Goal: Task Accomplishment & Management: Use online tool/utility

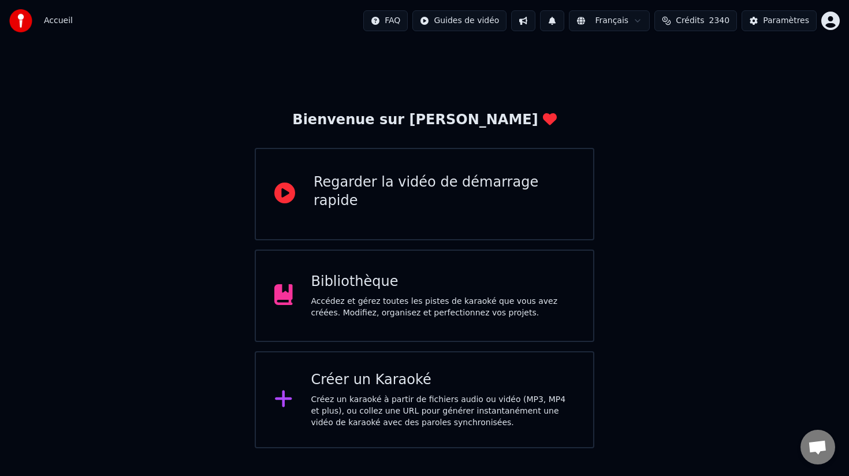
click at [354, 396] on div "Créez un karaoké à partir de fichiers audio ou vidéo (MP3, MP4 et plus), ou col…" at bounding box center [443, 411] width 264 height 35
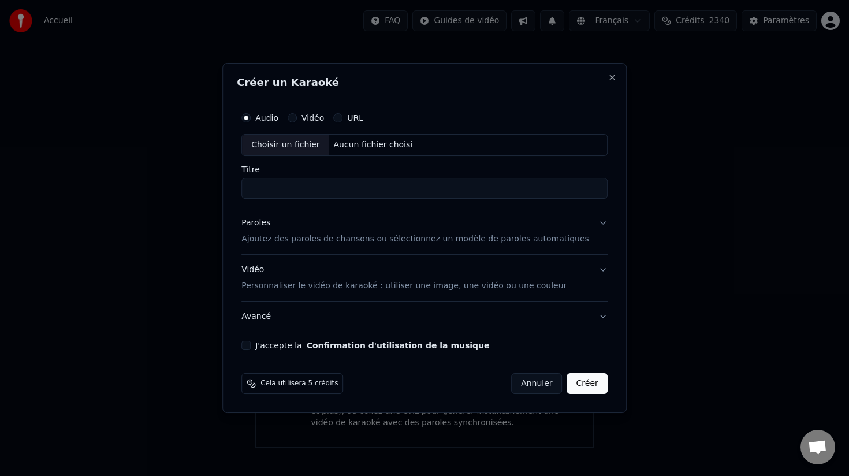
click at [293, 143] on div "Choisir un fichier" at bounding box center [285, 145] width 87 height 21
type input "*****"
click at [298, 142] on div "Choisir un fichier" at bounding box center [285, 144] width 87 height 21
click at [538, 140] on div "Choisir un fichier /Users/lisajudith/Library/CloudStorage/Dropbox/GWOKA/SELECTI…" at bounding box center [424, 144] width 366 height 22
click at [373, 239] on p "Ajoutez des paroles de chansons ou sélectionnez un modèle de paroles automatiqu…" at bounding box center [415, 239] width 348 height 12
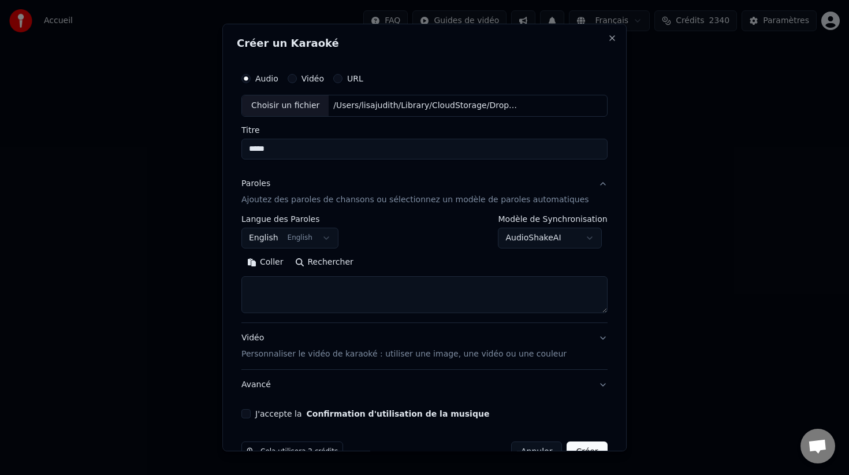
click at [320, 274] on div "Coller Rechercher" at bounding box center [424, 283] width 366 height 60
click at [320, 281] on textarea at bounding box center [424, 294] width 366 height 37
paste textarea "**********"
type textarea "**********"
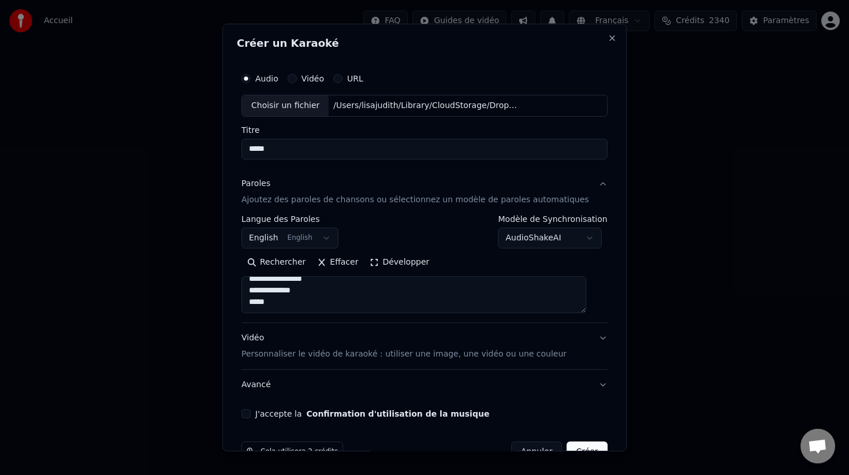
scroll to position [30, 0]
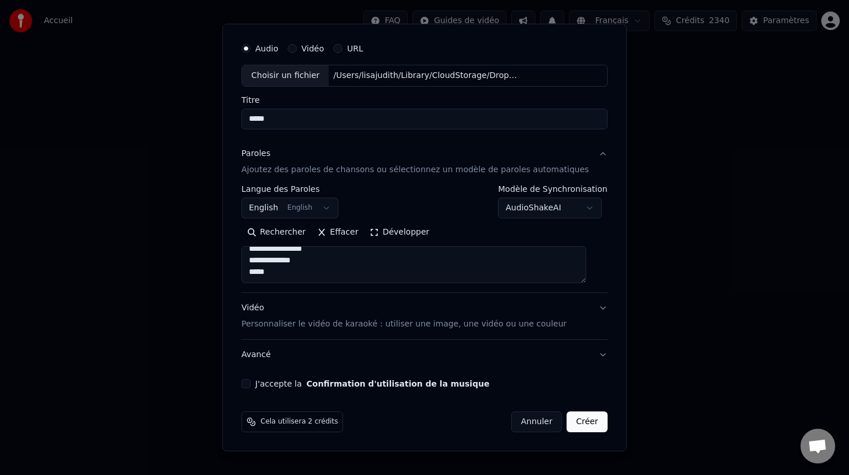
click at [251, 384] on button "J'accepte la Confirmation d'utilisation de la musique" at bounding box center [245, 383] width 9 height 9
click at [357, 326] on p "Personnaliser le vidéo de karaoké : utiliser une image, une vidéo ou une couleur" at bounding box center [403, 324] width 325 height 12
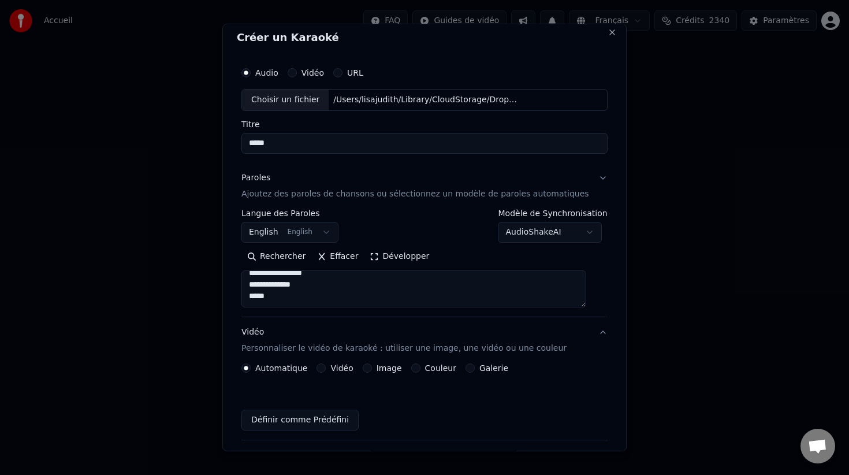
scroll to position [0, 0]
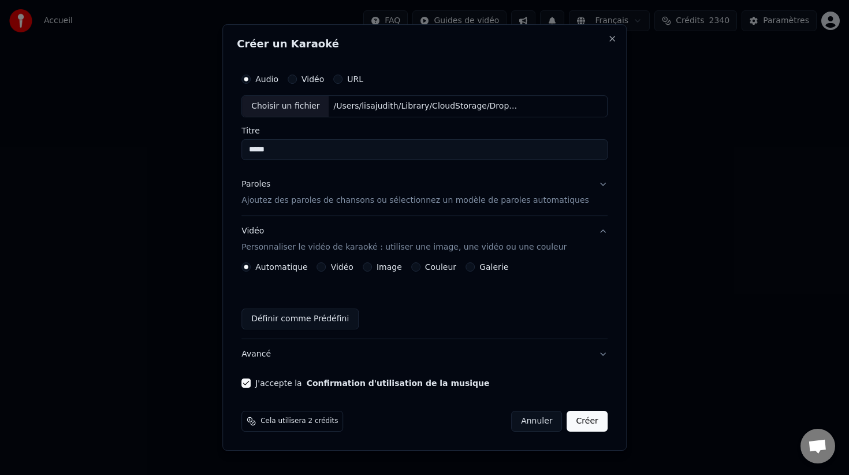
click at [394, 269] on label "Image" at bounding box center [388, 267] width 25 height 8
click at [372, 269] on button "Image" at bounding box center [367, 266] width 9 height 9
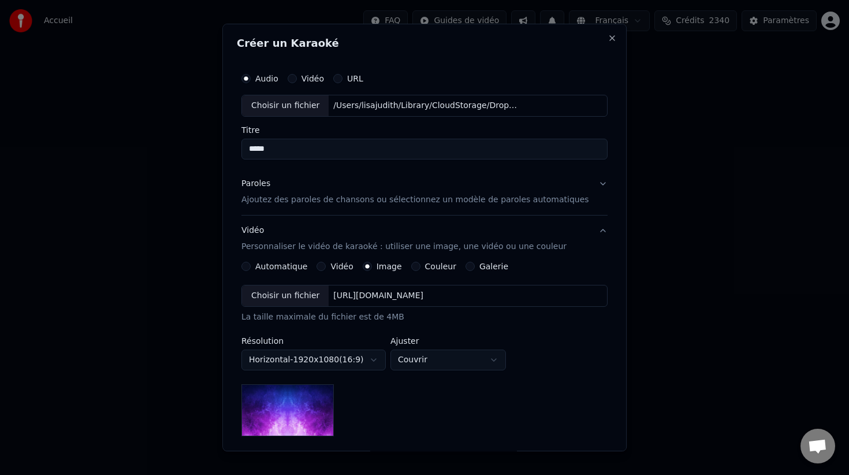
click at [303, 297] on div "Choisir un fichier" at bounding box center [285, 295] width 87 height 21
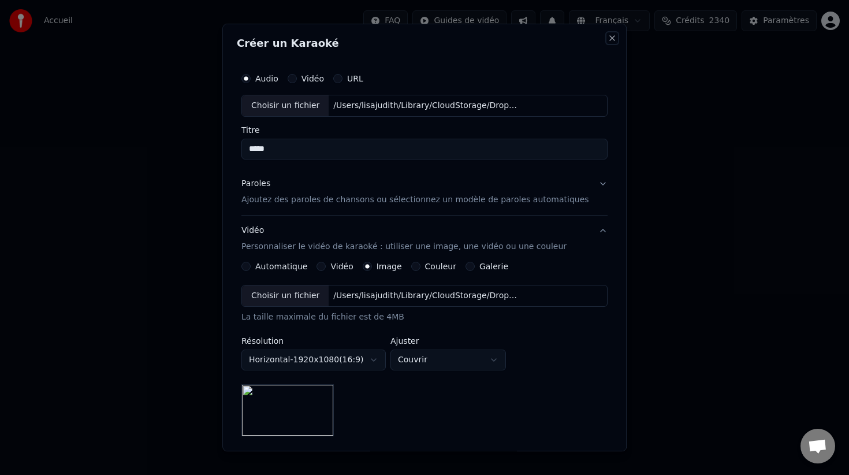
click at [607, 38] on button "Close" at bounding box center [611, 37] width 9 height 9
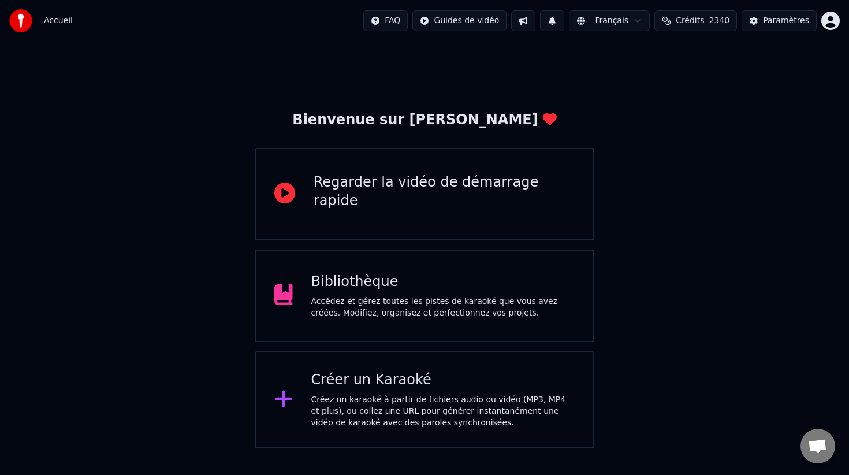
click at [402, 401] on div "Créez un karaoké à partir de fichiers audio ou vidéo (MP3, MP4 et plus), ou col…" at bounding box center [443, 411] width 264 height 35
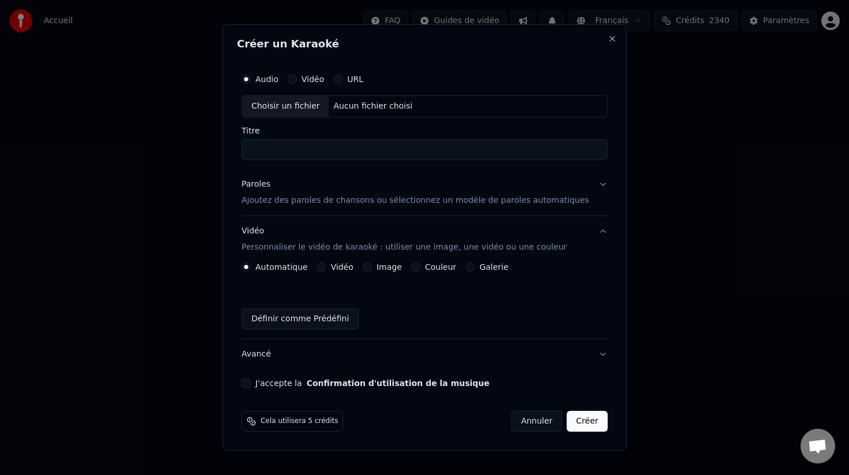
click at [303, 104] on div "Choisir un fichier" at bounding box center [285, 106] width 87 height 21
type input "*****"
click at [292, 203] on p "Ajoutez des paroles de chansons ou sélectionnez un modèle de paroles automatiqu…" at bounding box center [415, 201] width 348 height 12
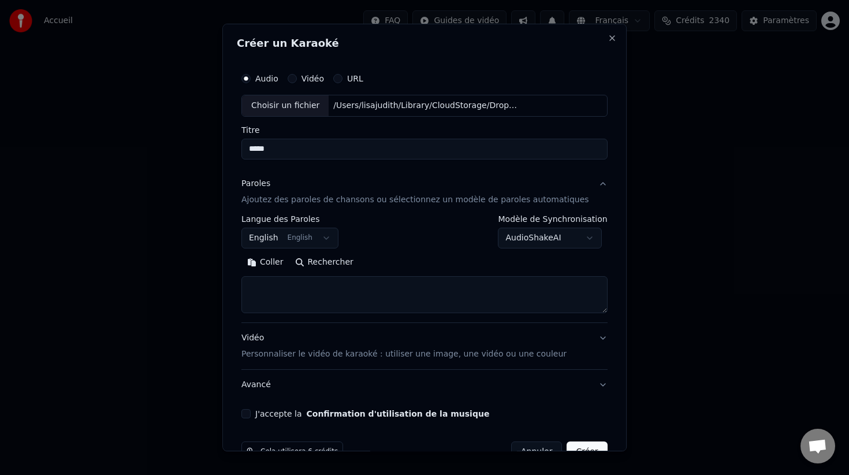
click at [305, 290] on textarea at bounding box center [424, 294] width 366 height 37
paste textarea "**********"
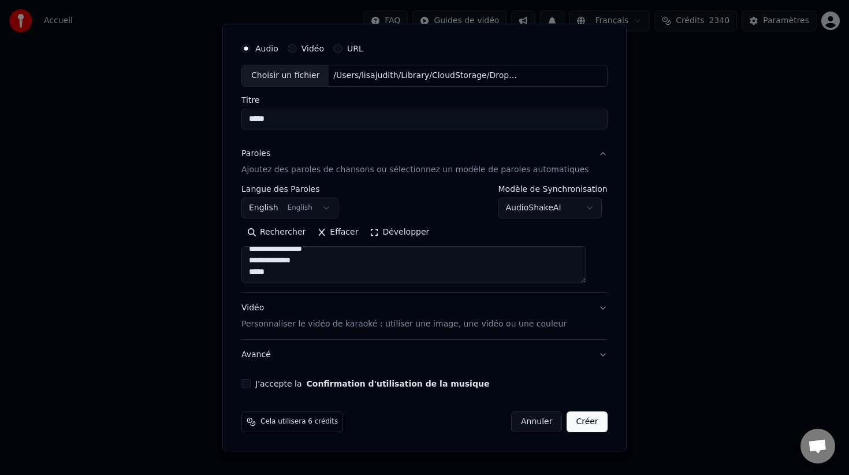
type textarea "**********"
click at [251, 383] on button "J'accepte la Confirmation d'utilisation de la musique" at bounding box center [245, 383] width 9 height 9
click at [342, 325] on p "Personnaliser le vidéo de karaoké : utiliser une image, une vidéo ou une couleur" at bounding box center [403, 324] width 325 height 12
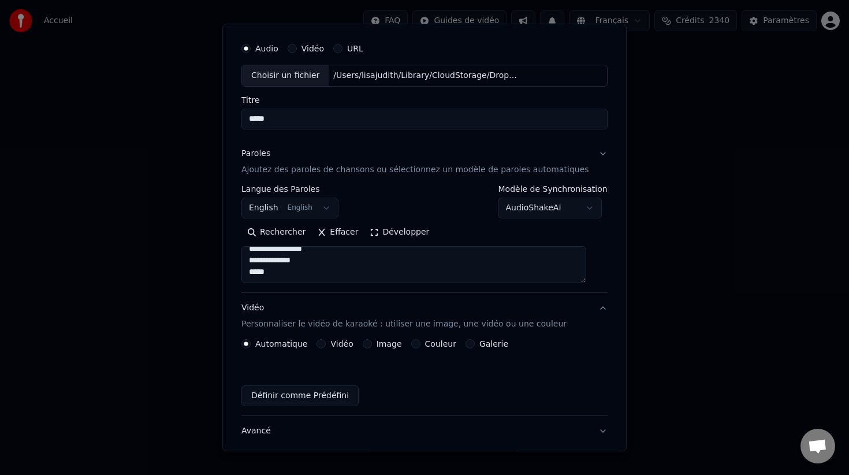
scroll to position [0, 0]
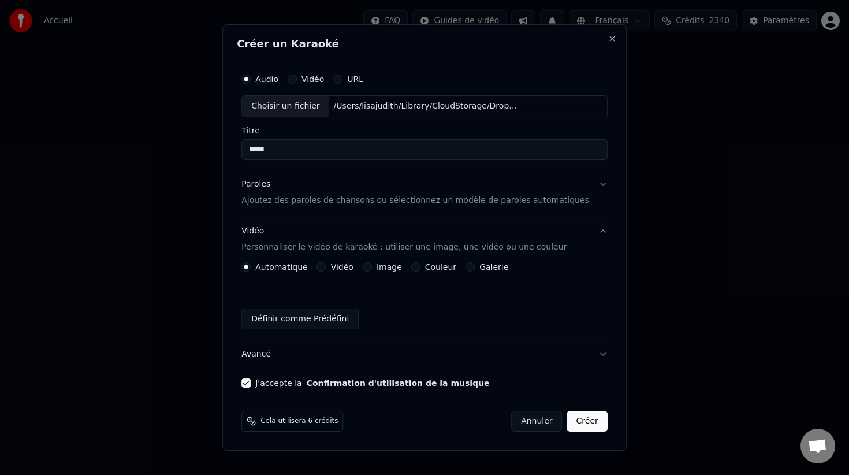
click at [372, 267] on button "Image" at bounding box center [367, 266] width 9 height 9
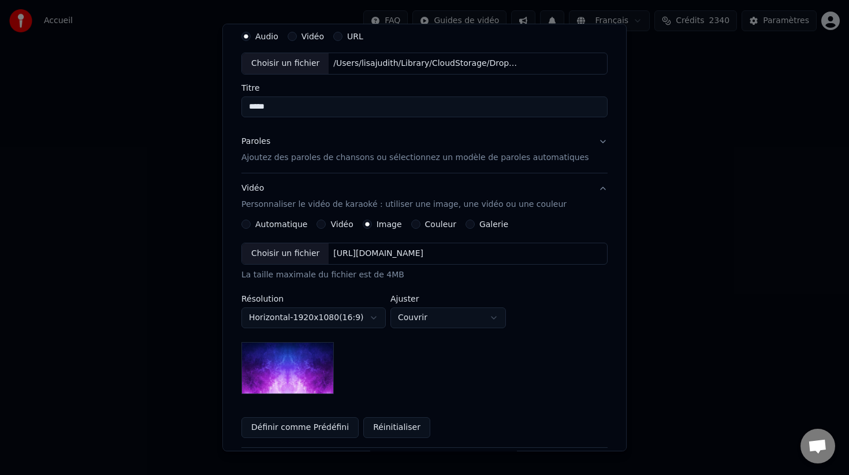
scroll to position [45, 0]
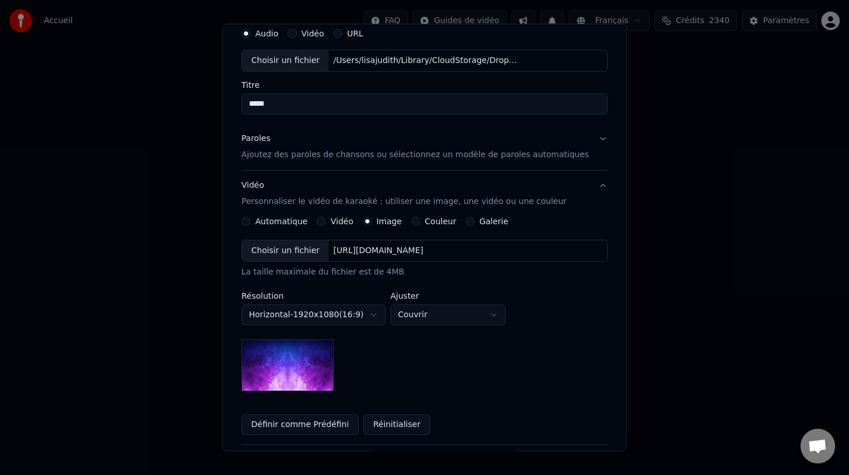
click at [290, 251] on div "Choisir un fichier" at bounding box center [285, 250] width 87 height 21
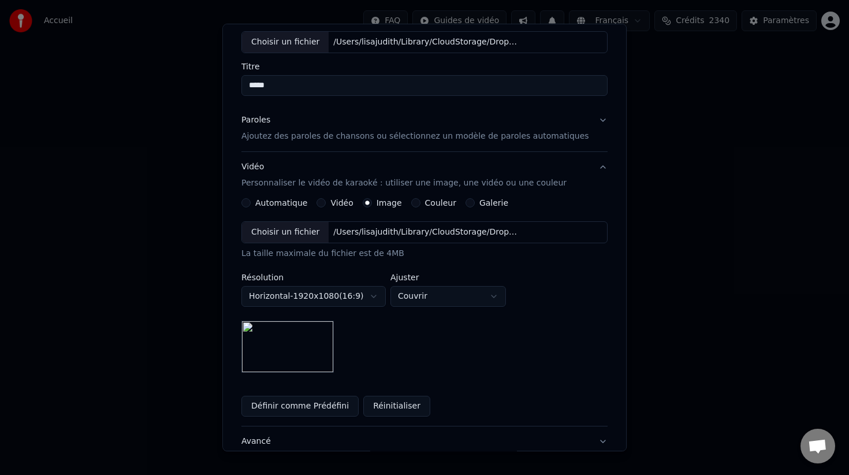
scroll to position [150, 0]
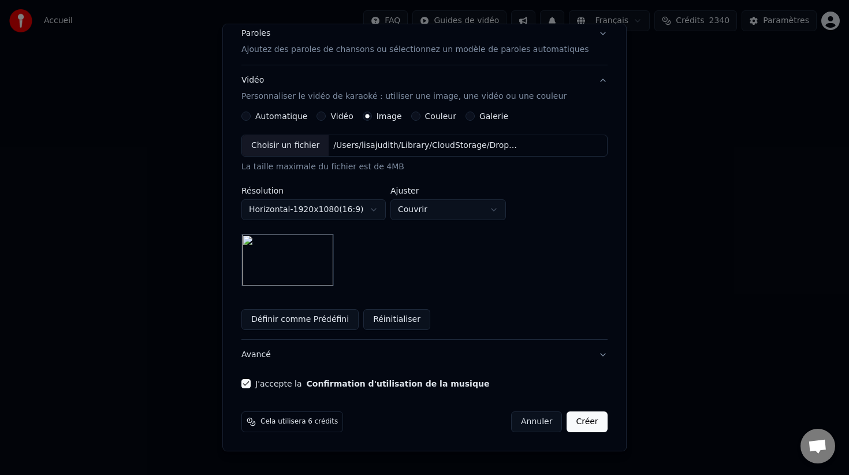
click at [579, 423] on button "Créer" at bounding box center [587, 421] width 40 height 21
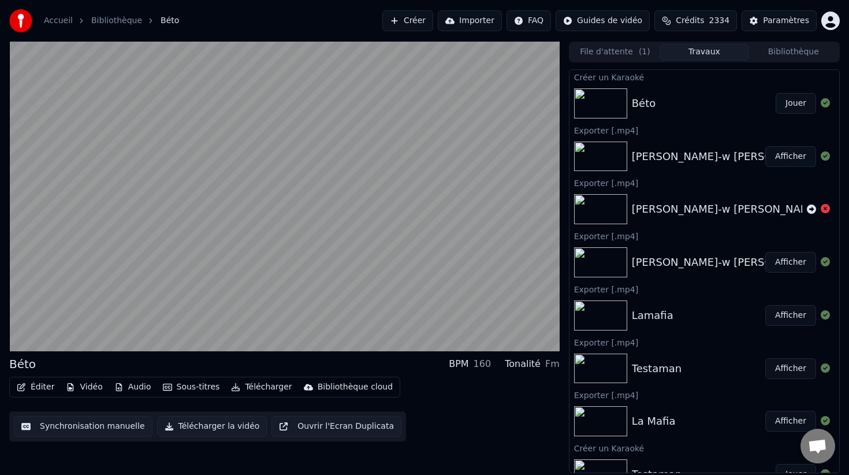
click at [43, 386] on button "Éditer" at bounding box center [35, 387] width 47 height 16
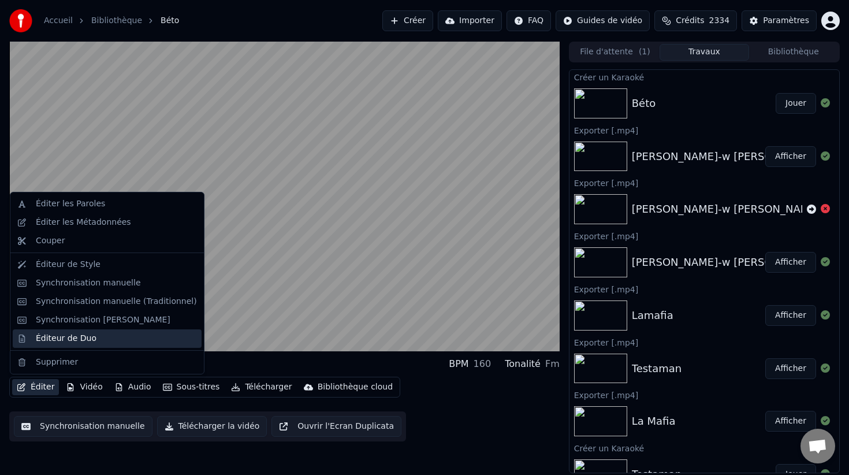
click at [55, 338] on div "Éditeur de Duo" at bounding box center [66, 339] width 61 height 12
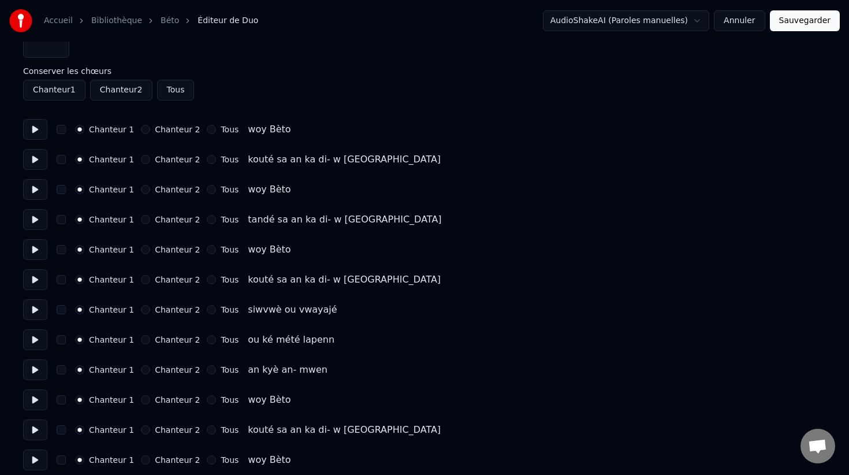
scroll to position [28, 0]
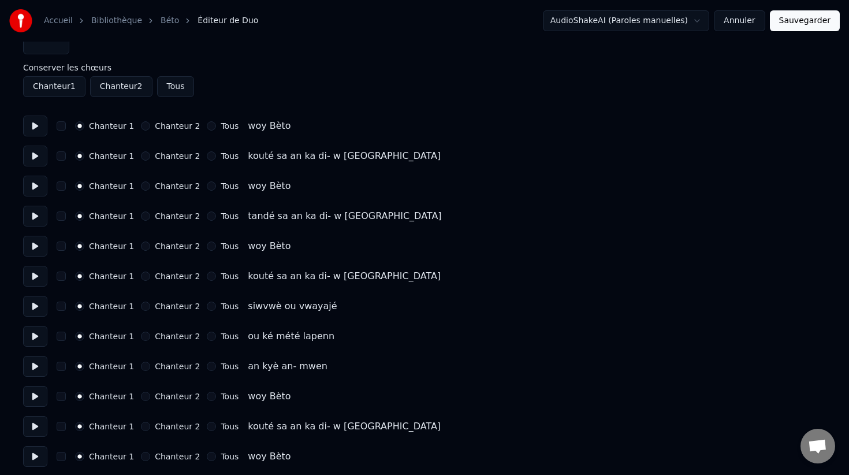
click at [141, 245] on button "Chanteur 2" at bounding box center [145, 245] width 9 height 9
click at [141, 272] on button "Chanteur 2" at bounding box center [145, 275] width 9 height 9
click at [141, 305] on button "Chanteur 2" at bounding box center [145, 305] width 9 height 9
click at [63, 246] on button "button" at bounding box center [61, 245] width 9 height 9
click at [37, 247] on button at bounding box center [35, 246] width 24 height 21
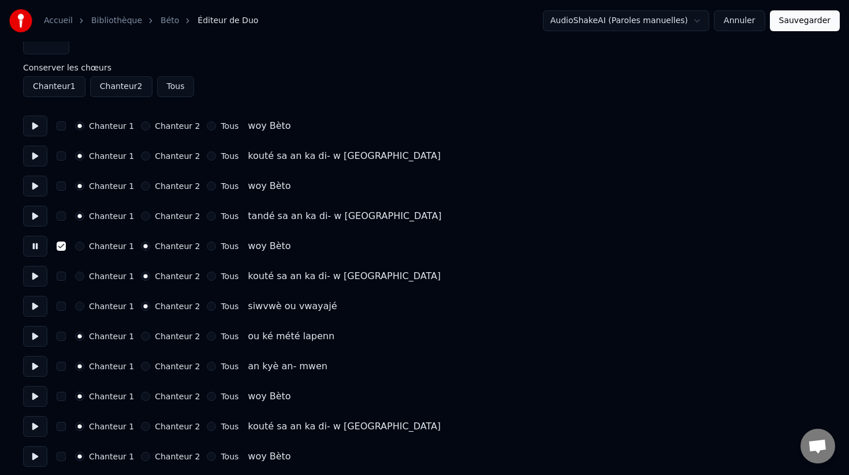
click at [37, 247] on button at bounding box center [35, 246] width 24 height 21
click at [65, 245] on button "button" at bounding box center [61, 245] width 9 height 9
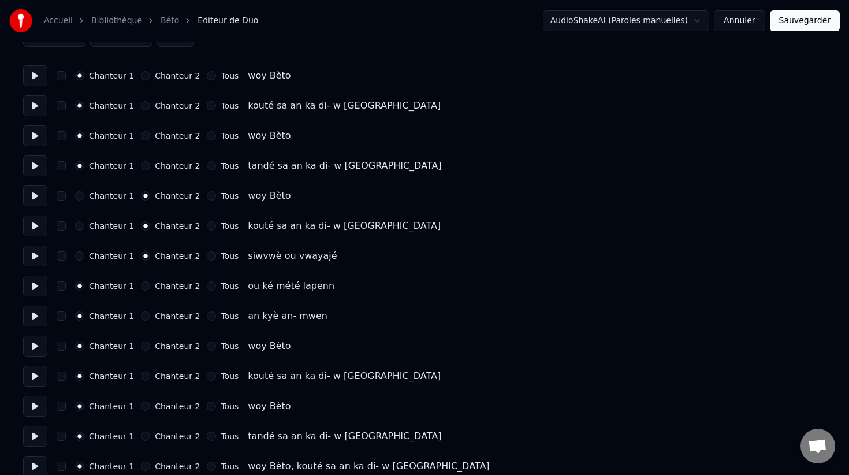
scroll to position [77, 0]
click at [79, 195] on button "Chanteur 1" at bounding box center [79, 196] width 9 height 9
click at [79, 226] on button "Chanteur 1" at bounding box center [79, 226] width 9 height 9
click at [79, 257] on button "Chanteur 1" at bounding box center [79, 256] width 9 height 9
click at [34, 74] on button at bounding box center [35, 76] width 24 height 21
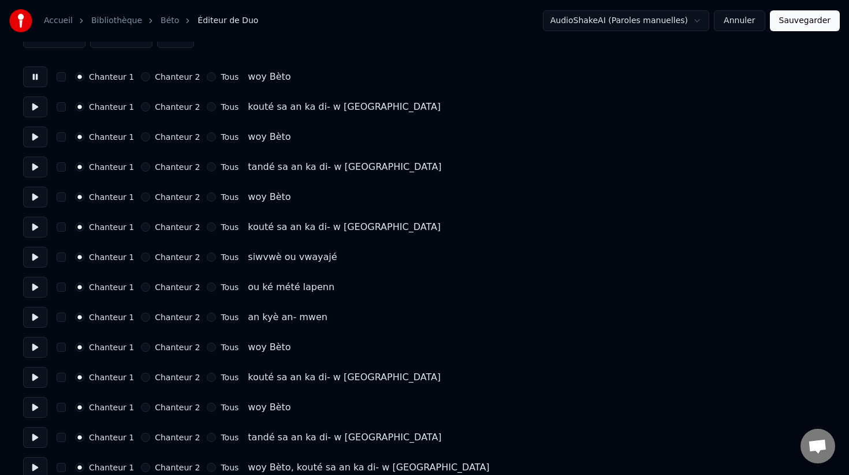
click at [34, 74] on button at bounding box center [35, 76] width 24 height 21
click at [31, 109] on button at bounding box center [35, 106] width 24 height 21
click at [35, 137] on button at bounding box center [35, 136] width 24 height 21
click at [36, 166] on button at bounding box center [35, 166] width 24 height 21
click at [36, 198] on button at bounding box center [35, 196] width 24 height 21
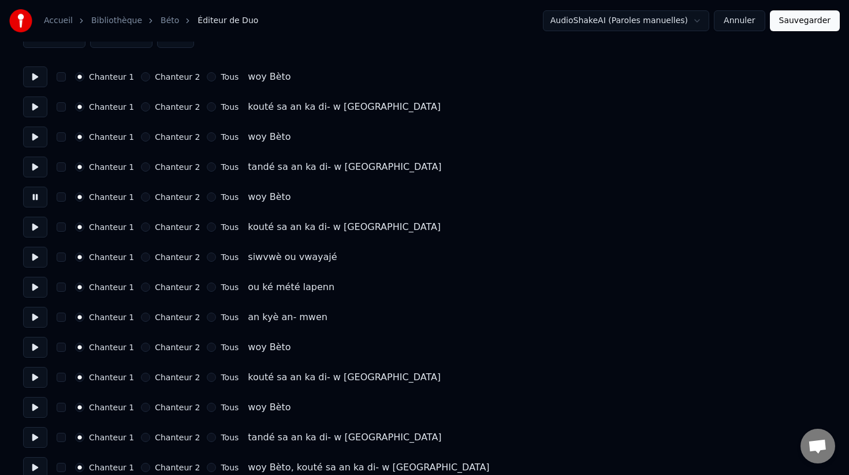
click at [34, 232] on button at bounding box center [35, 226] width 24 height 21
click at [35, 259] on button at bounding box center [35, 257] width 24 height 21
click at [33, 289] on button at bounding box center [35, 287] width 24 height 21
click at [38, 315] on button at bounding box center [35, 317] width 24 height 21
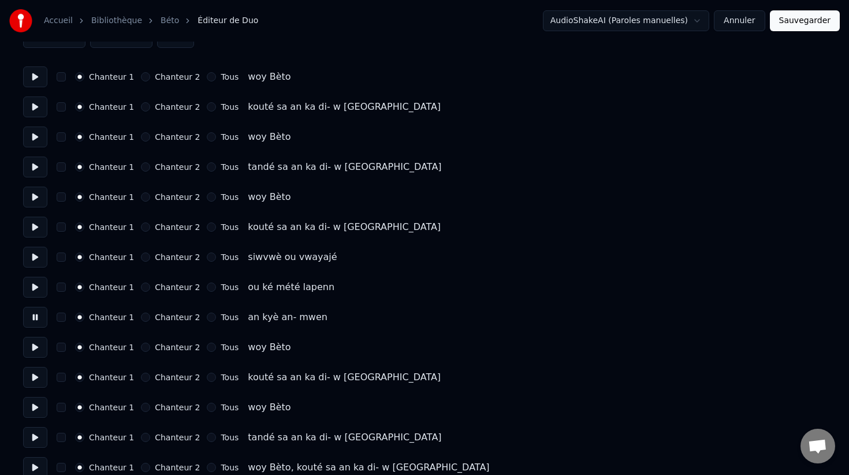
click at [32, 341] on button at bounding box center [35, 347] width 24 height 21
click at [143, 346] on button "Chanteur 2" at bounding box center [145, 346] width 9 height 9
click at [59, 348] on button "button" at bounding box center [61, 346] width 9 height 9
click at [141, 378] on button "Chanteur 2" at bounding box center [145, 376] width 9 height 9
click at [143, 406] on button "Chanteur 2" at bounding box center [145, 406] width 9 height 9
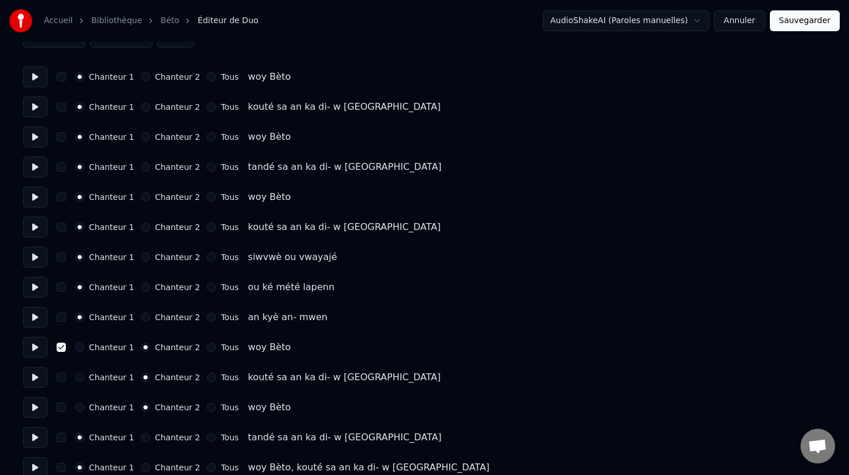
click at [142, 436] on button "Chanteur 2" at bounding box center [145, 436] width 9 height 9
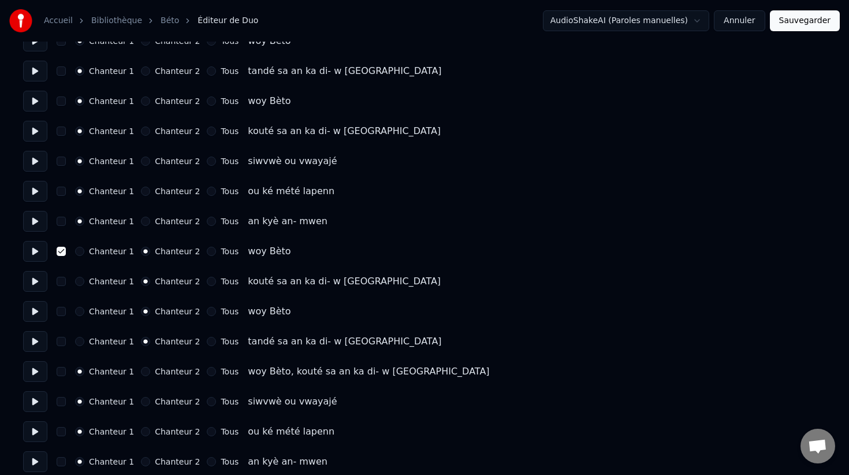
scroll to position [180, 0]
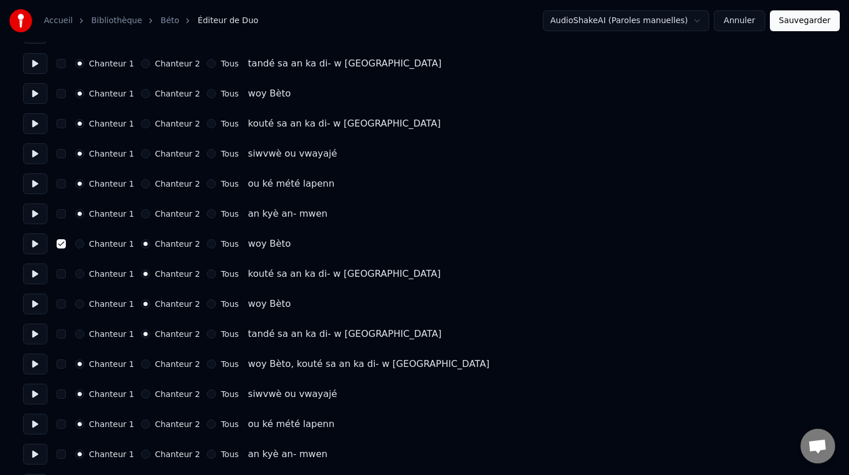
click at [59, 274] on button "button" at bounding box center [61, 273] width 9 height 9
click at [59, 303] on button "button" at bounding box center [61, 303] width 9 height 9
click at [61, 331] on button "button" at bounding box center [61, 333] width 9 height 9
click at [143, 362] on button "Chanteur 2" at bounding box center [145, 363] width 9 height 9
click at [141, 394] on button "Chanteur 2" at bounding box center [145, 393] width 9 height 9
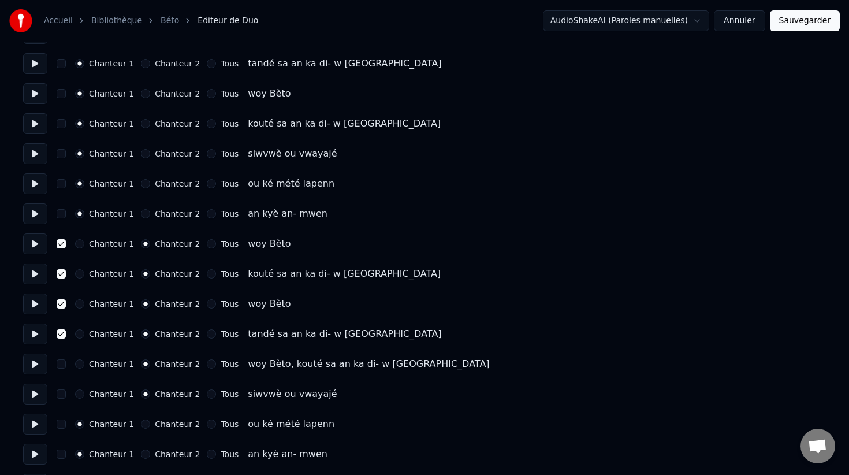
click at [141, 424] on button "Chanteur 2" at bounding box center [145, 423] width 9 height 9
click at [141, 454] on button "Chanteur 2" at bounding box center [145, 453] width 9 height 9
click at [59, 457] on button "button" at bounding box center [61, 453] width 9 height 9
click at [62, 426] on button "button" at bounding box center [61, 423] width 9 height 9
click at [62, 394] on button "button" at bounding box center [61, 393] width 9 height 9
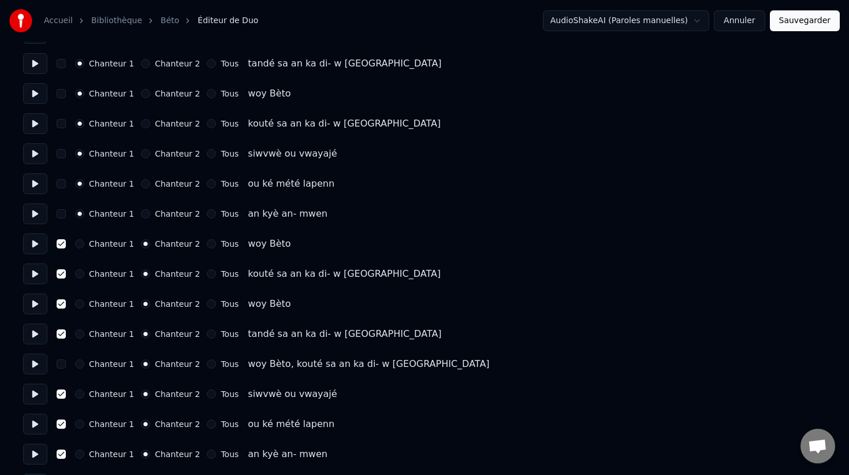
click at [62, 364] on button "button" at bounding box center [61, 363] width 9 height 9
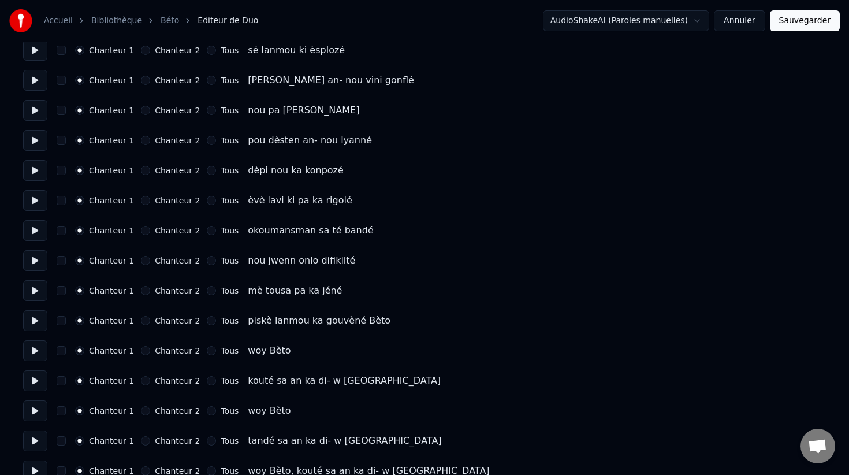
scroll to position [692, 0]
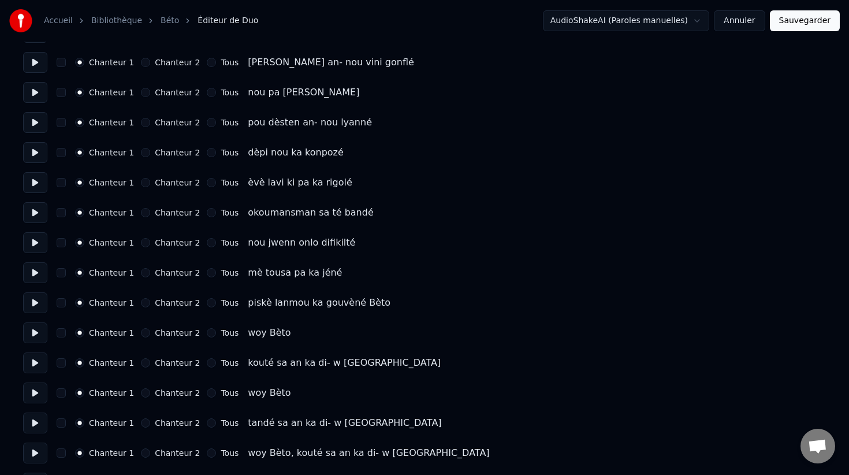
click at [144, 329] on button "Chanteur 2" at bounding box center [145, 332] width 9 height 9
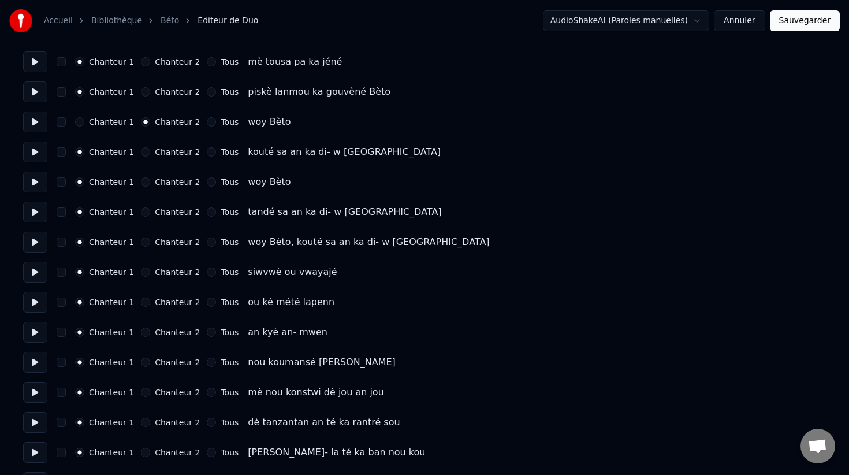
scroll to position [908, 0]
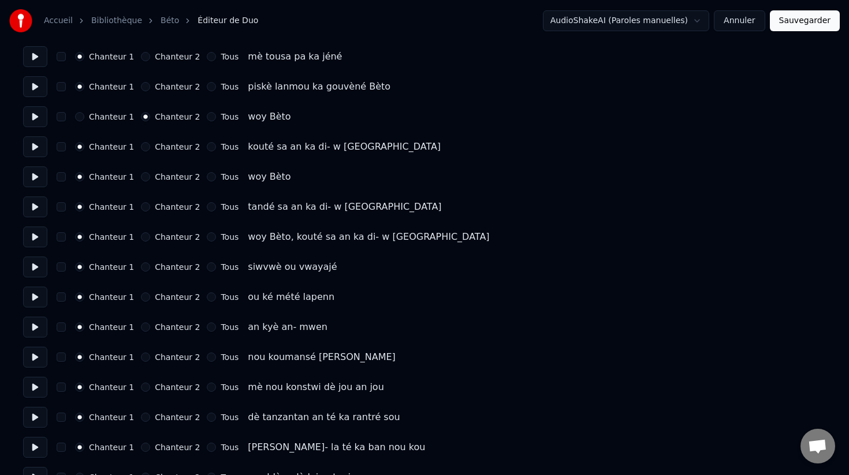
click at [141, 328] on button "Chanteur 2" at bounding box center [145, 326] width 9 height 9
click at [143, 294] on button "Chanteur 2" at bounding box center [145, 296] width 9 height 9
click at [142, 266] on button "Chanteur 2" at bounding box center [145, 266] width 9 height 9
click at [143, 235] on button "Chanteur 2" at bounding box center [145, 236] width 9 height 9
click at [142, 207] on button "Chanteur 2" at bounding box center [145, 206] width 9 height 9
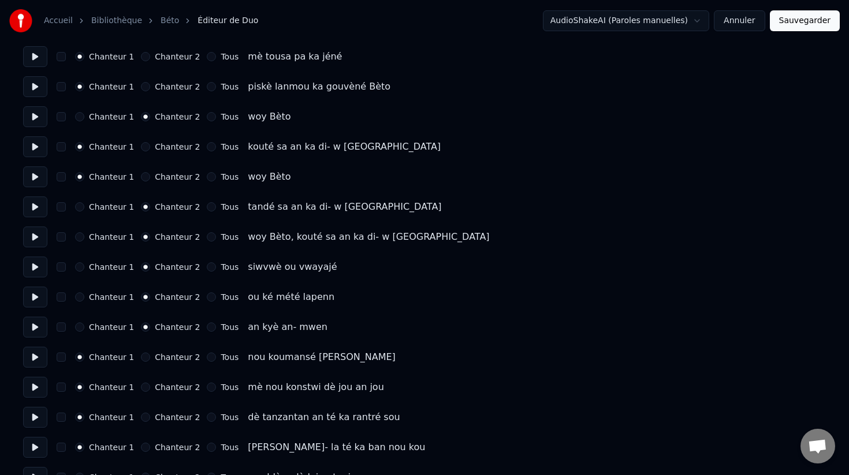
click at [141, 178] on button "Chanteur 2" at bounding box center [145, 176] width 9 height 9
click at [141, 145] on button "Chanteur 2" at bounding box center [145, 146] width 9 height 9
click at [62, 118] on button "button" at bounding box center [61, 116] width 9 height 9
click at [59, 147] on button "button" at bounding box center [61, 146] width 9 height 9
click at [59, 183] on div "Chanteur 1 Chanteur 2 Tous woy Bèto" at bounding box center [424, 176] width 802 height 21
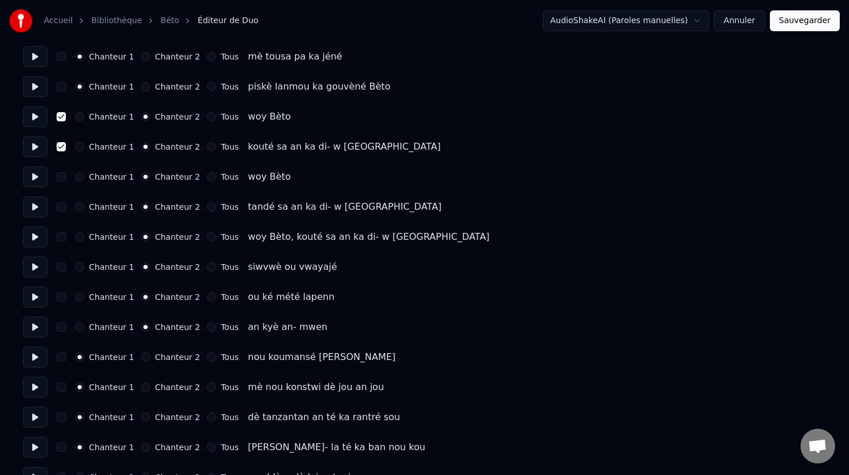
click at [61, 180] on button "button" at bounding box center [61, 176] width 9 height 9
click at [61, 209] on button "button" at bounding box center [61, 206] width 9 height 9
click at [61, 236] on button "button" at bounding box center [61, 236] width 9 height 9
click at [64, 267] on button "button" at bounding box center [61, 266] width 9 height 9
click at [63, 297] on button "button" at bounding box center [61, 296] width 9 height 9
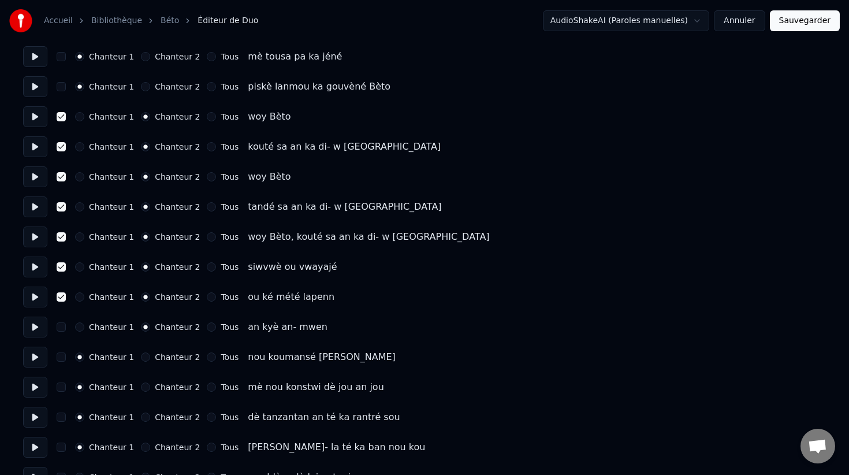
click at [62, 329] on button "button" at bounding box center [61, 326] width 9 height 9
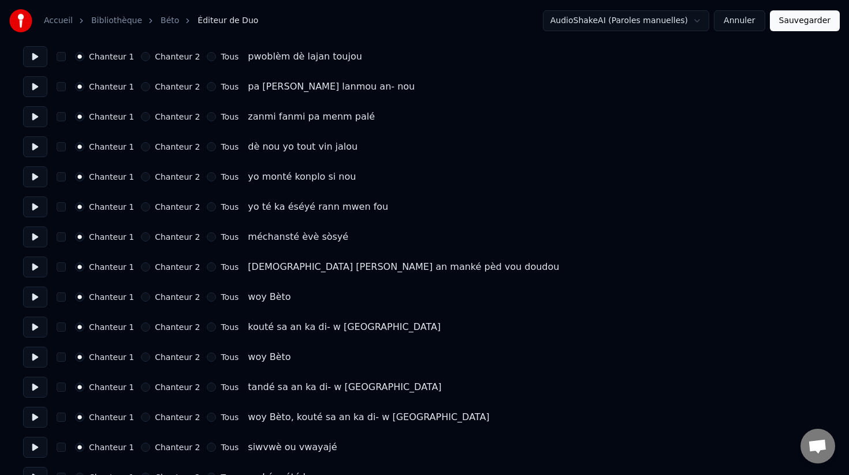
scroll to position [1331, 0]
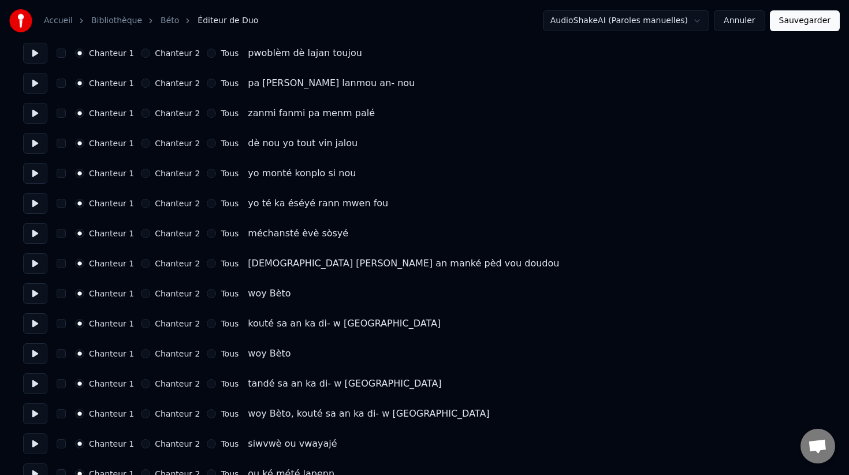
click at [59, 296] on button "button" at bounding box center [61, 293] width 9 height 9
click at [60, 325] on button "button" at bounding box center [61, 323] width 9 height 9
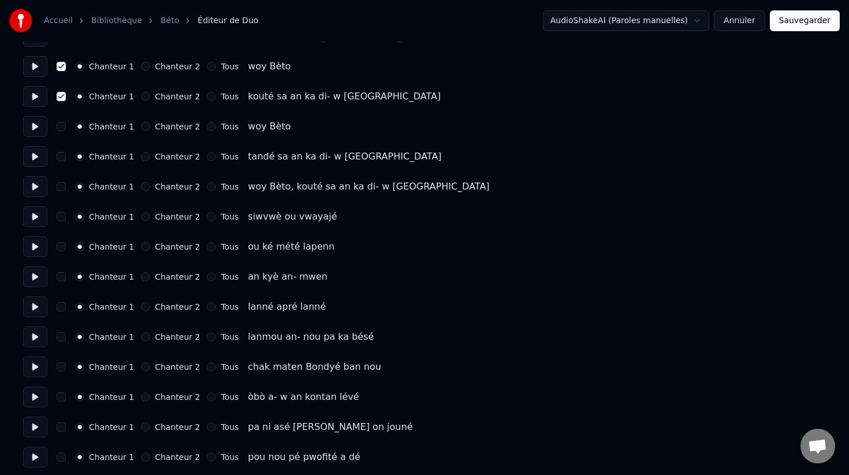
scroll to position [1565, 0]
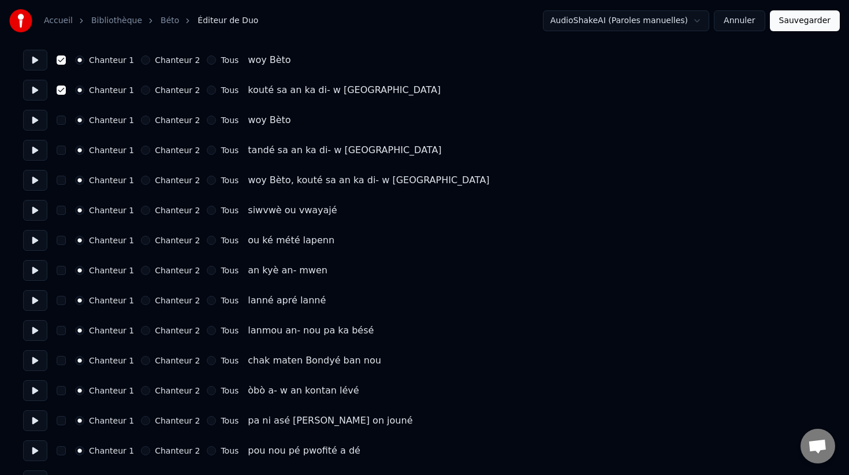
click at [61, 271] on button "button" at bounding box center [61, 270] width 9 height 9
click at [62, 242] on button "button" at bounding box center [61, 240] width 9 height 9
click at [62, 214] on button "button" at bounding box center [61, 210] width 9 height 9
click at [62, 186] on div "Chanteur 1 Chanteur 2 Tous woy Bèto, kouté sa an ka di- w [GEOGRAPHIC_DATA]" at bounding box center [424, 180] width 802 height 21
click at [62, 151] on button "button" at bounding box center [61, 149] width 9 height 9
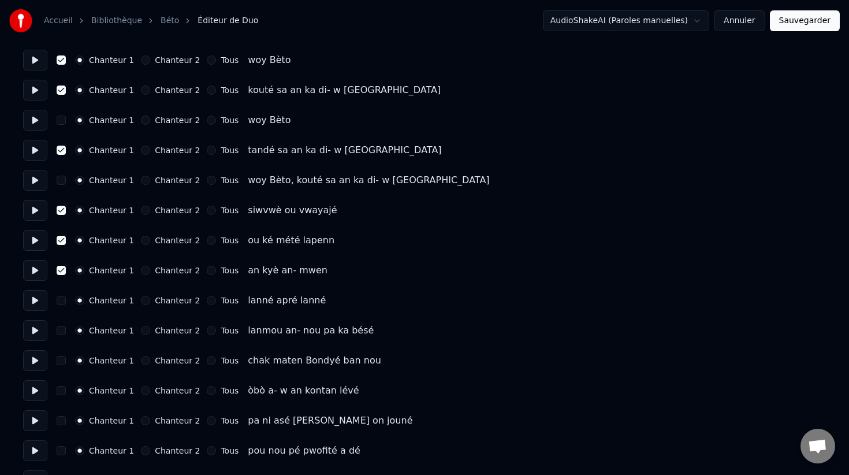
click at [61, 180] on button "button" at bounding box center [61, 180] width 9 height 9
click at [62, 120] on button "button" at bounding box center [61, 119] width 9 height 9
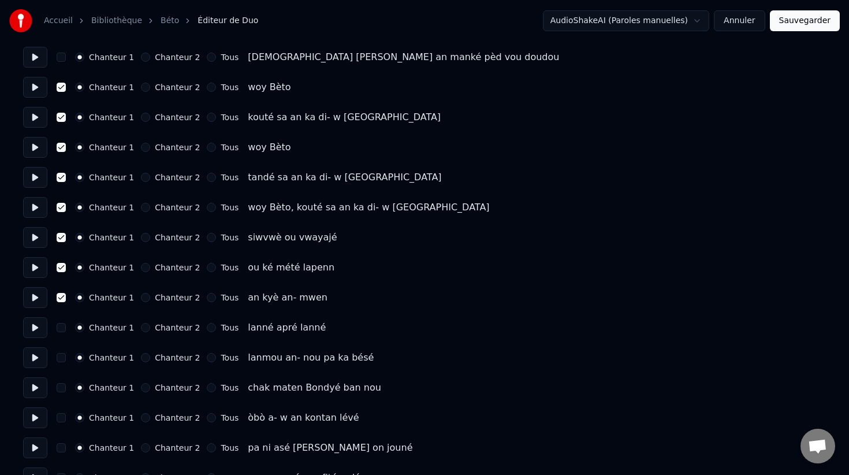
scroll to position [1533, 0]
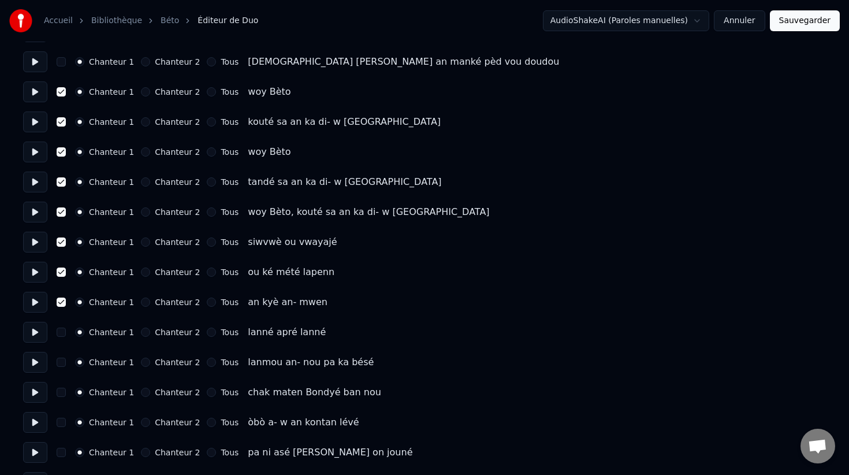
click at [143, 91] on button "Chanteur 2" at bounding box center [145, 91] width 9 height 9
click at [141, 120] on button "Chanteur 2" at bounding box center [145, 121] width 9 height 9
click at [141, 154] on button "Chanteur 2" at bounding box center [145, 151] width 9 height 9
click at [141, 185] on button "Chanteur 2" at bounding box center [145, 181] width 9 height 9
click at [141, 215] on button "Chanteur 2" at bounding box center [145, 211] width 9 height 9
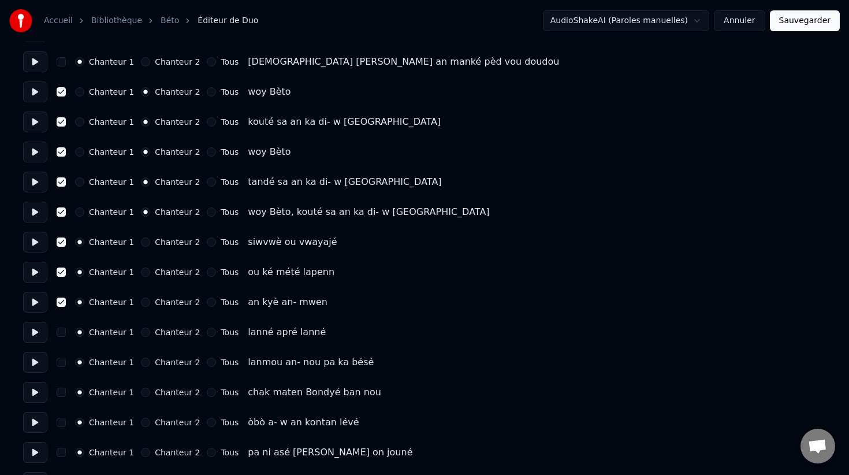
click at [141, 241] on button "Chanteur 2" at bounding box center [145, 241] width 9 height 9
click at [141, 277] on div "Chanteur 1 Chanteur 2 Tous ou ké mété lapenn" at bounding box center [424, 272] width 802 height 21
click at [142, 274] on button "Chanteur 2" at bounding box center [145, 271] width 9 height 9
click at [143, 303] on button "Chanteur 2" at bounding box center [145, 301] width 9 height 9
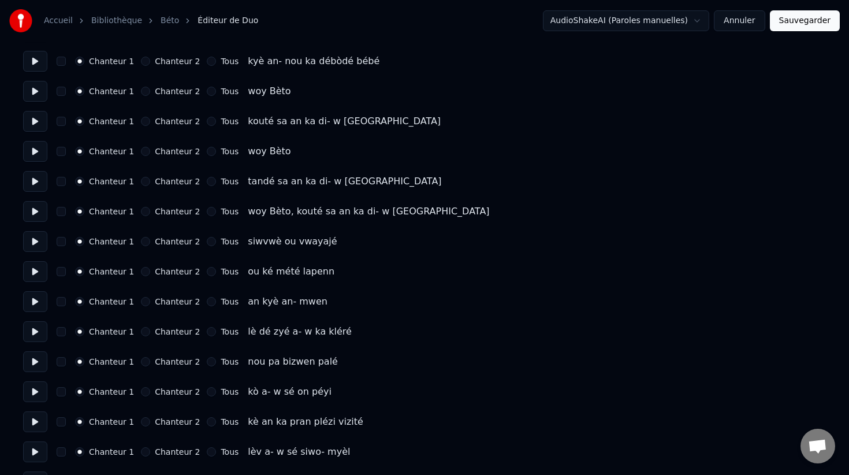
scroll to position [2135, 0]
click at [63, 88] on button "button" at bounding box center [61, 89] width 9 height 9
click at [61, 118] on button "button" at bounding box center [61, 119] width 9 height 9
click at [62, 154] on button "button" at bounding box center [61, 149] width 9 height 9
click at [61, 181] on button "button" at bounding box center [61, 180] width 9 height 9
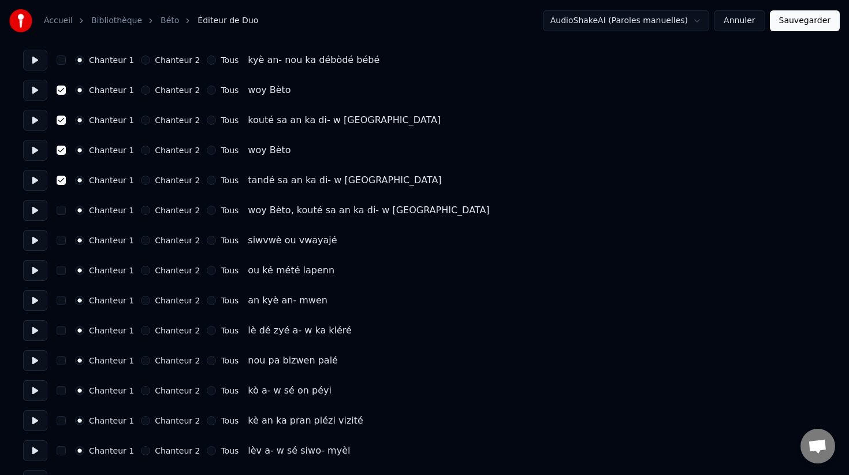
click at [60, 211] on button "button" at bounding box center [61, 210] width 9 height 9
click at [61, 240] on button "button" at bounding box center [61, 240] width 9 height 9
click at [61, 268] on button "button" at bounding box center [61, 270] width 9 height 9
click at [61, 301] on button "button" at bounding box center [61, 300] width 9 height 9
click at [141, 302] on button "Chanteur 2" at bounding box center [145, 300] width 9 height 9
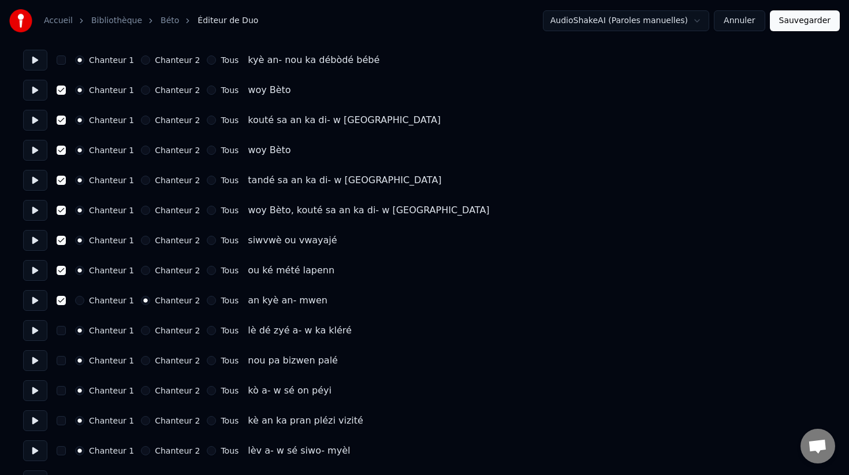
click at [141, 269] on button "Chanteur 2" at bounding box center [145, 270] width 9 height 9
click at [141, 241] on button "Chanteur 2" at bounding box center [145, 240] width 9 height 9
click at [141, 214] on button "Chanteur 2" at bounding box center [145, 210] width 9 height 9
click at [143, 182] on button "Chanteur 2" at bounding box center [145, 180] width 9 height 9
click at [141, 150] on button "Chanteur 2" at bounding box center [145, 149] width 9 height 9
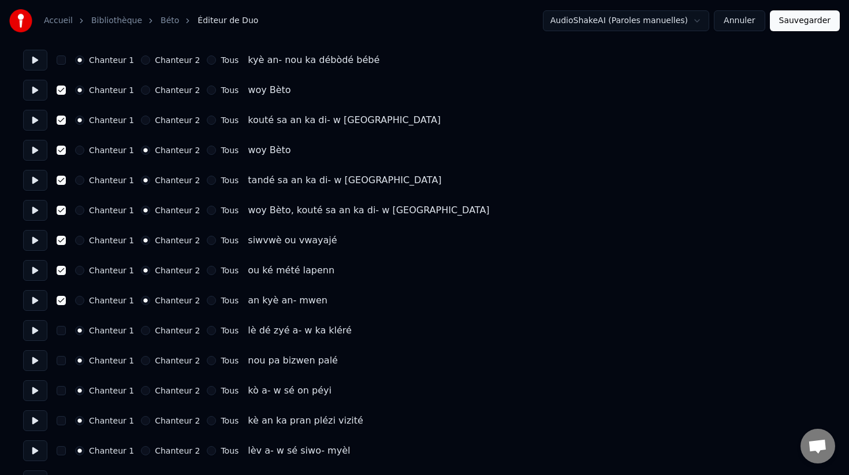
click at [143, 121] on button "Chanteur 2" at bounding box center [145, 119] width 9 height 9
click at [143, 94] on button "Chanteur 2" at bounding box center [145, 89] width 9 height 9
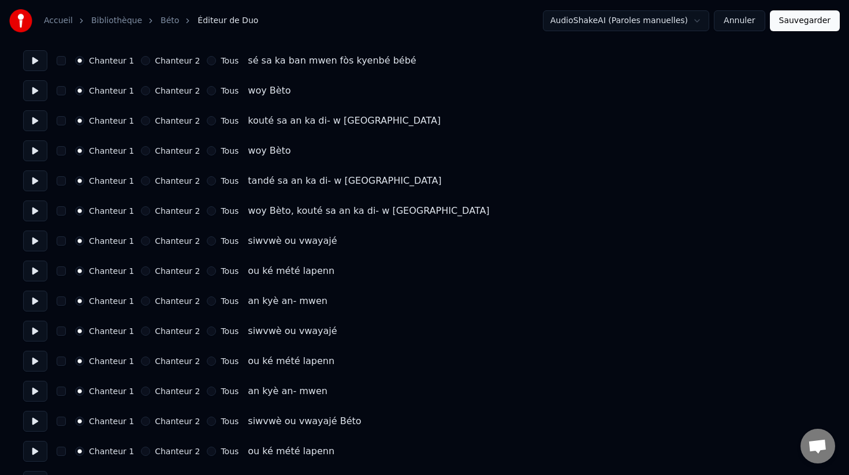
scroll to position [2737, 0]
click at [64, 88] on button "button" at bounding box center [61, 88] width 9 height 9
click at [64, 116] on button "button" at bounding box center [61, 118] width 9 height 9
click at [61, 300] on button "button" at bounding box center [61, 298] width 9 height 9
click at [61, 266] on button "button" at bounding box center [61, 268] width 9 height 9
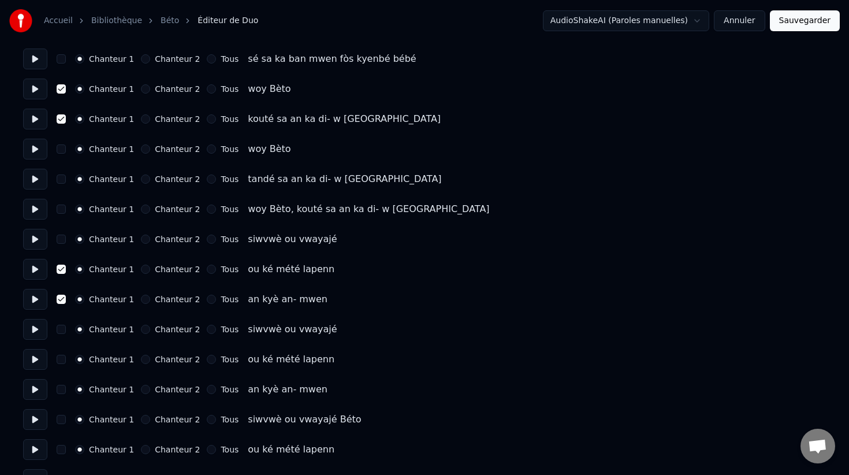
click at [61, 236] on button "button" at bounding box center [61, 238] width 9 height 9
click at [60, 211] on button "button" at bounding box center [61, 208] width 9 height 9
click at [62, 176] on button "button" at bounding box center [61, 178] width 9 height 9
click at [62, 149] on button "button" at bounding box center [61, 148] width 9 height 9
click at [144, 88] on button "Chanteur 2" at bounding box center [145, 88] width 9 height 9
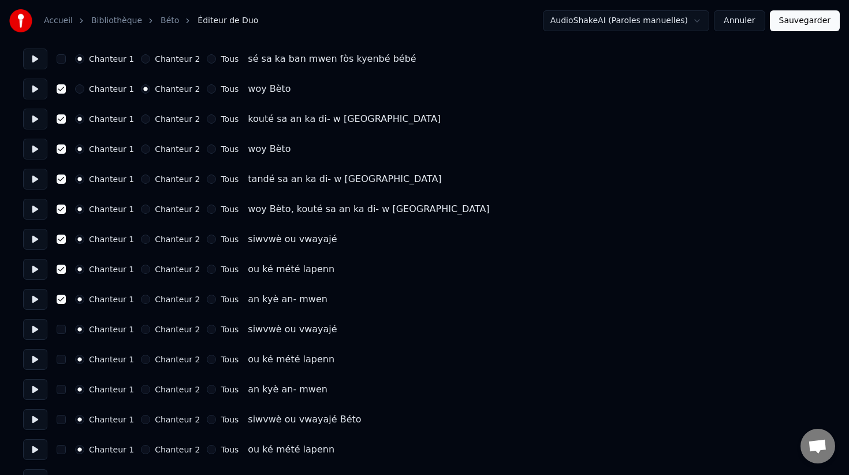
click at [144, 121] on button "Chanteur 2" at bounding box center [145, 118] width 9 height 9
click at [141, 145] on button "Chanteur 2" at bounding box center [145, 148] width 9 height 9
click at [141, 180] on button "Chanteur 2" at bounding box center [145, 178] width 9 height 9
click at [141, 209] on button "Chanteur 2" at bounding box center [145, 208] width 9 height 9
click at [141, 238] on button "Chanteur 2" at bounding box center [145, 238] width 9 height 9
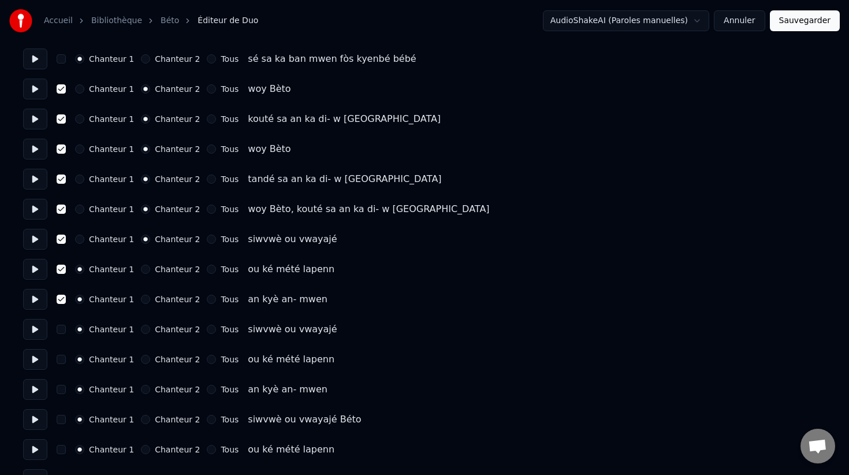
click at [141, 269] on button "Chanteur 2" at bounding box center [145, 268] width 9 height 9
click at [142, 303] on button "Chanteur 2" at bounding box center [145, 298] width 9 height 9
click at [34, 296] on button at bounding box center [35, 299] width 24 height 21
click at [34, 91] on button at bounding box center [35, 89] width 24 height 21
click at [34, 120] on button at bounding box center [35, 119] width 24 height 21
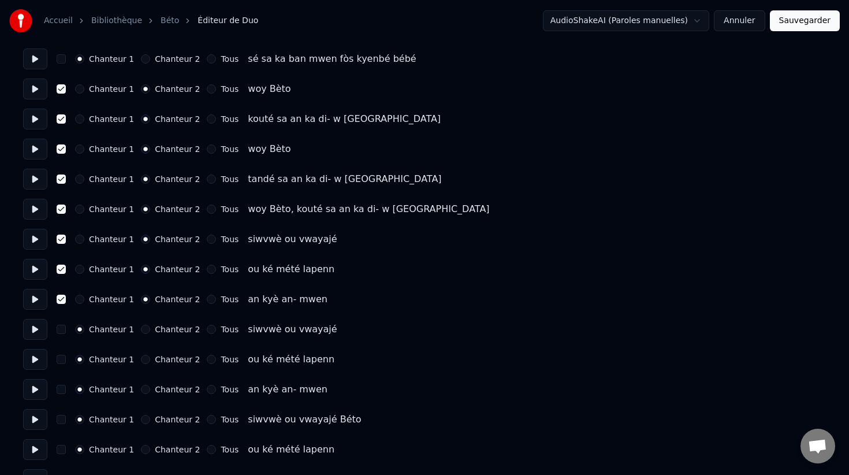
click at [33, 150] on button at bounding box center [35, 149] width 24 height 21
click at [36, 180] on button at bounding box center [35, 179] width 24 height 21
click at [33, 209] on button at bounding box center [35, 209] width 24 height 21
click at [38, 242] on button at bounding box center [35, 239] width 24 height 21
click at [33, 269] on button at bounding box center [35, 269] width 24 height 21
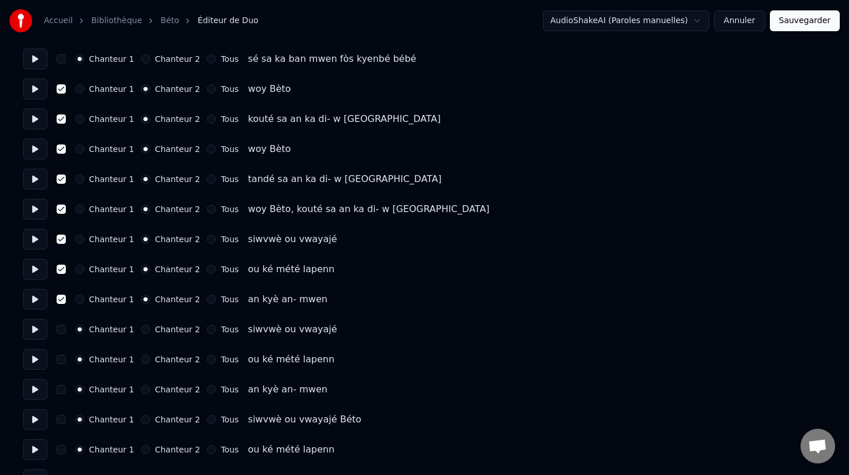
click at [34, 295] on button at bounding box center [35, 299] width 24 height 21
click at [39, 334] on button at bounding box center [35, 329] width 24 height 21
click at [59, 362] on button "button" at bounding box center [61, 358] width 9 height 9
click at [38, 359] on button at bounding box center [35, 359] width 24 height 21
click at [141, 357] on button "Chanteur 2" at bounding box center [145, 358] width 9 height 9
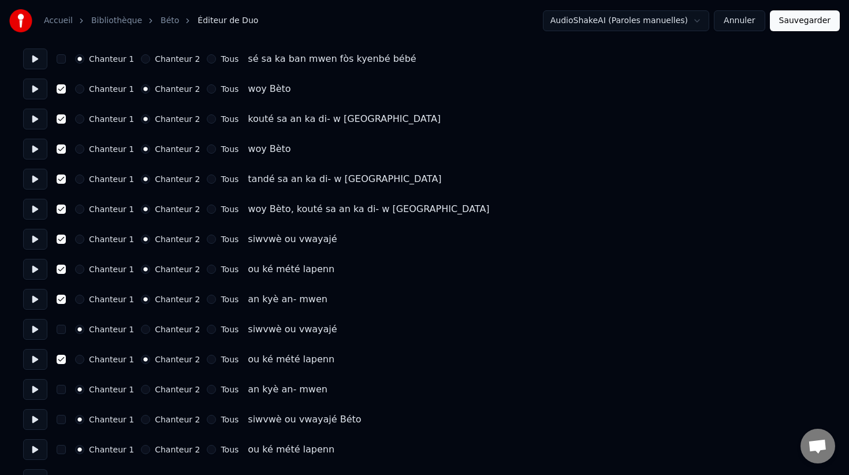
click at [62, 389] on button "button" at bounding box center [61, 389] width 9 height 9
click at [141, 390] on button "Chanteur 2" at bounding box center [145, 389] width 9 height 9
click at [33, 389] on button at bounding box center [35, 389] width 24 height 21
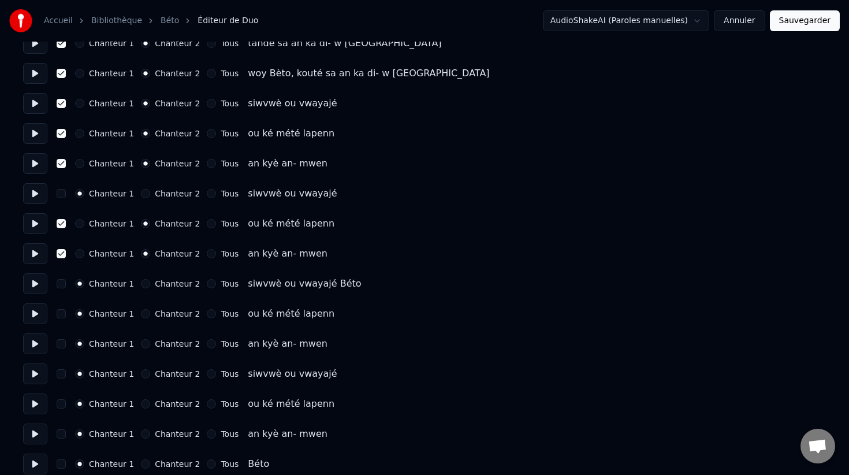
scroll to position [2883, 0]
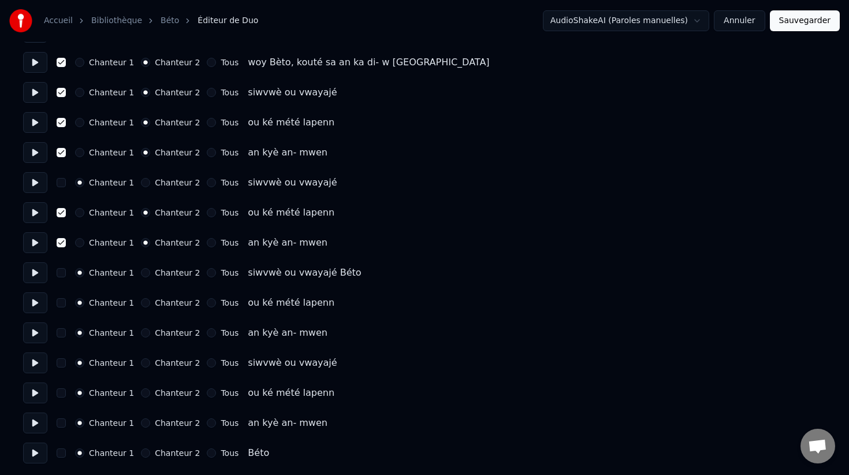
click at [34, 272] on button at bounding box center [35, 272] width 24 height 21
click at [61, 301] on button "button" at bounding box center [61, 302] width 9 height 9
click at [141, 306] on div "Chanteur 2" at bounding box center [170, 302] width 59 height 9
click at [141, 306] on button "Chanteur 2" at bounding box center [145, 302] width 9 height 9
click at [32, 308] on button at bounding box center [35, 302] width 24 height 21
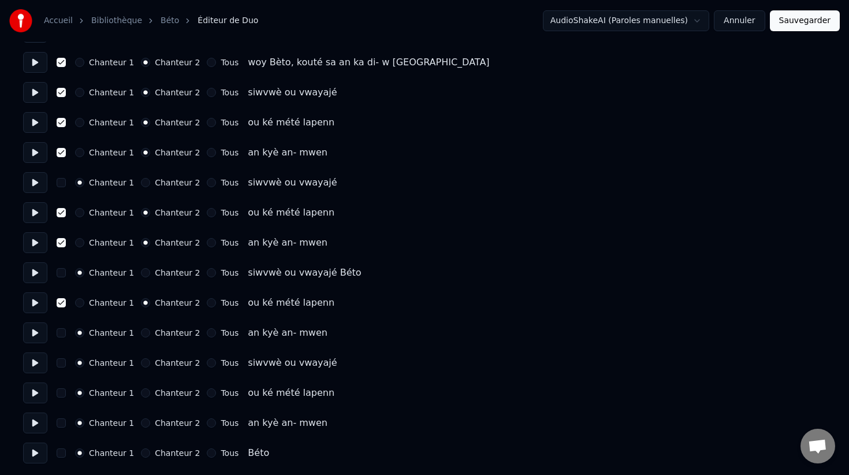
click at [38, 302] on button at bounding box center [35, 302] width 24 height 21
click at [36, 336] on button at bounding box center [35, 332] width 24 height 21
click at [61, 335] on button "button" at bounding box center [61, 332] width 9 height 9
click at [143, 334] on button "Chanteur 2" at bounding box center [145, 332] width 9 height 9
click at [36, 364] on button at bounding box center [35, 362] width 24 height 21
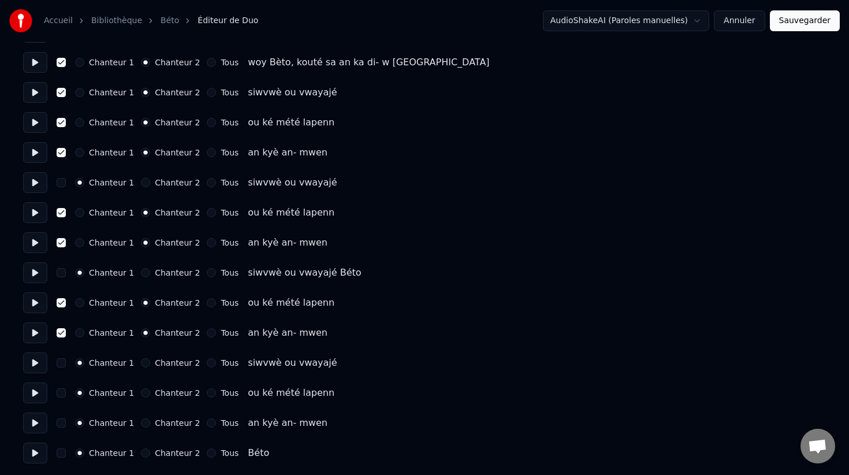
click at [35, 390] on button at bounding box center [35, 392] width 24 height 21
click at [39, 417] on button at bounding box center [35, 422] width 24 height 21
click at [36, 453] on button at bounding box center [35, 452] width 24 height 21
click at [37, 149] on button at bounding box center [35, 152] width 24 height 21
click at [34, 182] on button at bounding box center [35, 182] width 24 height 21
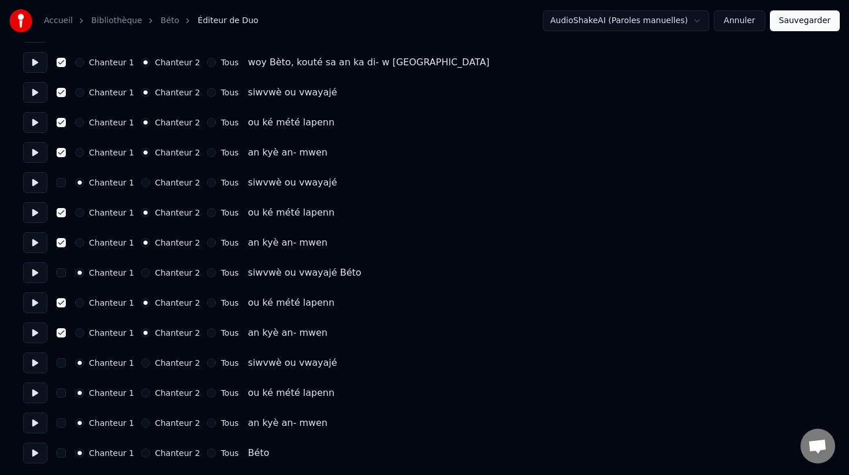
click at [38, 216] on button at bounding box center [35, 212] width 24 height 21
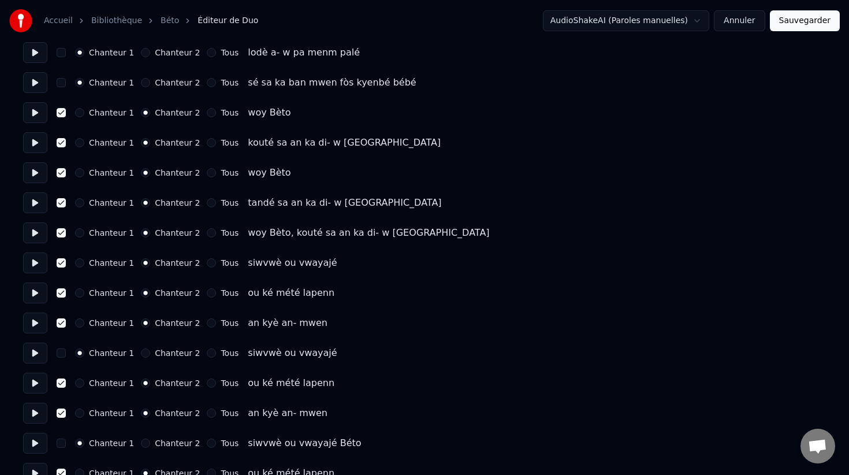
scroll to position [2712, 0]
click at [33, 82] on button at bounding box center [35, 83] width 24 height 21
click at [35, 115] on button at bounding box center [35, 113] width 24 height 21
click at [36, 144] on button at bounding box center [35, 143] width 24 height 21
click at [36, 173] on button at bounding box center [35, 173] width 24 height 21
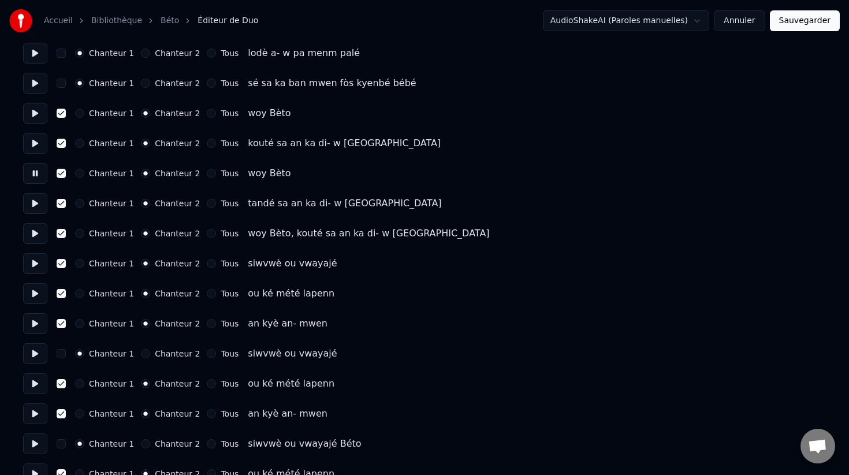
click at [36, 203] on button at bounding box center [35, 203] width 24 height 21
click at [36, 233] on button at bounding box center [35, 233] width 24 height 21
click at [38, 263] on button at bounding box center [35, 263] width 24 height 21
click at [36, 293] on button at bounding box center [35, 293] width 24 height 21
click at [35, 233] on button at bounding box center [35, 233] width 24 height 21
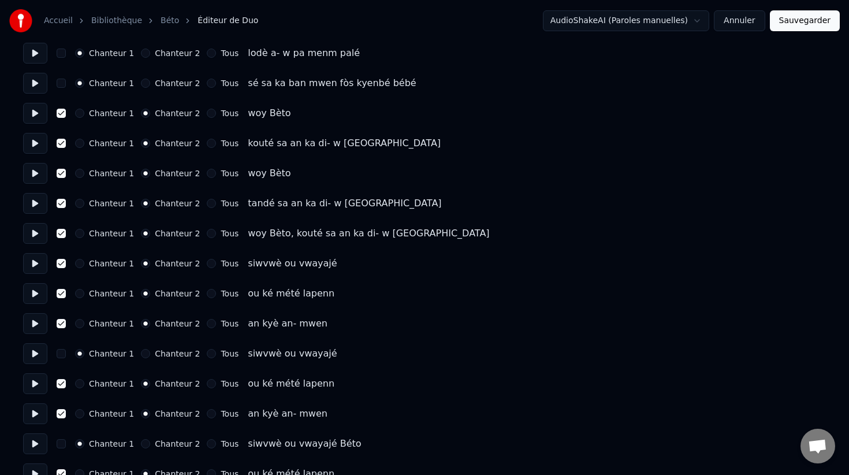
click at [36, 266] on button at bounding box center [35, 263] width 24 height 21
click at [37, 289] on button at bounding box center [35, 293] width 24 height 21
click at [36, 320] on button at bounding box center [35, 323] width 24 height 21
click at [38, 354] on button at bounding box center [35, 353] width 24 height 21
click at [805, 18] on button "Sauvegarder" at bounding box center [805, 20] width 70 height 21
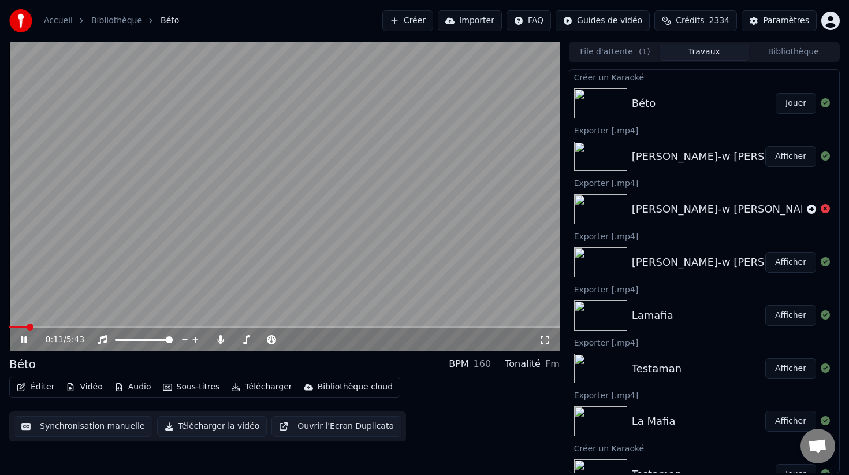
click at [39, 389] on button "Éditer" at bounding box center [35, 387] width 47 height 16
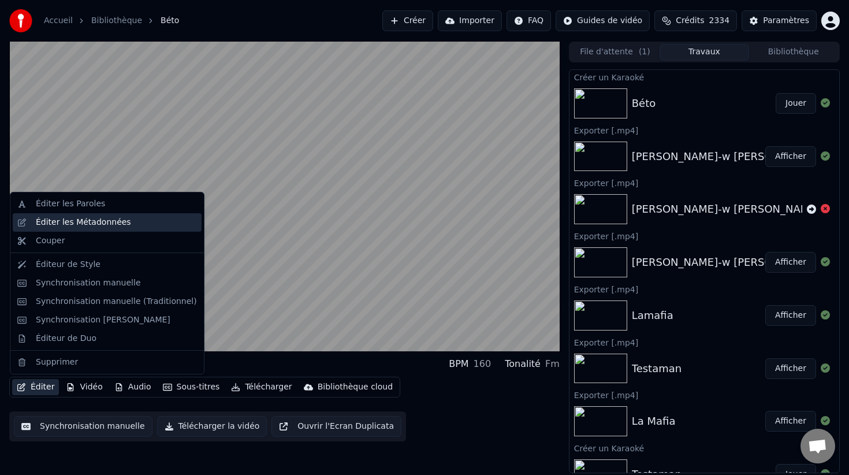
click at [65, 221] on div "Éditer les Métadonnées" at bounding box center [83, 222] width 95 height 12
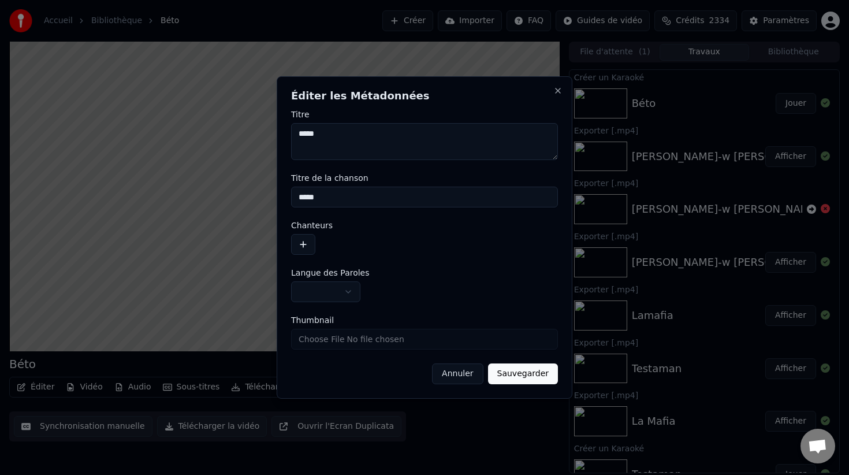
click at [307, 140] on textarea "*****" at bounding box center [424, 141] width 267 height 37
click at [307, 137] on textarea "*****" at bounding box center [424, 141] width 267 height 37
type textarea "****"
click at [308, 197] on input "*****" at bounding box center [424, 196] width 267 height 21
type input "****"
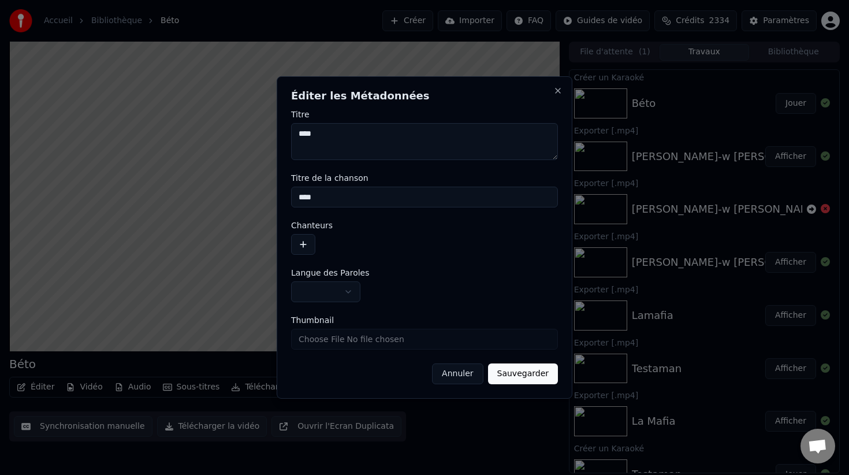
click at [533, 375] on button "Sauvegarder" at bounding box center [523, 373] width 70 height 21
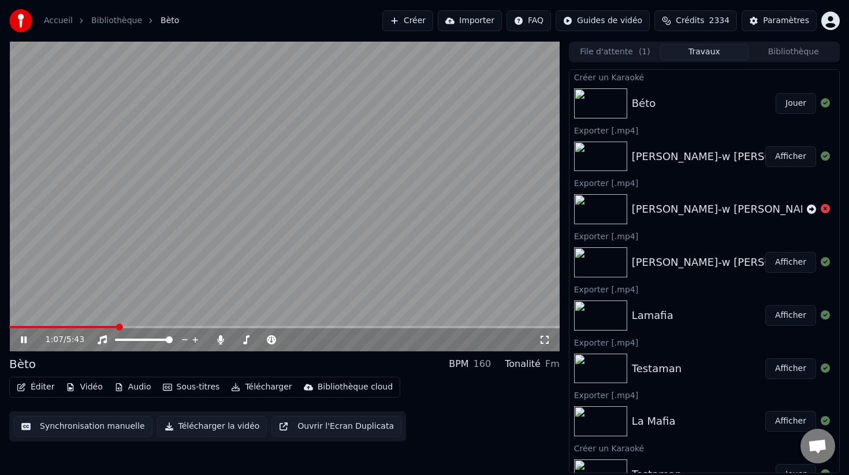
click at [66, 425] on button "Synchronisation manuelle" at bounding box center [83, 426] width 139 height 21
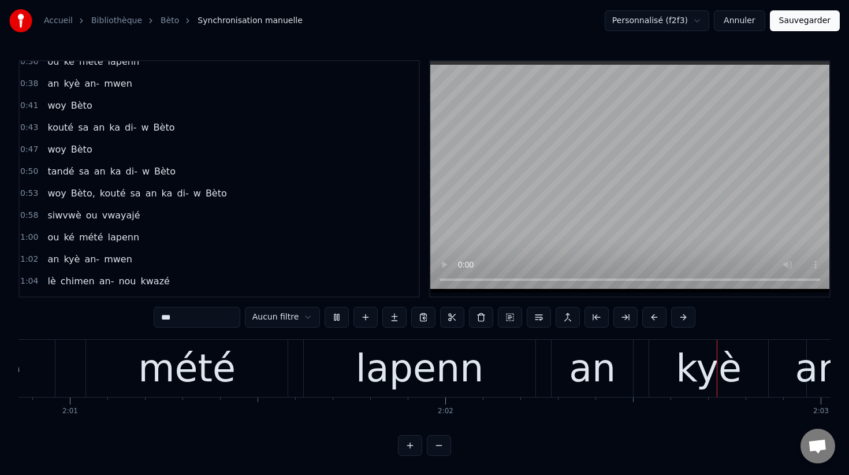
click at [80, 191] on span "Bèto," at bounding box center [83, 192] width 27 height 13
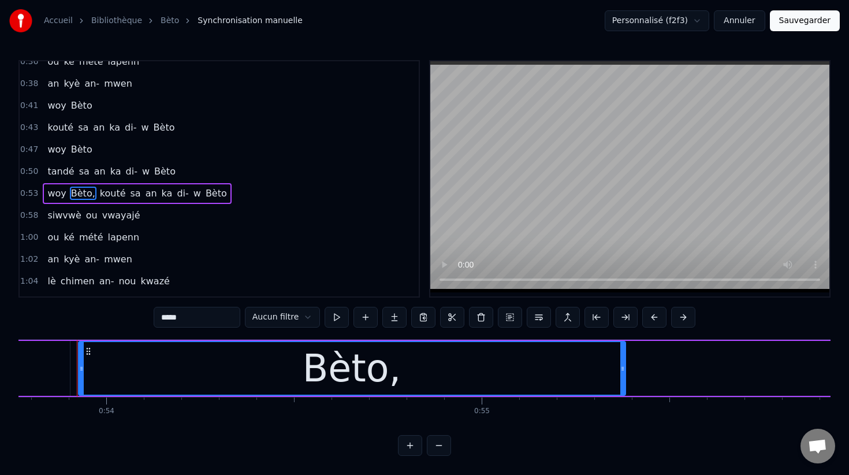
click at [208, 315] on input "*****" at bounding box center [197, 317] width 87 height 21
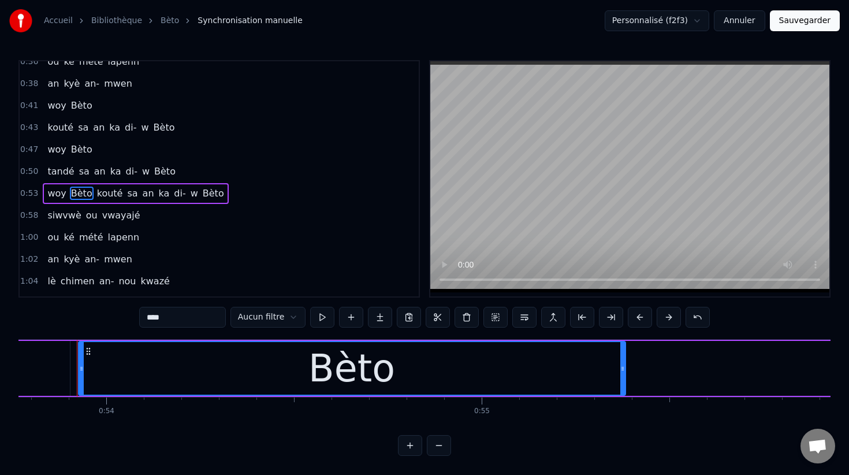
click at [100, 194] on span "kouté" at bounding box center [110, 192] width 28 height 13
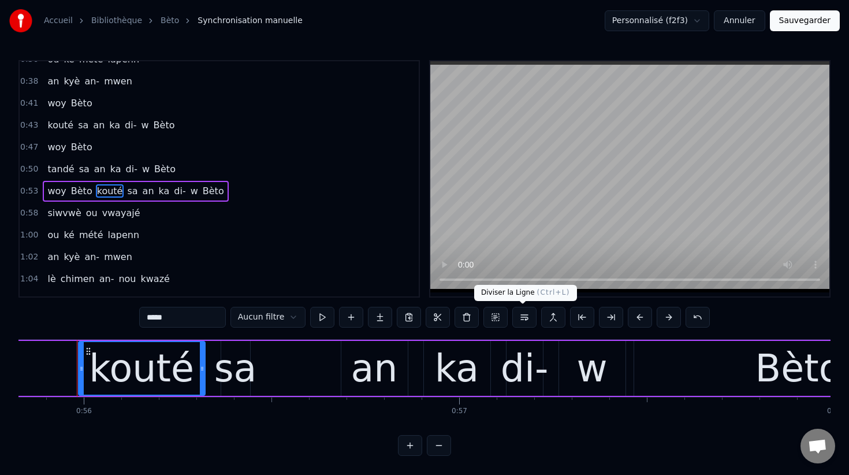
click at [522, 319] on button at bounding box center [524, 317] width 24 height 21
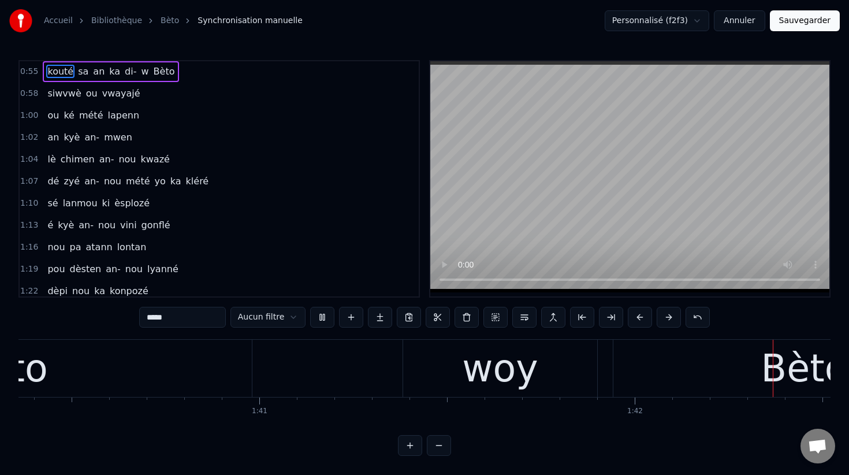
scroll to position [316, 0]
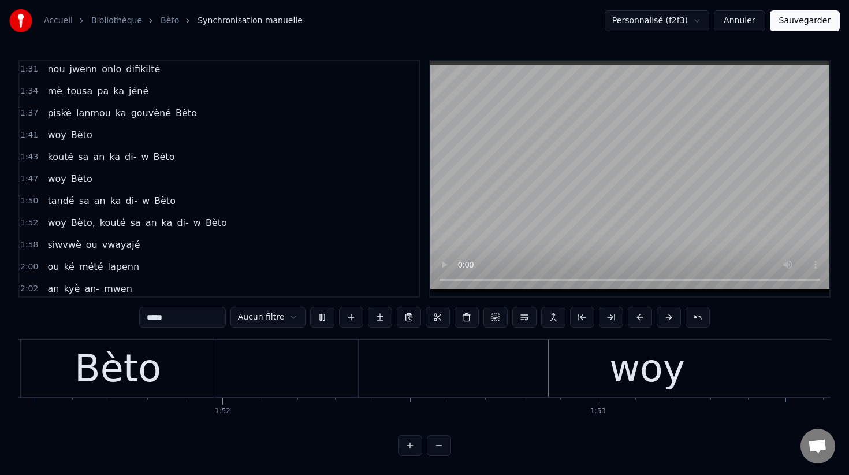
click at [77, 218] on span "Bèto," at bounding box center [83, 222] width 27 height 13
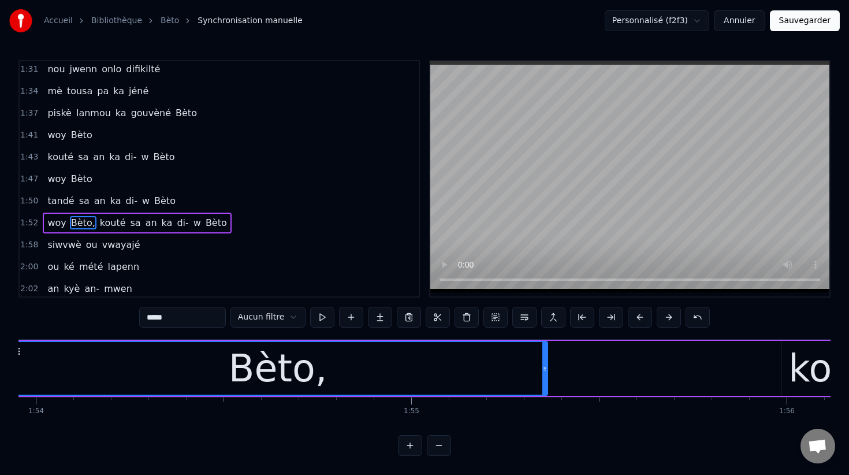
click at [202, 316] on input "*****" at bounding box center [182, 317] width 87 height 21
click at [102, 223] on span "kouté" at bounding box center [110, 222] width 28 height 13
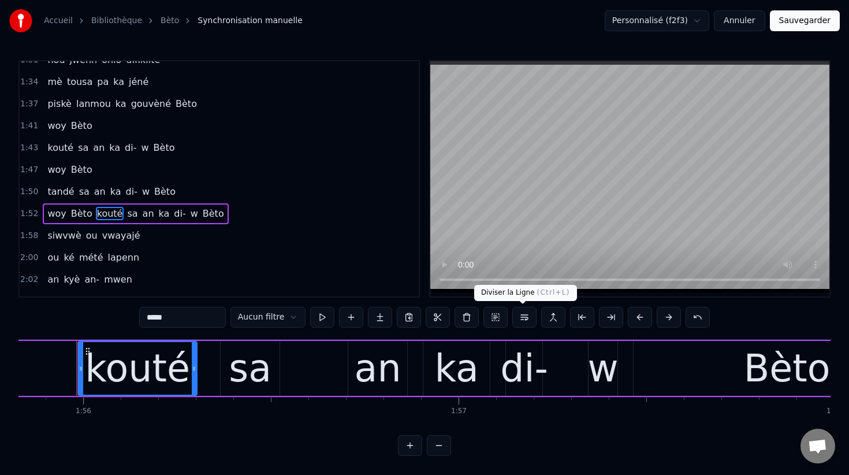
click at [524, 320] on button at bounding box center [524, 317] width 24 height 21
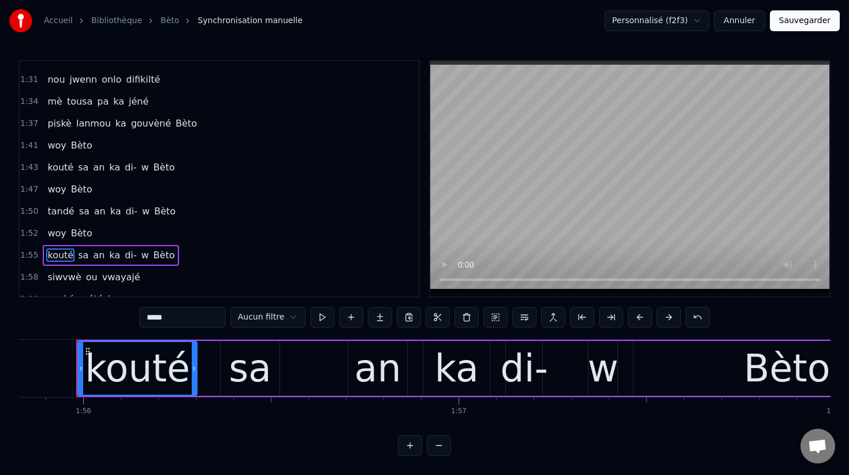
click at [56, 124] on span "piskè" at bounding box center [59, 123] width 26 height 13
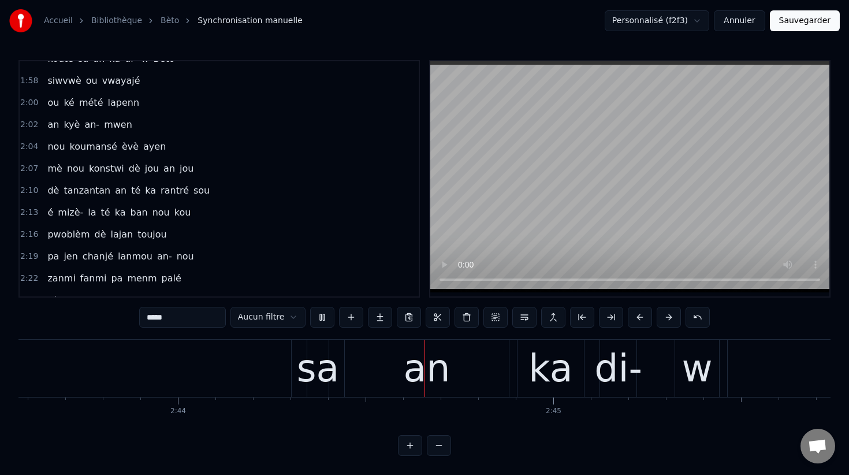
scroll to position [0, 61546]
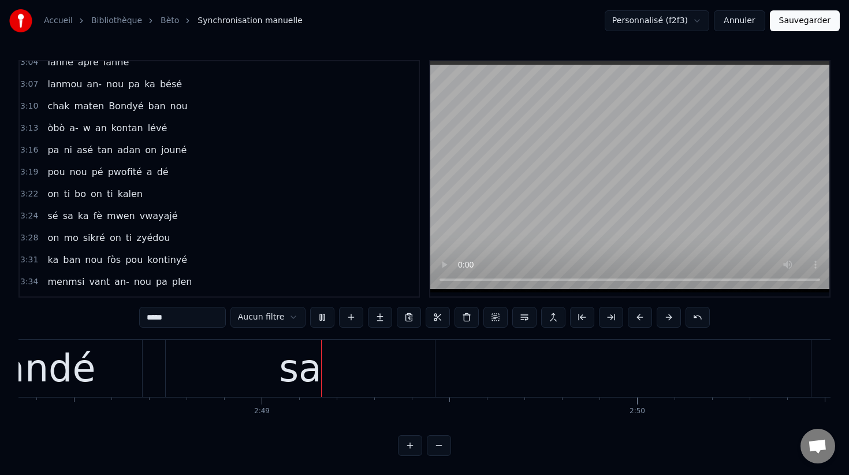
click at [521, 169] on video at bounding box center [629, 176] width 399 height 231
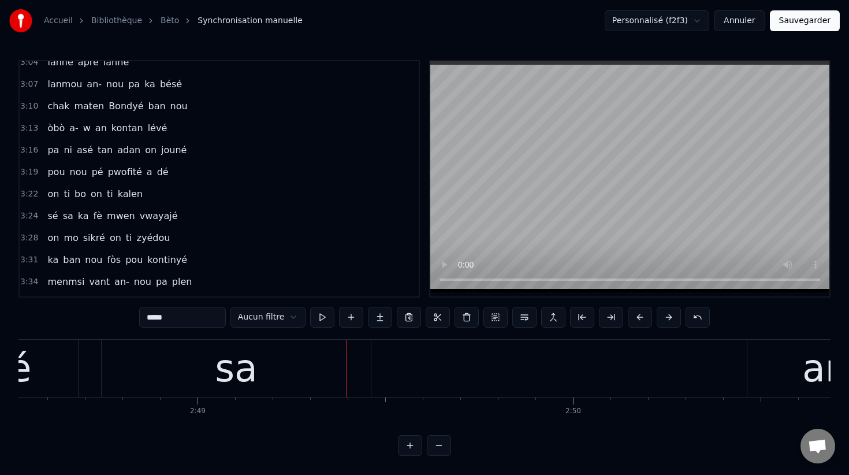
click at [292, 379] on div "sa" at bounding box center [236, 367] width 269 height 57
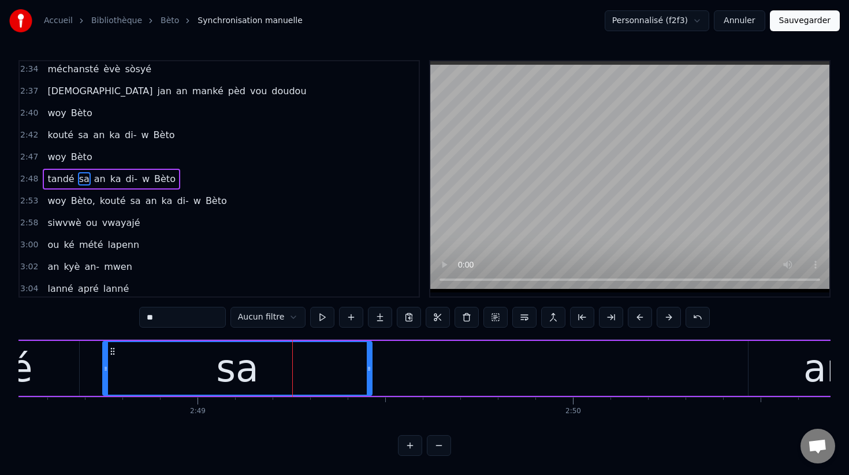
click at [83, 200] on span "Bèto," at bounding box center [83, 200] width 27 height 13
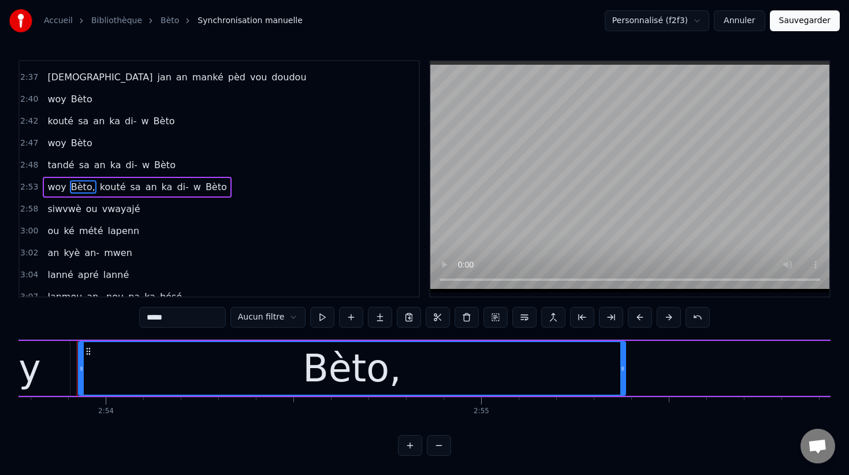
click at [178, 314] on input "*****" at bounding box center [182, 317] width 87 height 21
click at [110, 191] on span "kouté" at bounding box center [110, 186] width 28 height 13
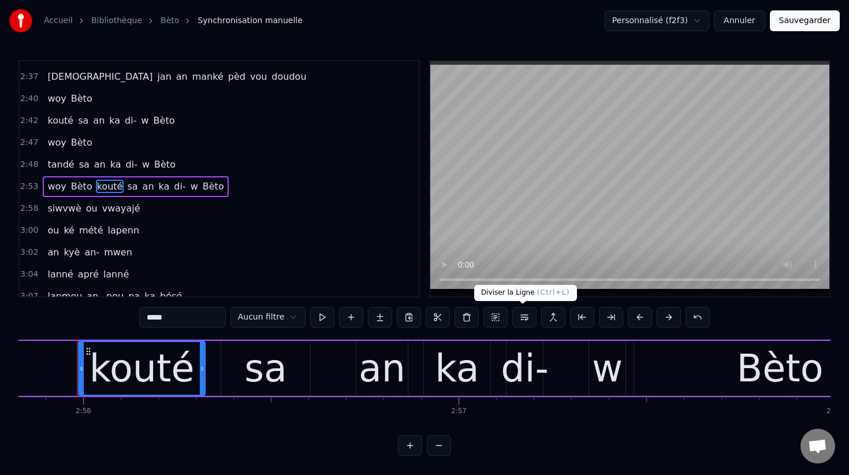
click at [524, 316] on button at bounding box center [524, 317] width 24 height 21
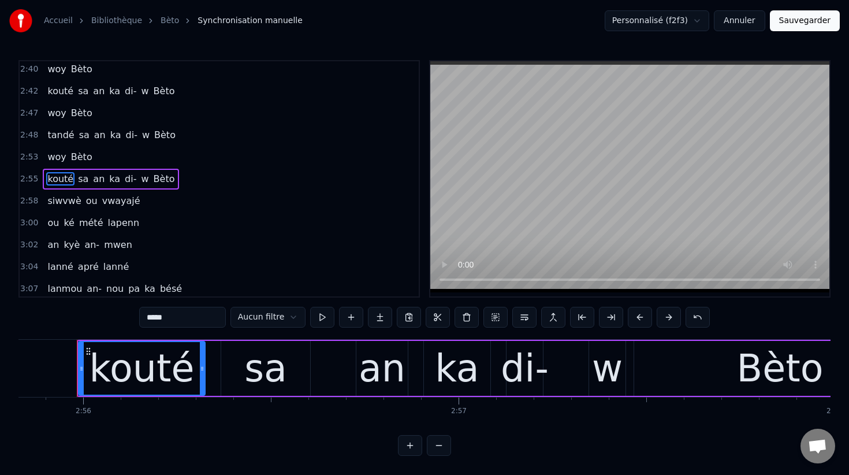
click at [56, 112] on span "woy" at bounding box center [56, 112] width 21 height 13
type input "***"
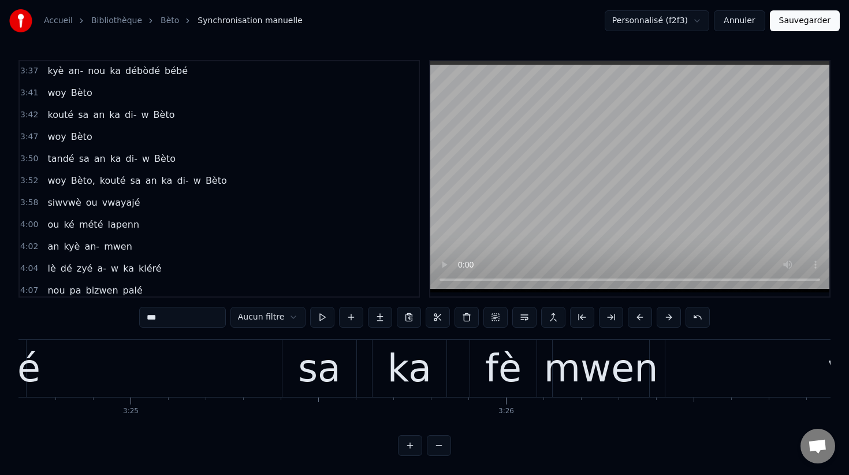
scroll to position [0, 76801]
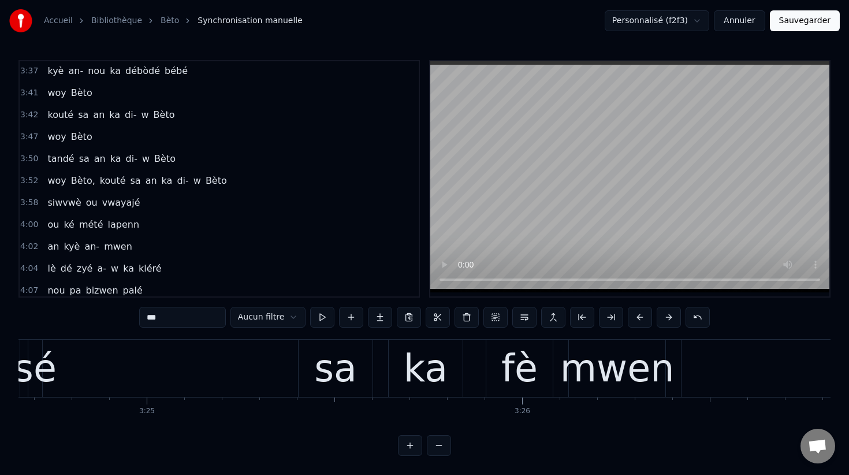
drag, startPoint x: 318, startPoint y: 376, endPoint x: 279, endPoint y: 374, distance: 39.3
click at [279, 374] on div "sé sa ka fè mwen vwayajé" at bounding box center [596, 367] width 1136 height 57
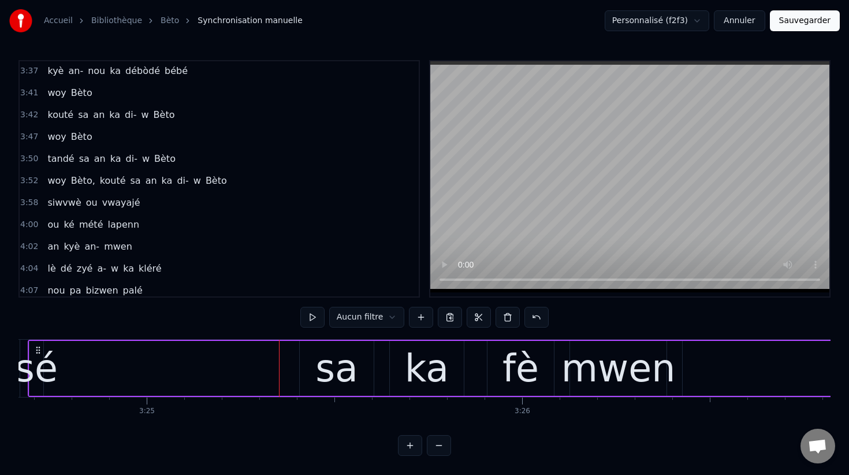
click at [320, 374] on div "sa" at bounding box center [336, 368] width 43 height 57
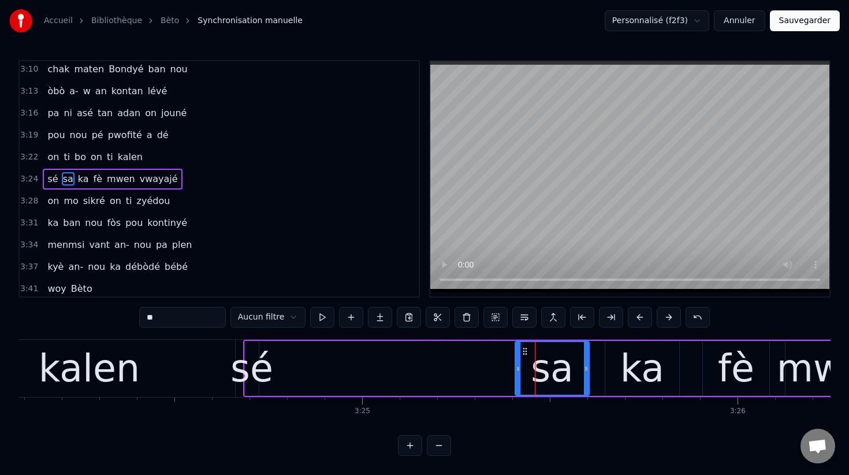
scroll to position [0, 76536]
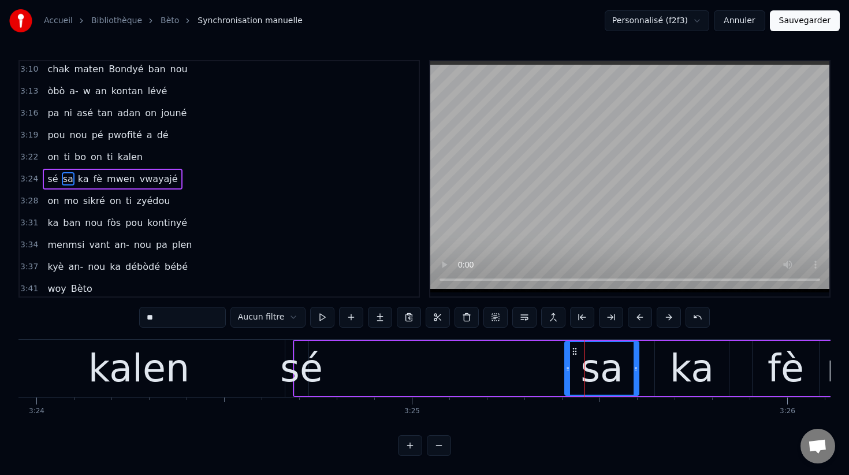
click at [305, 370] on div "sé" at bounding box center [301, 368] width 43 height 57
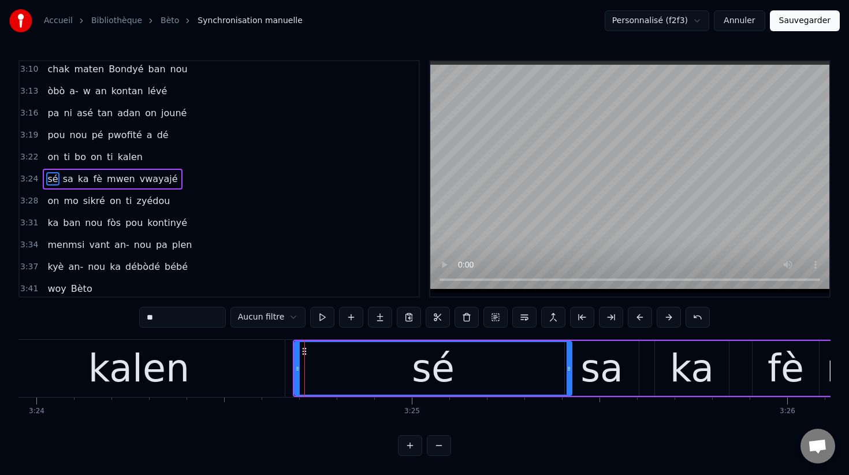
drag, startPoint x: 306, startPoint y: 369, endPoint x: 569, endPoint y: 421, distance: 268.3
click at [569, 421] on div "woy Bèto kouté sa an ka di- w [GEOGRAPHIC_DATA][PERSON_NAME] [PERSON_NAME] sa a…" at bounding box center [424, 382] width 812 height 87
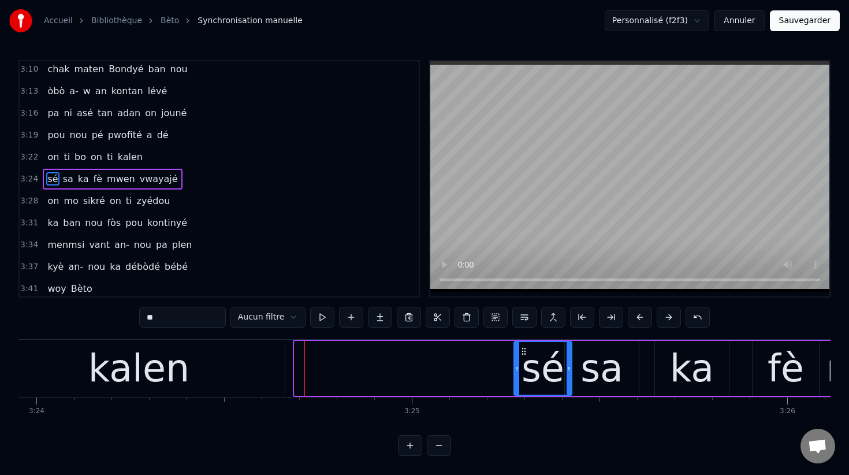
drag, startPoint x: 297, startPoint y: 369, endPoint x: 517, endPoint y: 380, distance: 219.7
click at [517, 380] on div at bounding box center [516, 368] width 5 height 53
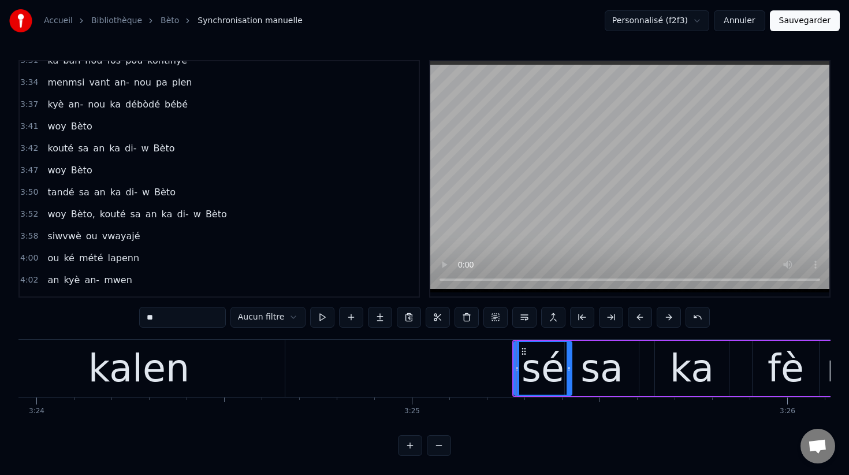
scroll to position [1537, 0]
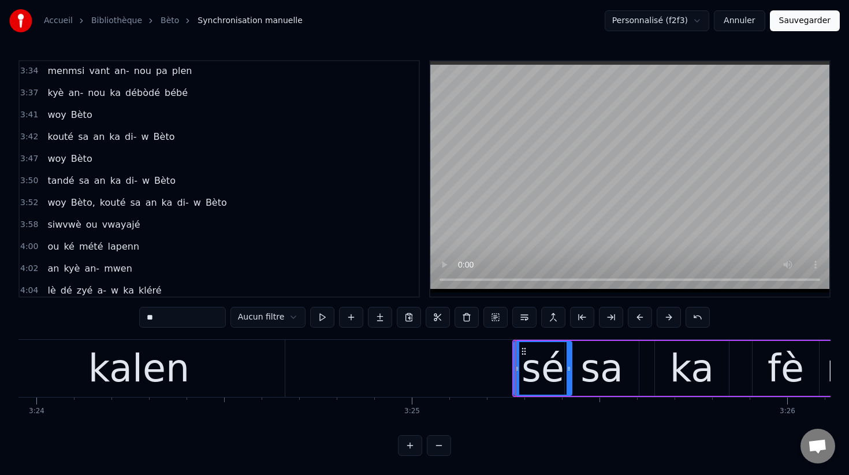
click at [73, 203] on span "Bèto," at bounding box center [83, 202] width 27 height 13
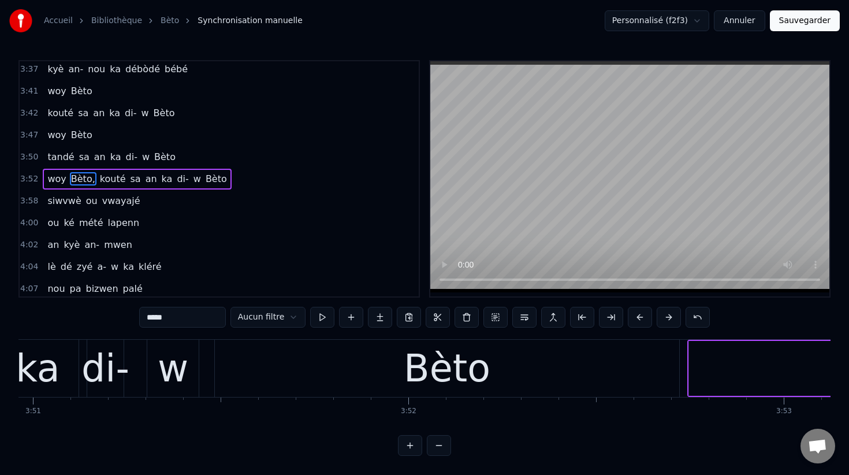
scroll to position [0, 87725]
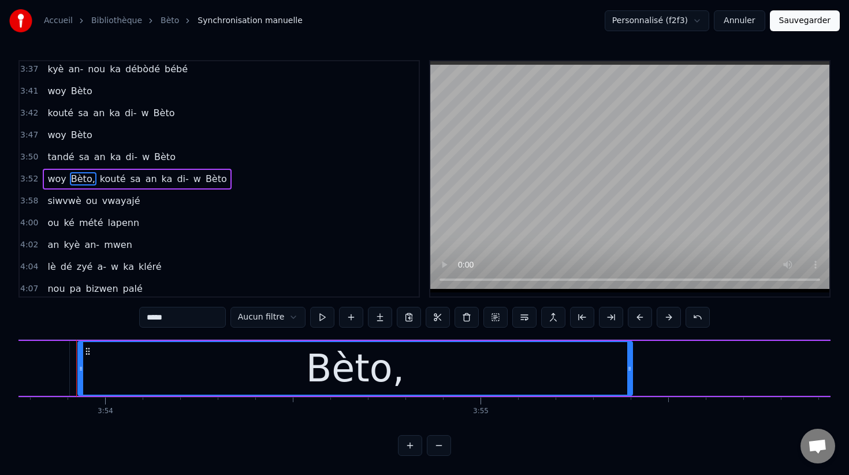
click at [176, 318] on input "*****" at bounding box center [182, 317] width 87 height 21
click at [105, 180] on span "kouté" at bounding box center [110, 178] width 28 height 13
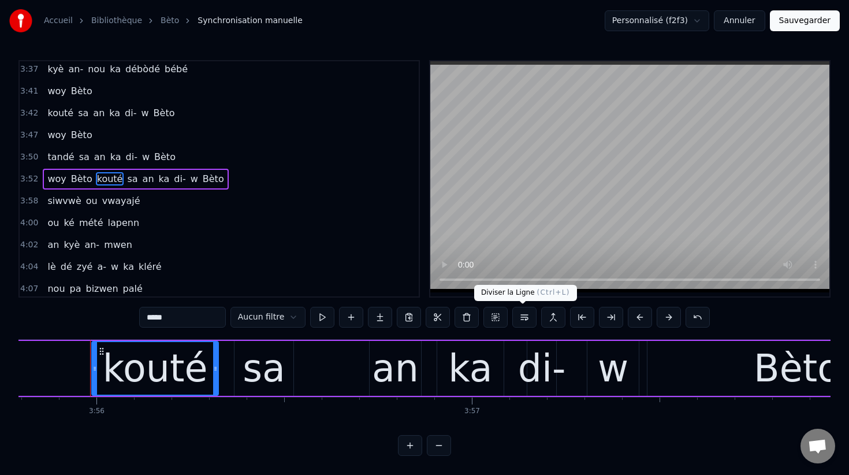
scroll to position [0, 88498]
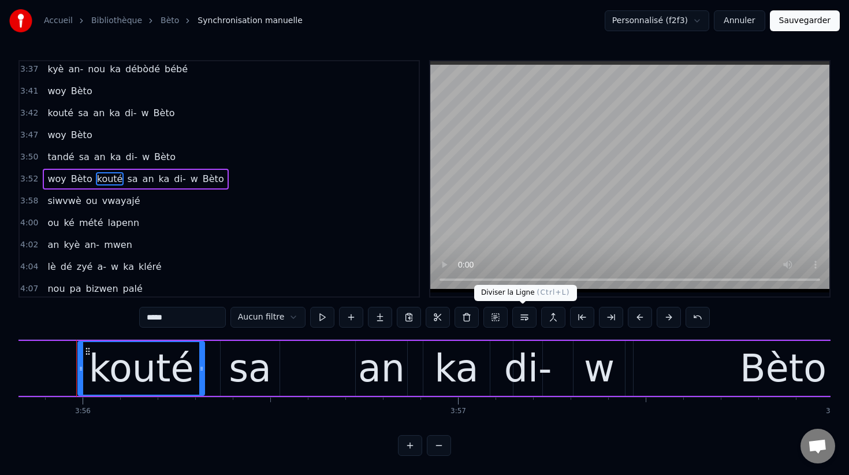
click at [521, 314] on button at bounding box center [524, 317] width 24 height 21
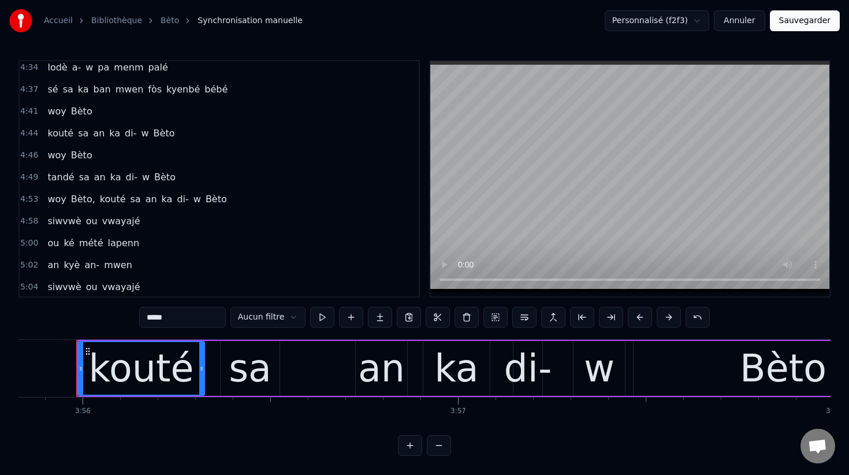
scroll to position [2002, 0]
click at [76, 199] on span "Bèto," at bounding box center [83, 198] width 27 height 13
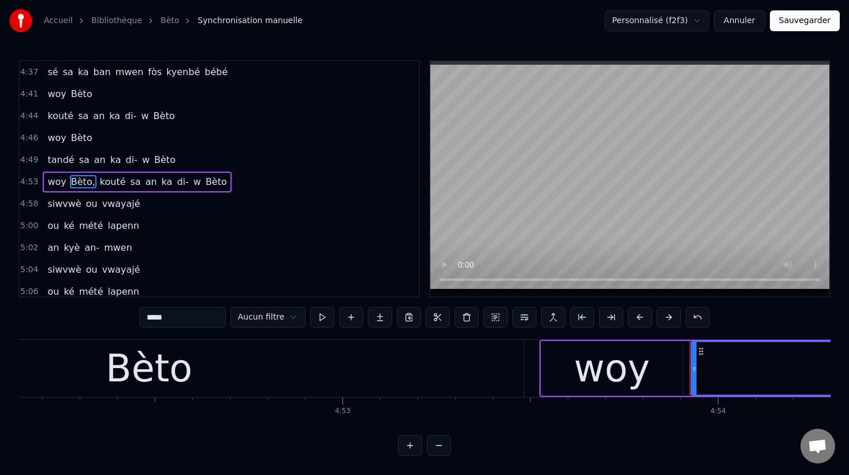
scroll to position [0, 110242]
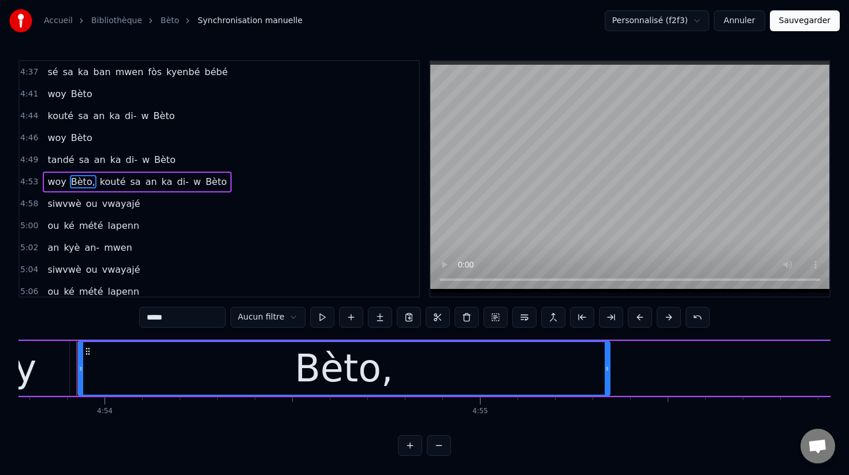
click at [192, 315] on input "*****" at bounding box center [182, 317] width 87 height 21
click at [102, 178] on span "kouté" at bounding box center [110, 181] width 28 height 13
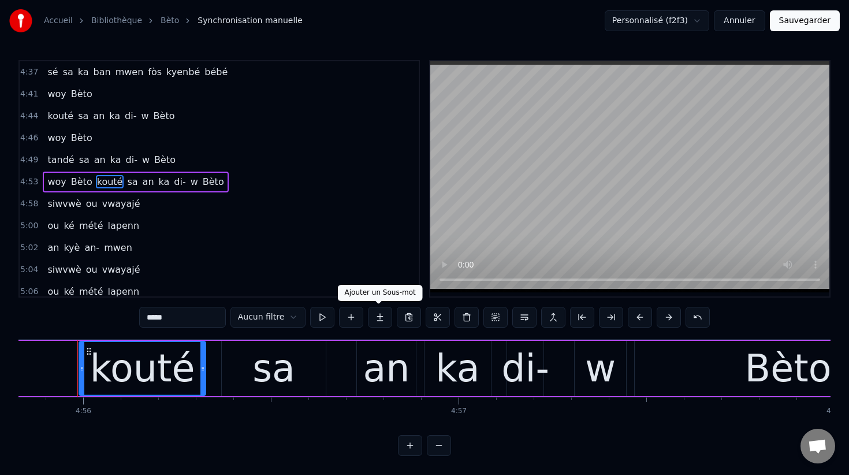
scroll to position [0, 111015]
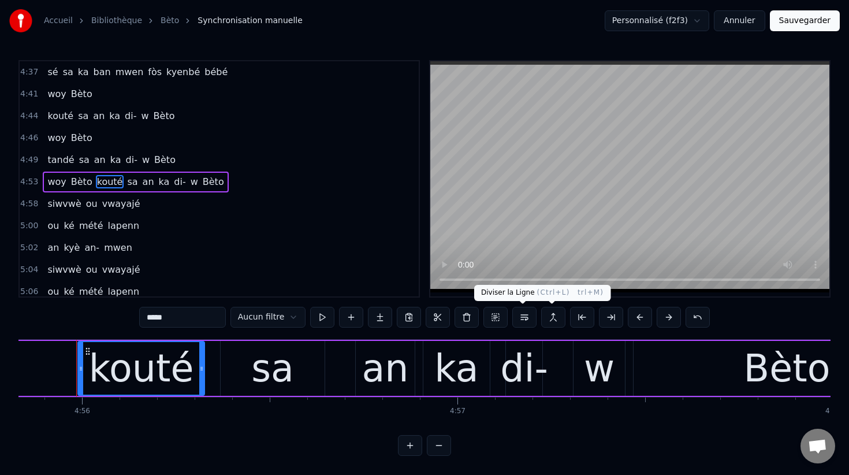
click at [524, 318] on button at bounding box center [524, 317] width 24 height 21
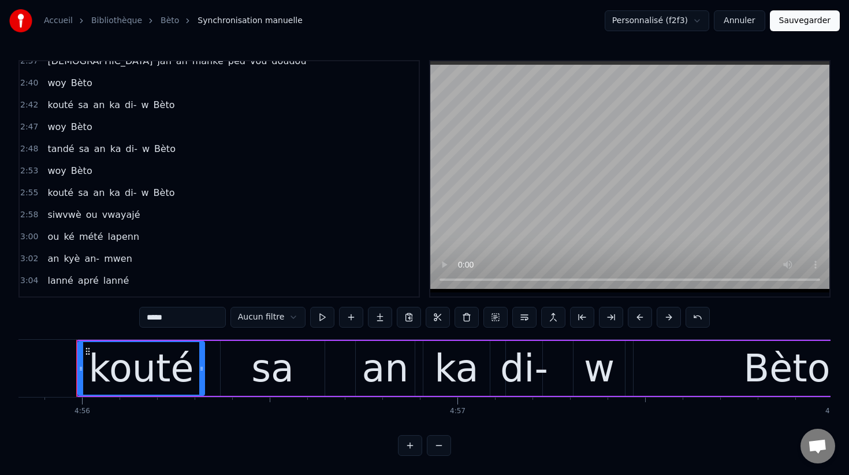
scroll to position [1108, 0]
click at [52, 260] on span "an" at bounding box center [53, 257] width 14 height 13
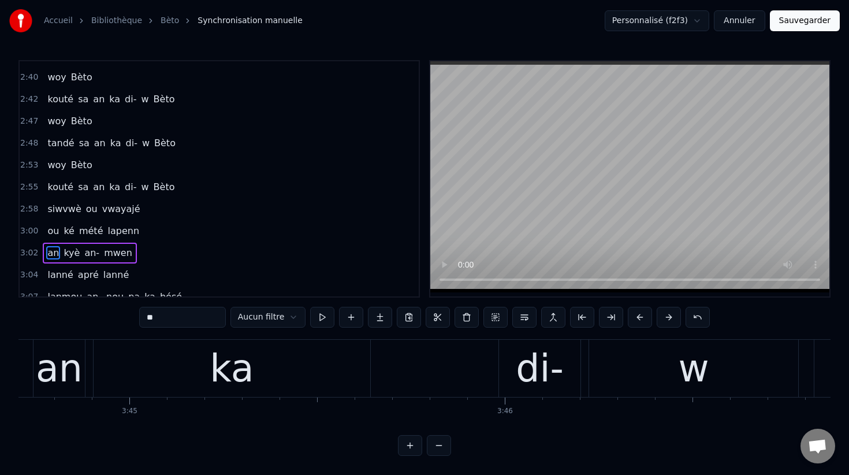
scroll to position [0, 84303]
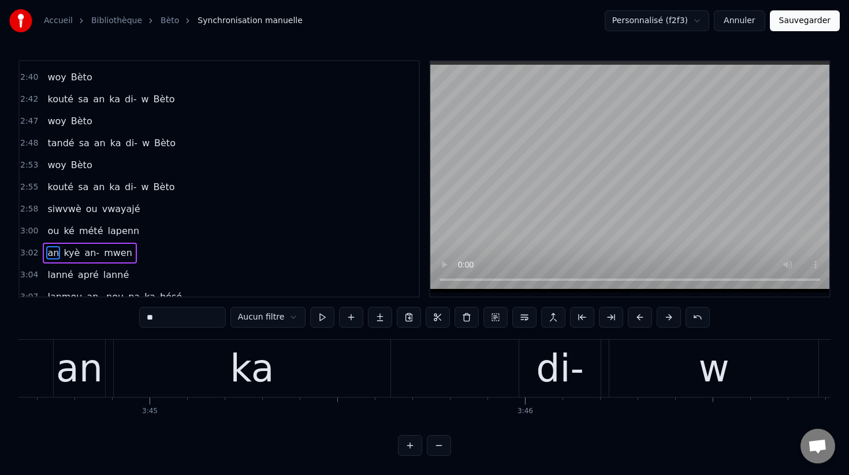
click at [279, 360] on div "ka" at bounding box center [252, 367] width 277 height 57
type input "**"
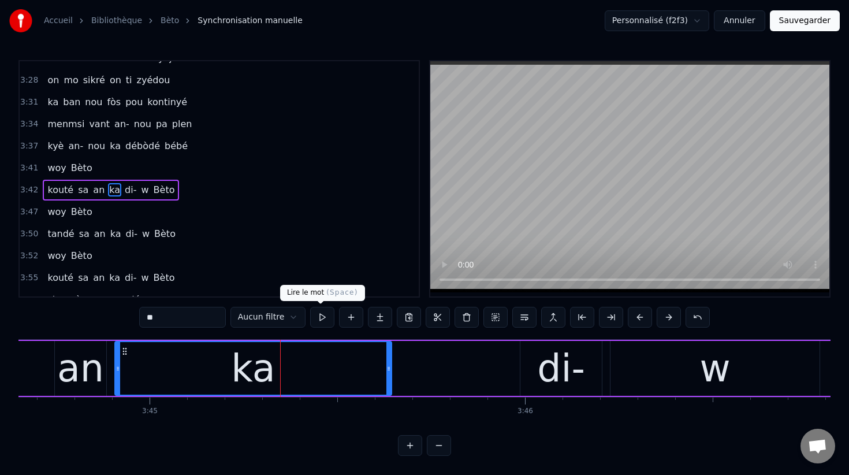
scroll to position [1495, 0]
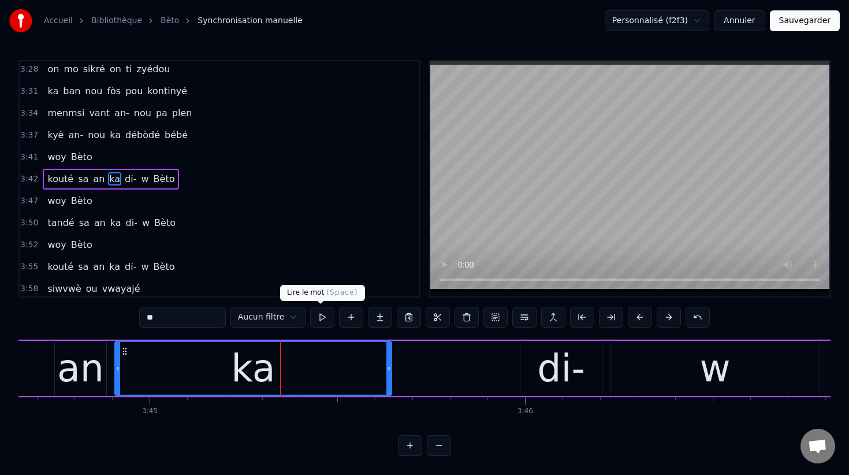
click at [318, 319] on button at bounding box center [322, 317] width 24 height 21
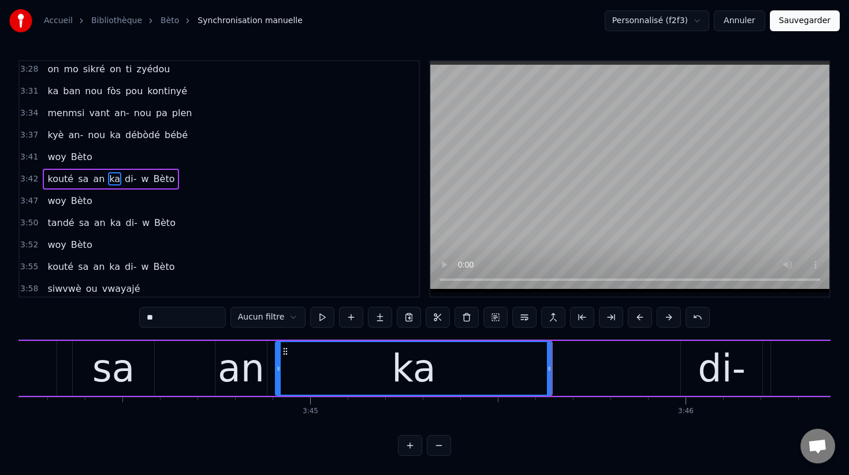
scroll to position [0, 84102]
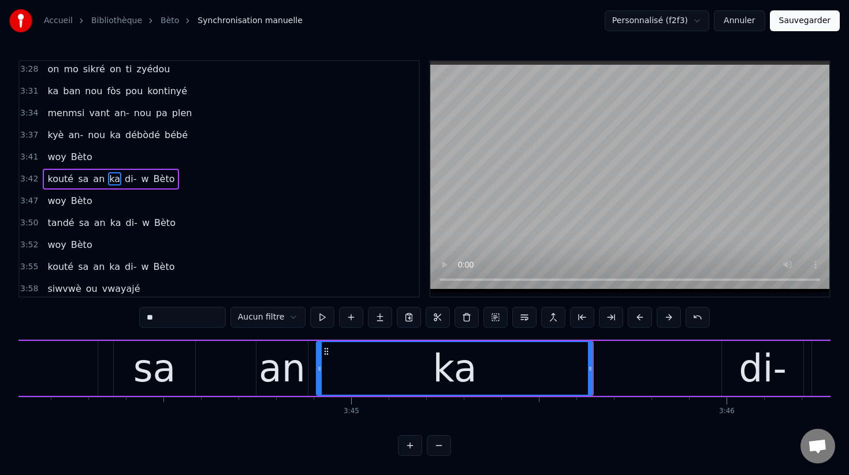
click at [234, 372] on div "kouté sa an ka di- w [GEOGRAPHIC_DATA]" at bounding box center [391, 367] width 1894 height 57
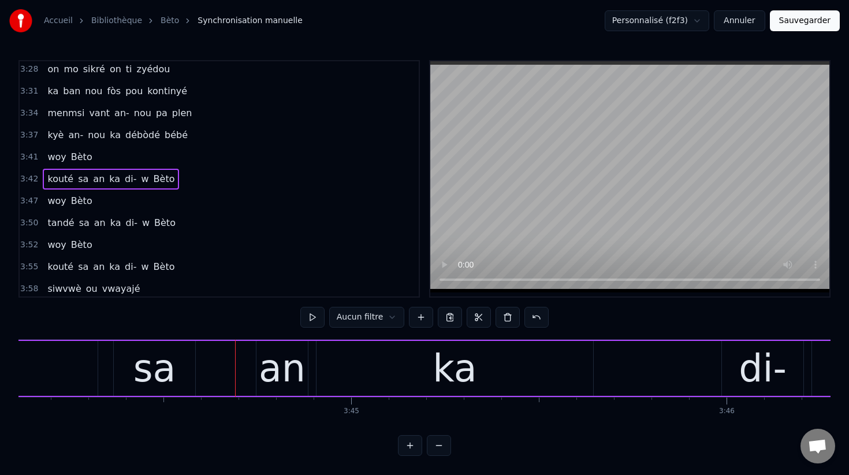
click at [275, 380] on div "an" at bounding box center [282, 368] width 47 height 57
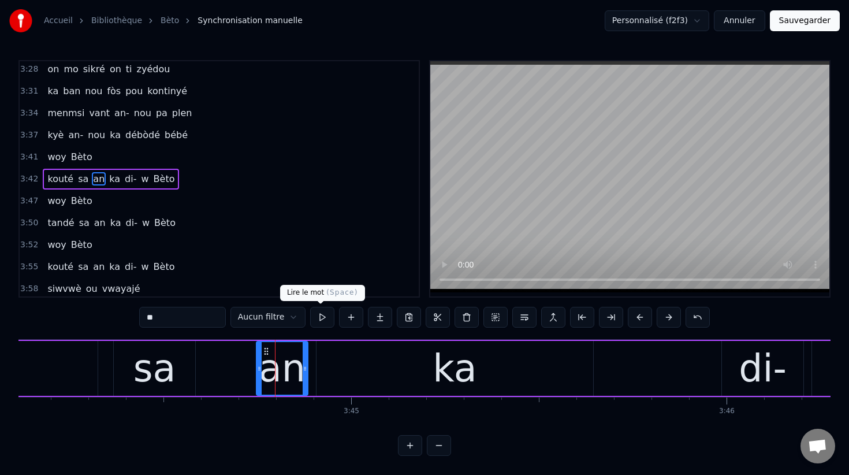
click at [316, 319] on button at bounding box center [322, 317] width 24 height 21
click at [328, 363] on div "ka" at bounding box center [454, 368] width 277 height 55
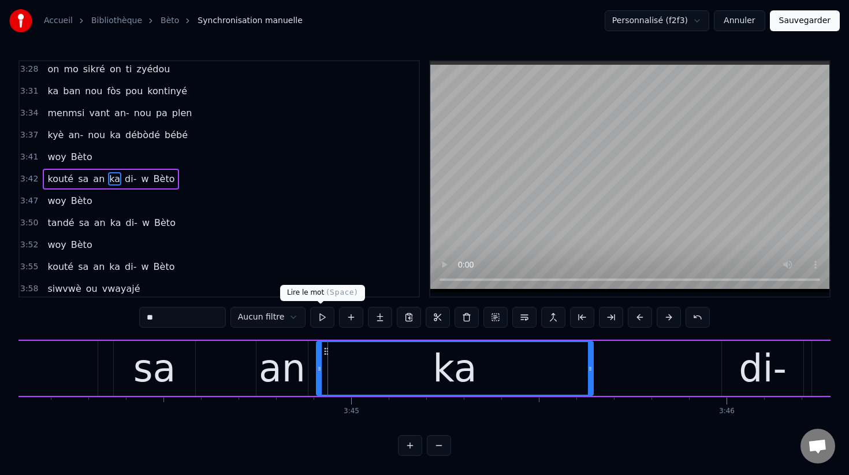
click at [323, 316] on button at bounding box center [322, 317] width 24 height 21
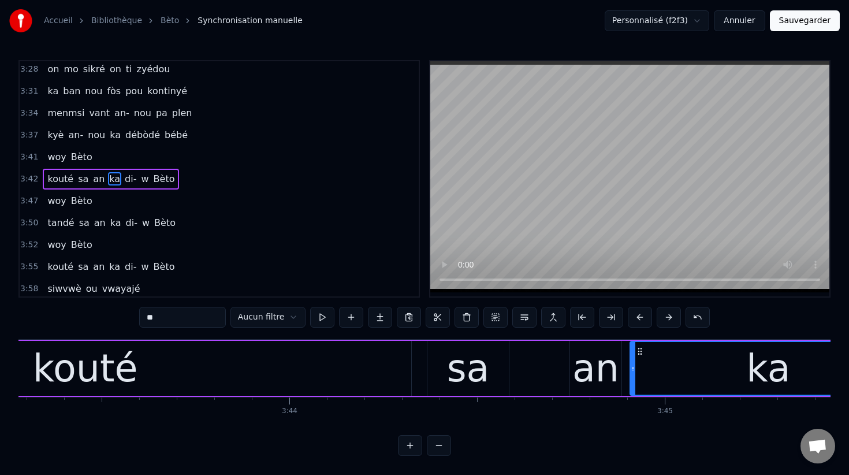
scroll to position [0, 83766]
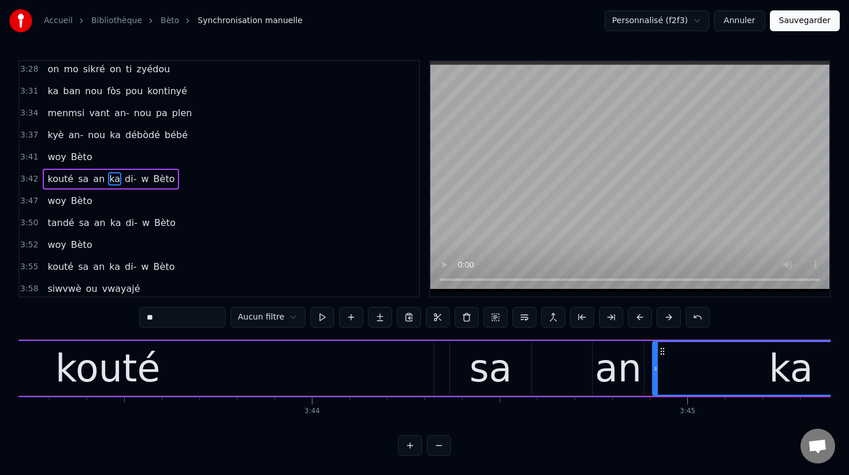
click at [156, 370] on div "kouté" at bounding box center [108, 368] width 652 height 55
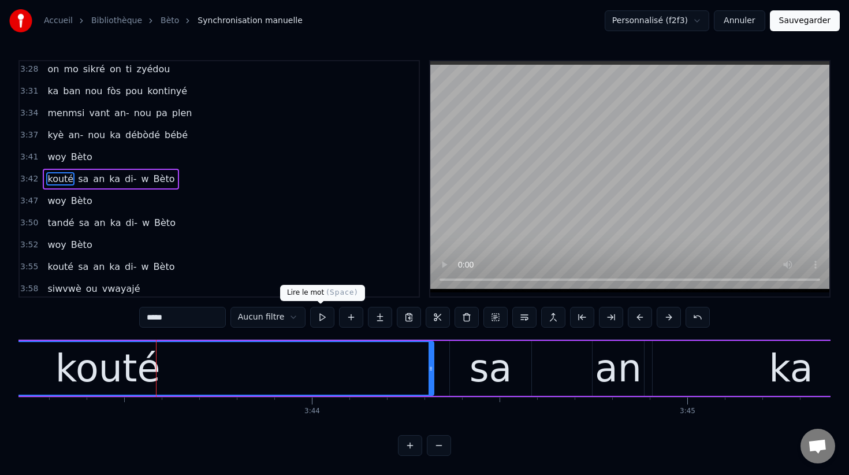
click at [318, 315] on button at bounding box center [322, 317] width 24 height 21
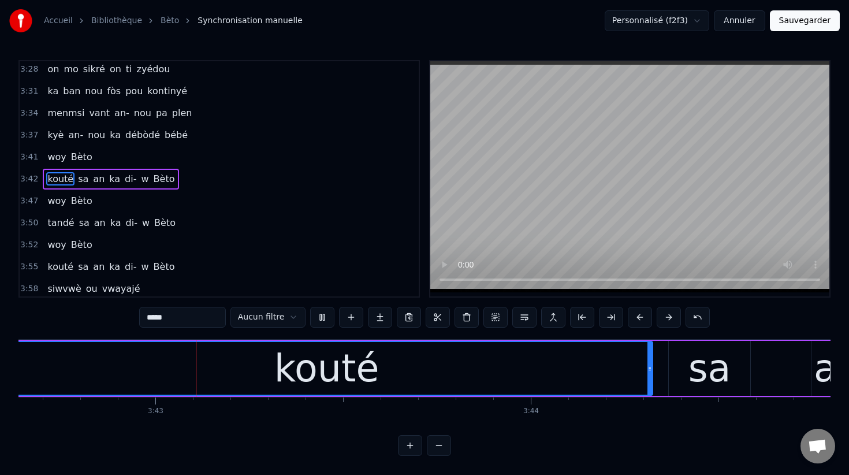
scroll to position [0, 83547]
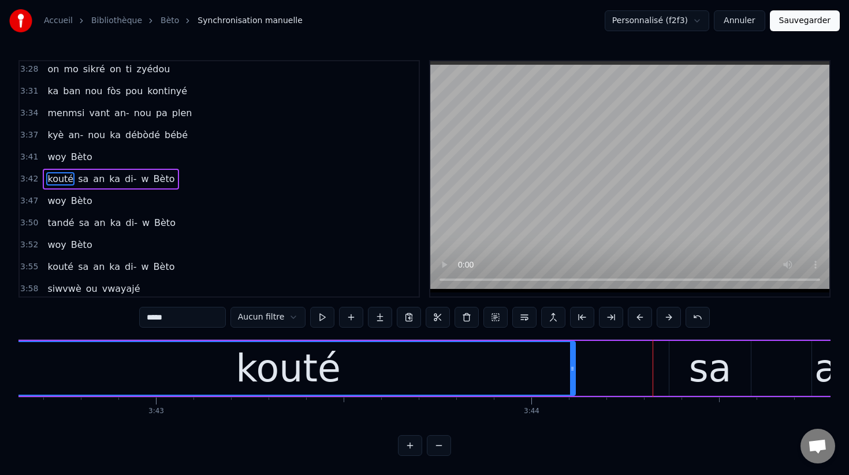
drag, startPoint x: 648, startPoint y: 368, endPoint x: 570, endPoint y: 353, distance: 79.5
click at [570, 353] on div at bounding box center [572, 368] width 5 height 53
click at [718, 375] on div "sa" at bounding box center [710, 368] width 43 height 57
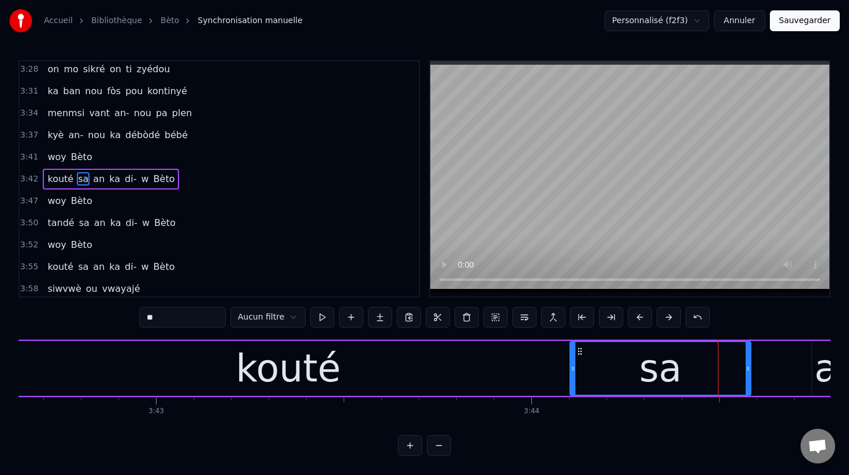
drag, startPoint x: 671, startPoint y: 369, endPoint x: 572, endPoint y: 365, distance: 99.4
click at [572, 365] on icon at bounding box center [572, 368] width 5 height 9
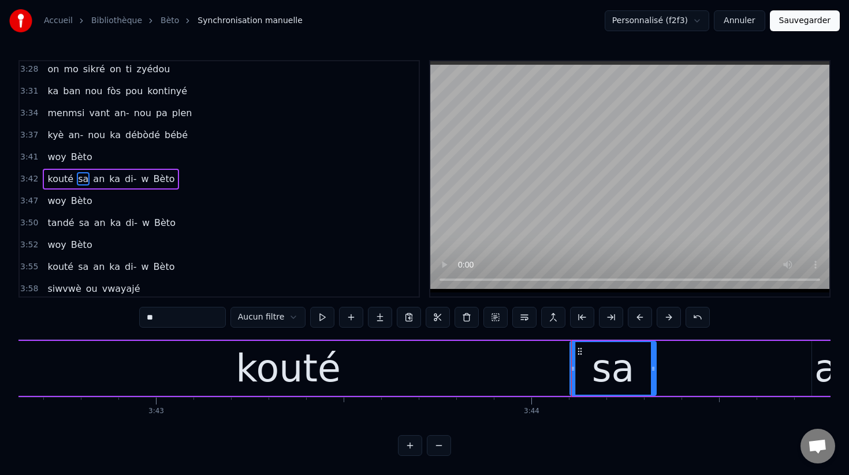
drag, startPoint x: 746, startPoint y: 367, endPoint x: 652, endPoint y: 358, distance: 93.9
click at [652, 358] on div at bounding box center [653, 368] width 5 height 53
click at [322, 318] on button at bounding box center [322, 317] width 24 height 21
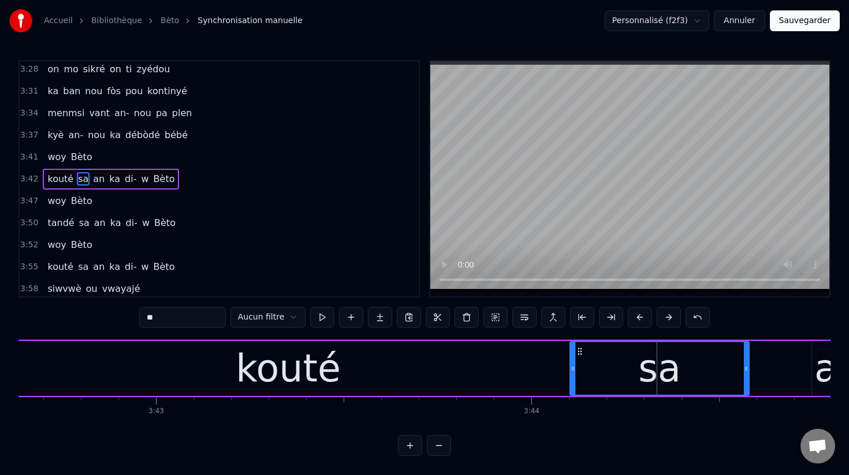
drag, startPoint x: 654, startPoint y: 370, endPoint x: 746, endPoint y: 382, distance: 92.5
click at [746, 382] on div at bounding box center [746, 368] width 5 height 53
click at [318, 321] on button at bounding box center [322, 317] width 24 height 21
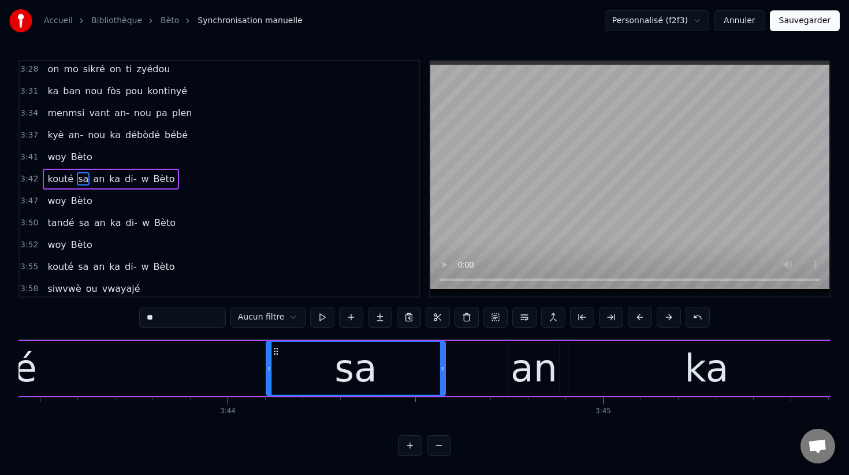
scroll to position [0, 83866]
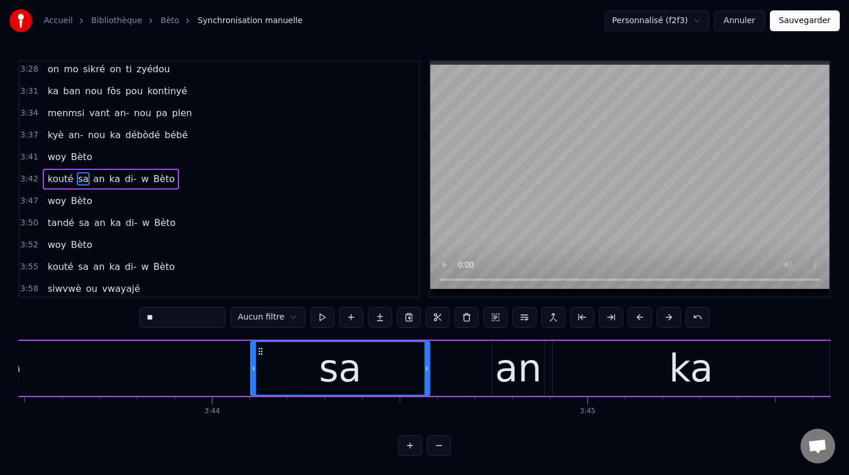
click at [512, 363] on div "an" at bounding box center [518, 368] width 47 height 57
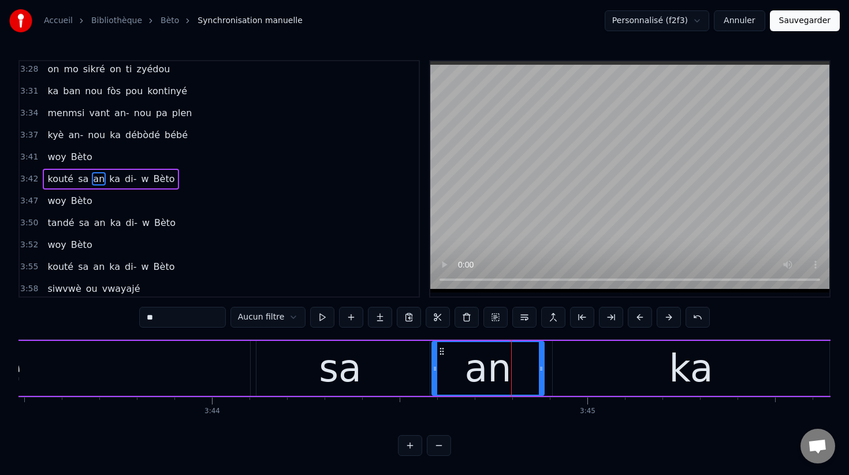
drag, startPoint x: 495, startPoint y: 368, endPoint x: 434, endPoint y: 364, distance: 61.3
click at [434, 364] on icon at bounding box center [434, 368] width 5 height 9
click at [322, 320] on button at bounding box center [322, 317] width 24 height 21
click at [563, 366] on div "ka" at bounding box center [691, 368] width 277 height 55
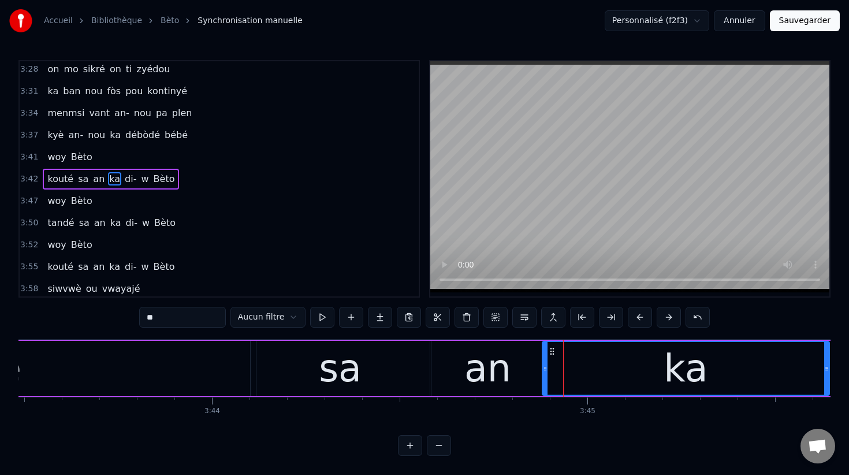
drag, startPoint x: 554, startPoint y: 368, endPoint x: 544, endPoint y: 368, distance: 10.4
click at [544, 368] on circle at bounding box center [544, 368] width 1 height 1
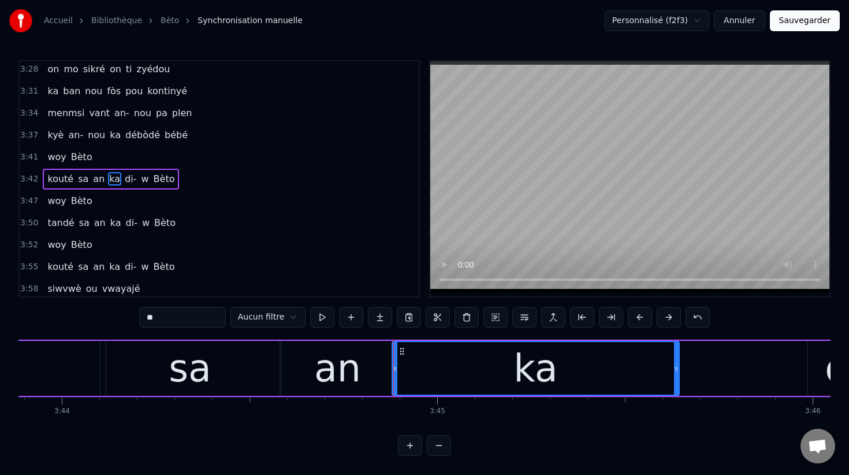
scroll to position [0, 84034]
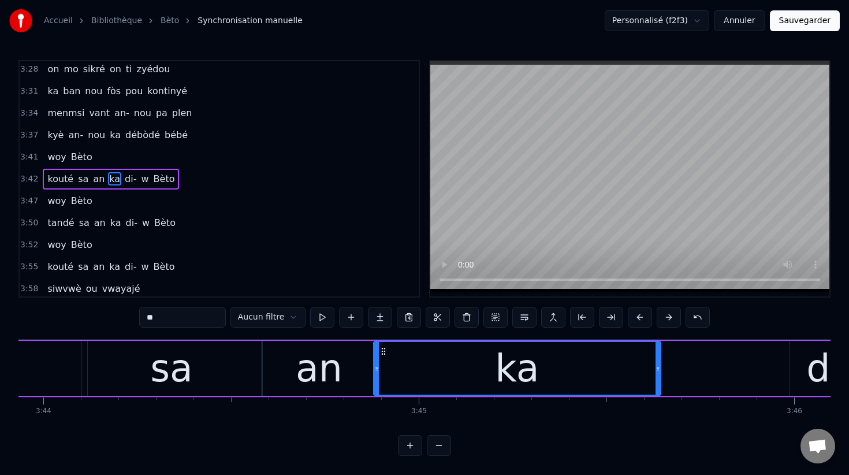
click at [501, 365] on div "ka" at bounding box center [517, 368] width 44 height 57
click at [317, 316] on button at bounding box center [322, 317] width 24 height 21
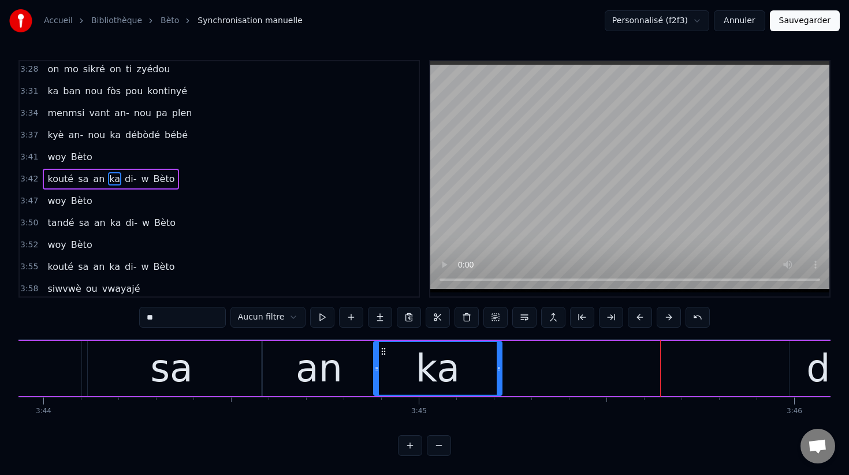
drag, startPoint x: 656, startPoint y: 367, endPoint x: 497, endPoint y: 350, distance: 159.6
click at [497, 350] on div at bounding box center [499, 368] width 5 height 53
click at [320, 313] on button at bounding box center [322, 317] width 24 height 21
drag, startPoint x: 498, startPoint y: 368, endPoint x: 476, endPoint y: 368, distance: 22.5
click at [476, 368] on icon at bounding box center [476, 368] width 5 height 9
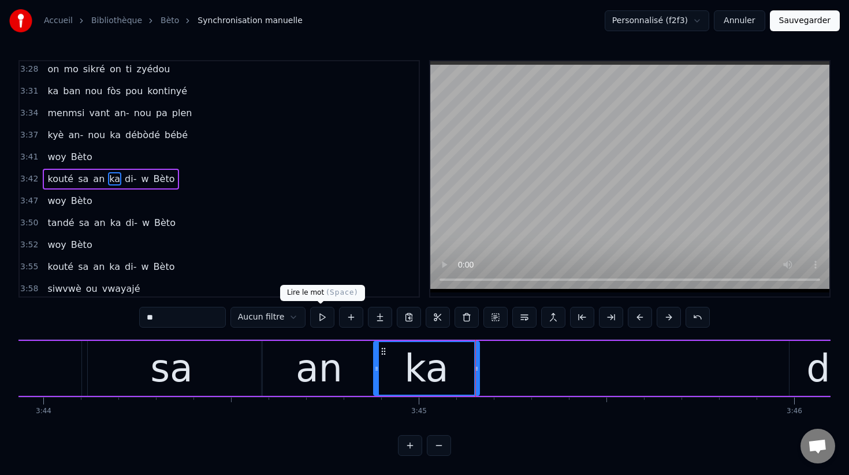
click at [323, 316] on button at bounding box center [322, 317] width 24 height 21
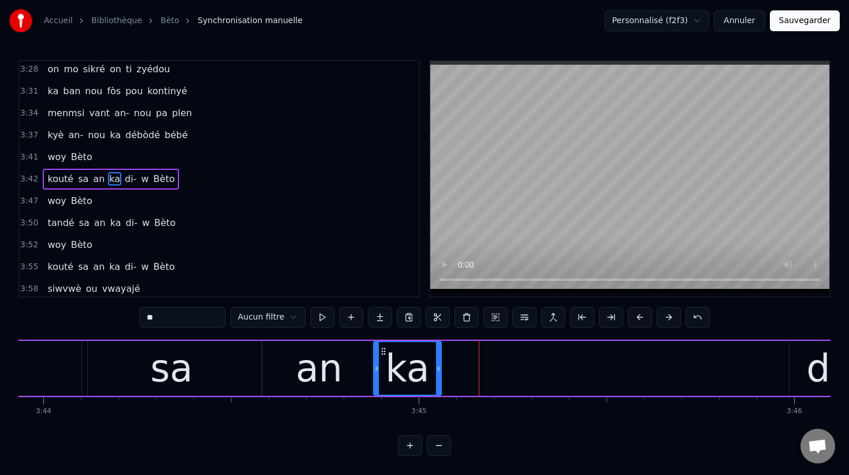
drag, startPoint x: 475, startPoint y: 367, endPoint x: 437, endPoint y: 360, distance: 38.7
click at [437, 360] on div at bounding box center [438, 368] width 5 height 53
click at [318, 315] on button at bounding box center [322, 317] width 24 height 21
drag, startPoint x: 374, startPoint y: 367, endPoint x: 357, endPoint y: 363, distance: 17.7
click at [357, 364] on icon at bounding box center [359, 368] width 5 height 9
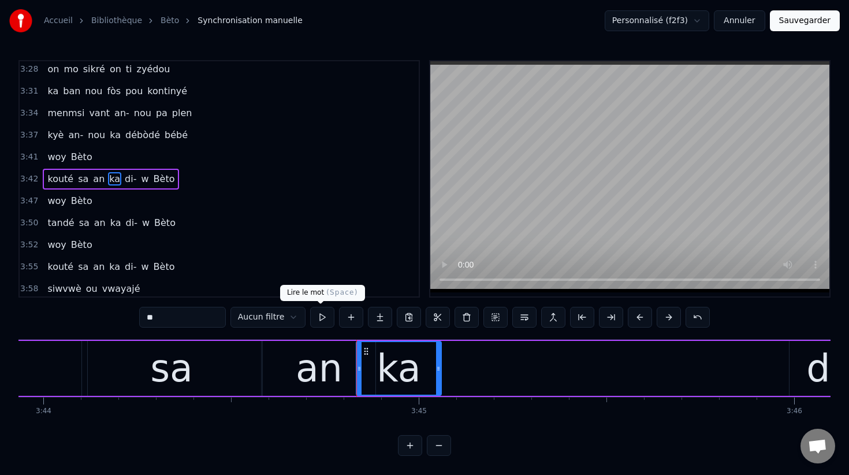
click at [318, 313] on button at bounding box center [322, 317] width 24 height 21
click at [815, 368] on div "di-" at bounding box center [830, 368] width 48 height 57
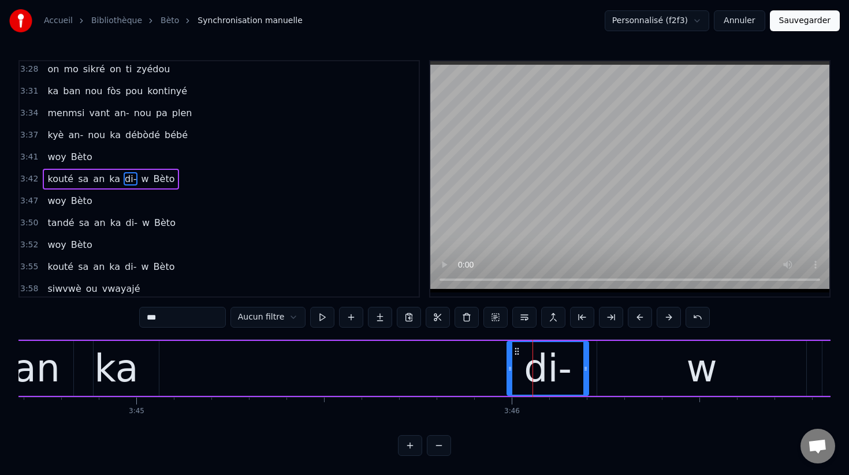
scroll to position [0, 84314]
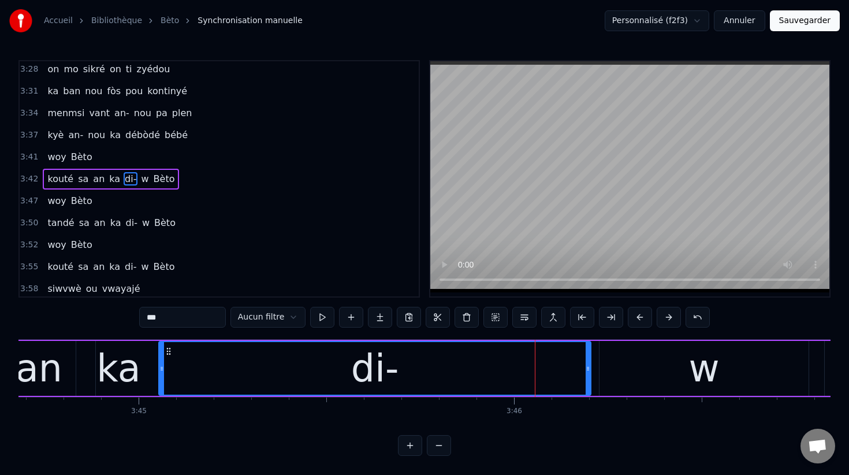
drag, startPoint x: 510, startPoint y: 368, endPoint x: 160, endPoint y: 319, distance: 353.9
click at [160, 319] on div "0:17 woy Bèto 0:20 kouté sa an ka di- w Bèto 0:23 woy Bèto 0:26 tandé sa an ka …" at bounding box center [424, 257] width 812 height 395
drag, startPoint x: 587, startPoint y: 367, endPoint x: 576, endPoint y: 367, distance: 11.5
click at [576, 367] on icon at bounding box center [576, 368] width 5 height 9
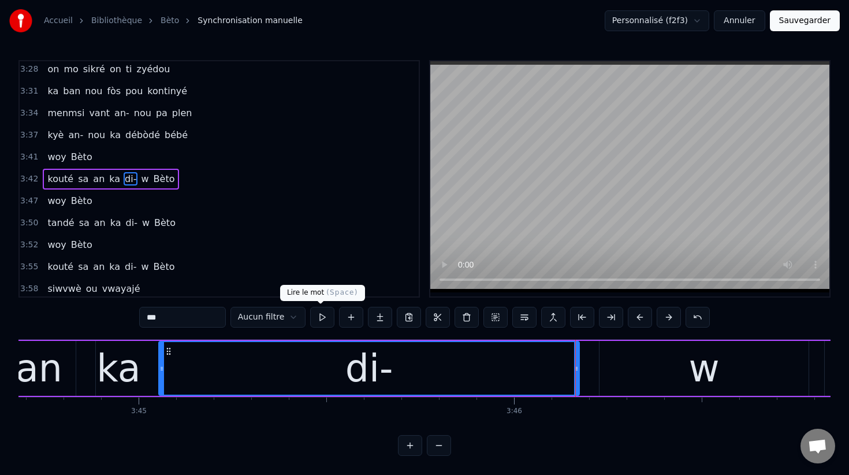
click at [318, 316] on button at bounding box center [322, 317] width 24 height 21
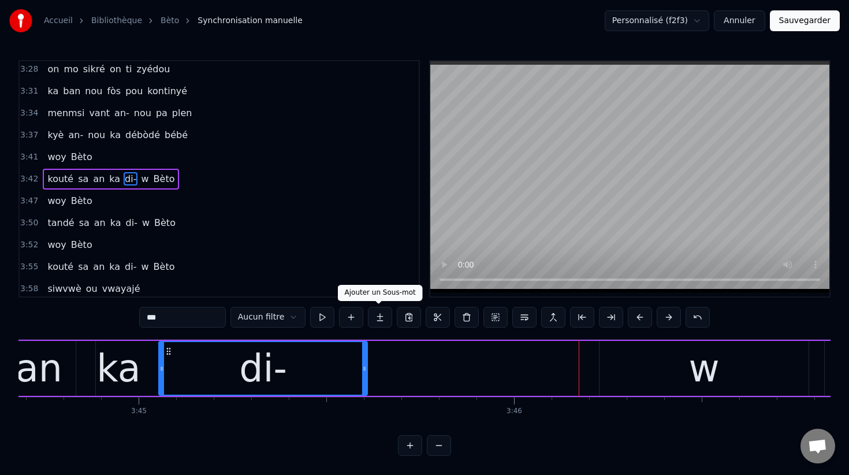
drag, startPoint x: 576, startPoint y: 367, endPoint x: 364, endPoint y: 312, distance: 218.7
click at [364, 312] on div "0:17 woy Bèto 0:20 kouté sa an ka di- w Bèto 0:23 woy Bèto 0:26 tandé sa an ka …" at bounding box center [424, 257] width 812 height 395
click at [710, 366] on div "w" at bounding box center [703, 368] width 31 height 57
type input "*"
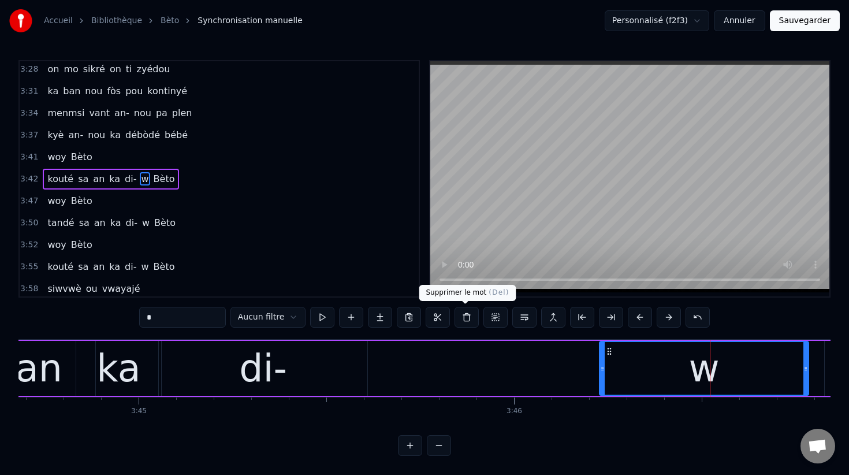
click at [464, 319] on button at bounding box center [466, 317] width 24 height 21
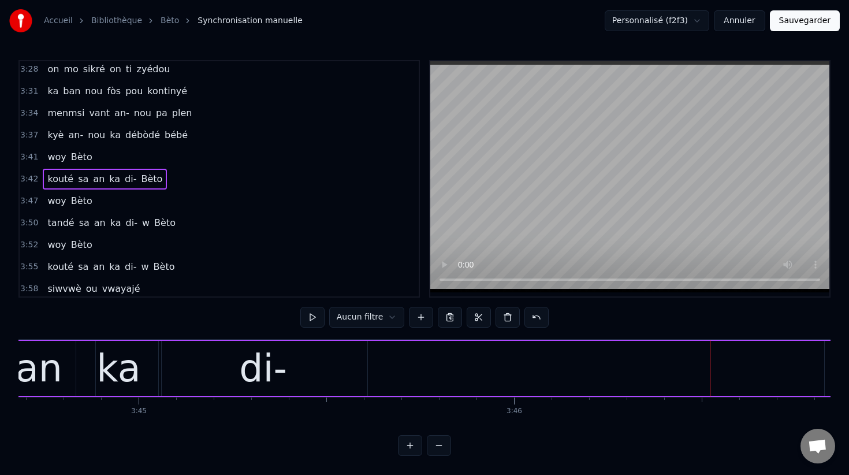
click at [278, 363] on div "di-" at bounding box center [263, 368] width 48 height 57
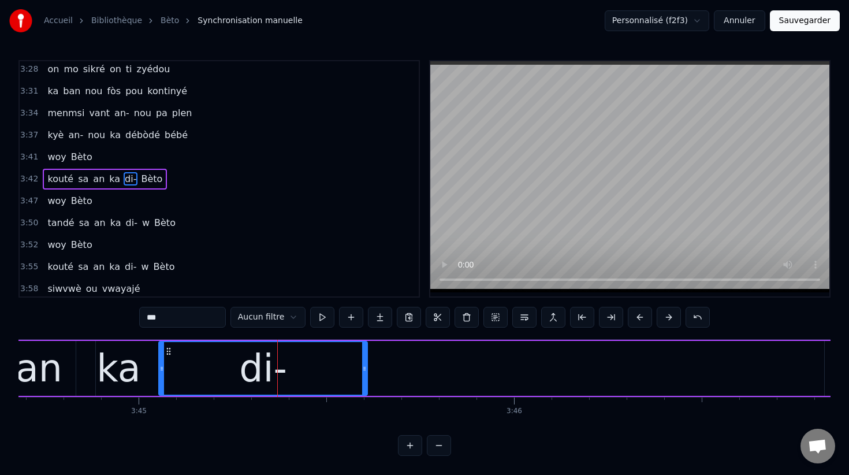
click at [209, 315] on input "***" at bounding box center [182, 317] width 87 height 21
click at [318, 318] on button at bounding box center [322, 317] width 24 height 21
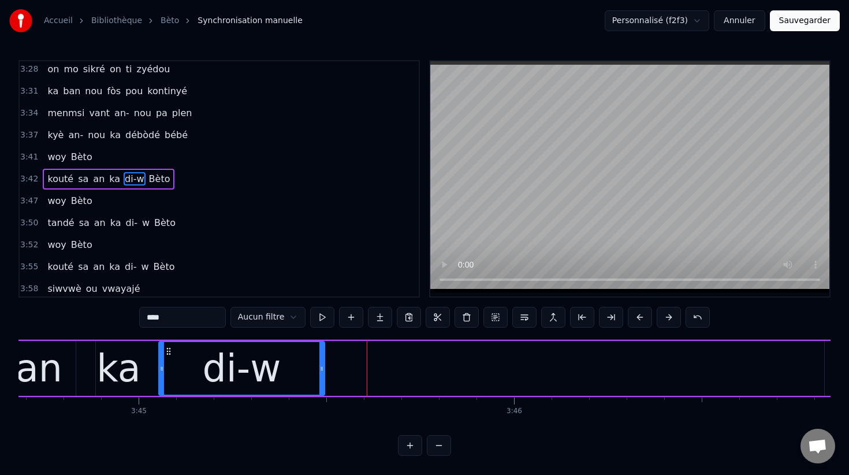
drag, startPoint x: 364, startPoint y: 369, endPoint x: 320, endPoint y: 364, distance: 43.7
click at [320, 364] on icon at bounding box center [321, 368] width 5 height 9
click at [322, 316] on button at bounding box center [322, 317] width 24 height 21
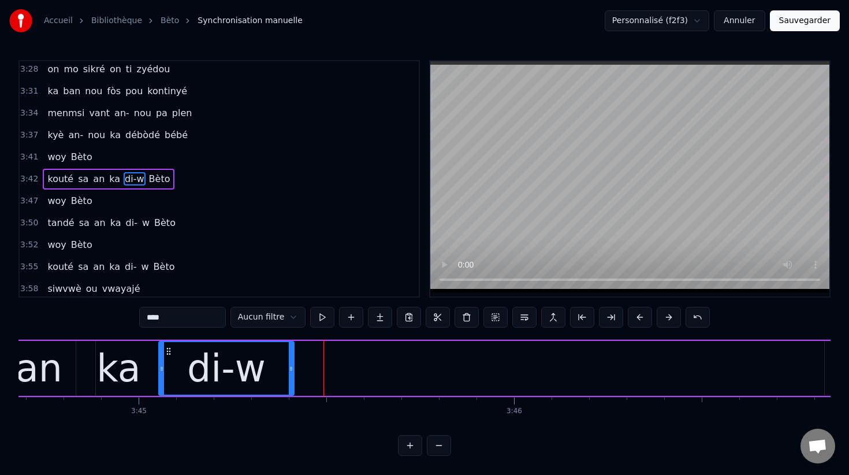
drag, startPoint x: 320, startPoint y: 368, endPoint x: 290, endPoint y: 363, distance: 29.9
click at [289, 363] on div at bounding box center [291, 368] width 5 height 53
click at [323, 317] on button at bounding box center [322, 317] width 24 height 21
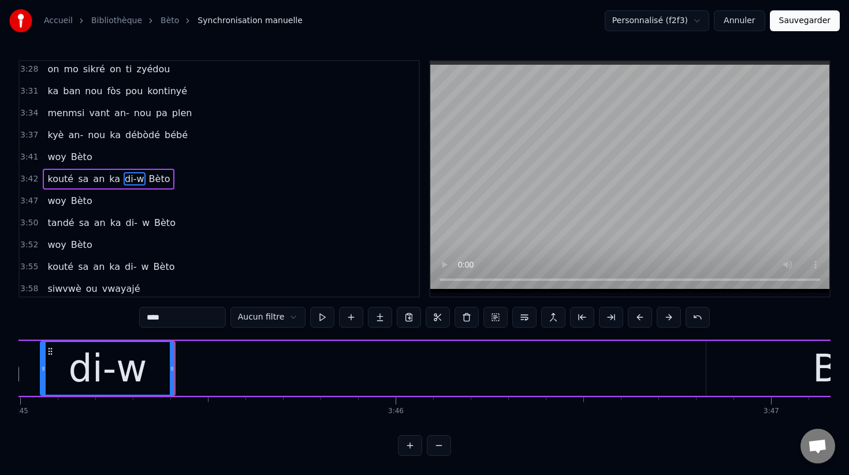
scroll to position [0, 84446]
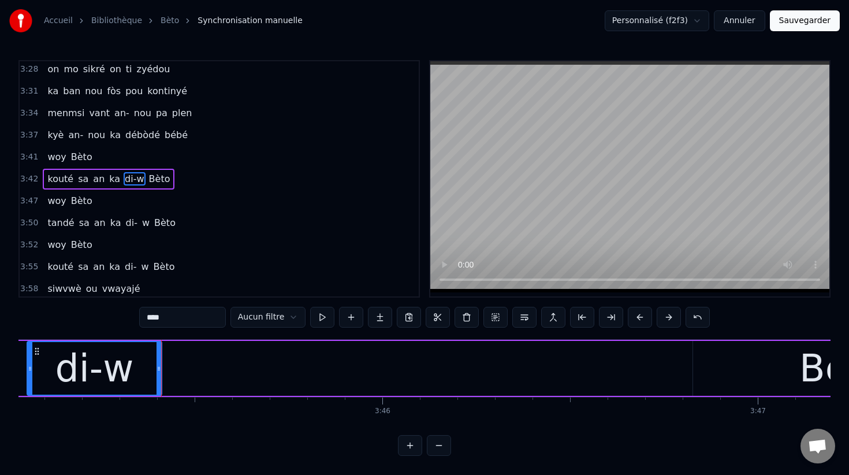
click at [704, 372] on div "Bèto" at bounding box center [842, 368] width 299 height 55
type input "****"
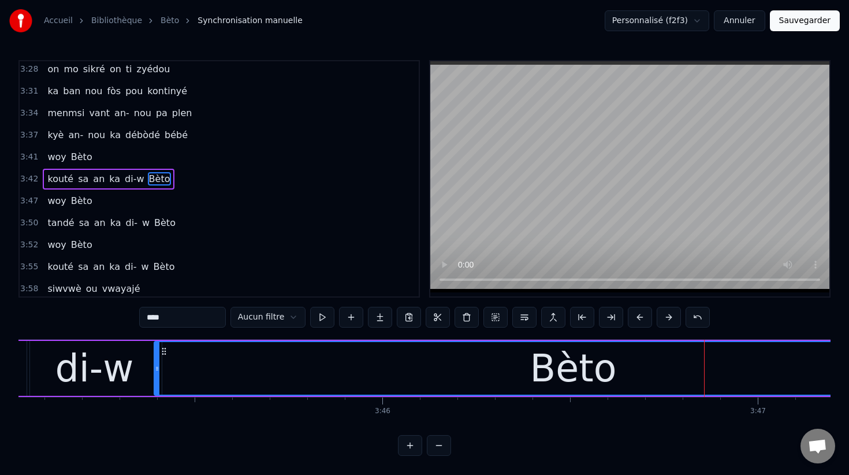
drag, startPoint x: 694, startPoint y: 369, endPoint x: 156, endPoint y: 304, distance: 541.4
click at [156, 304] on div "0:17 woy Bèto 0:20 kouté sa an ka di- w Bèto 0:23 woy Bèto 0:26 tandé sa an ka …" at bounding box center [424, 257] width 812 height 395
click at [322, 314] on button at bounding box center [322, 317] width 24 height 21
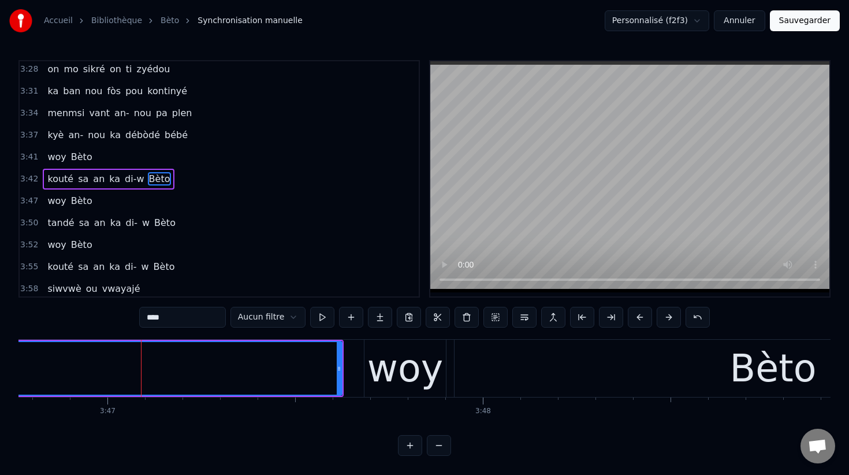
scroll to position [0, 85061]
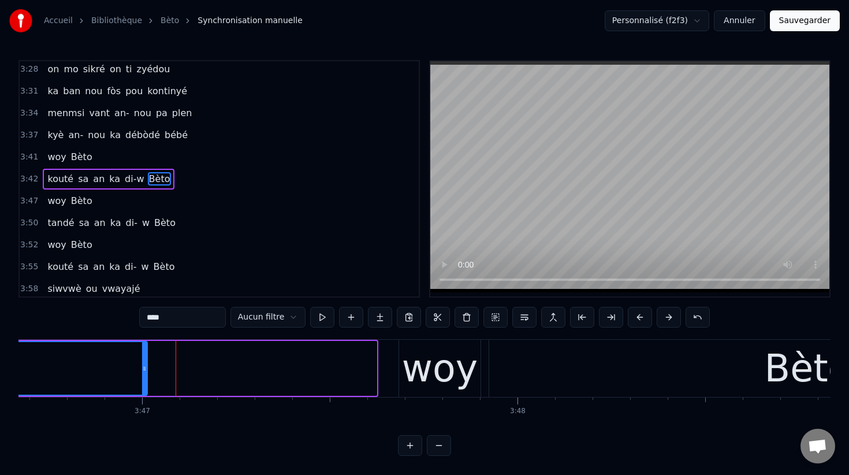
drag, startPoint x: 373, startPoint y: 369, endPoint x: 145, endPoint y: 339, distance: 230.1
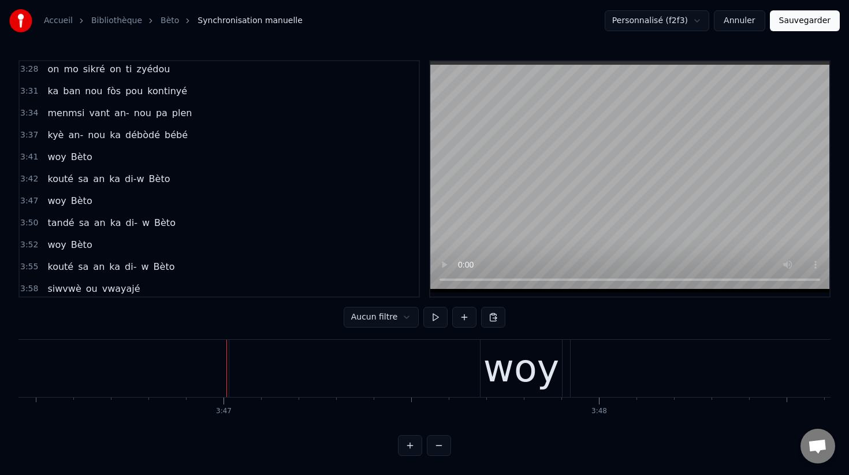
scroll to position [0, 84891]
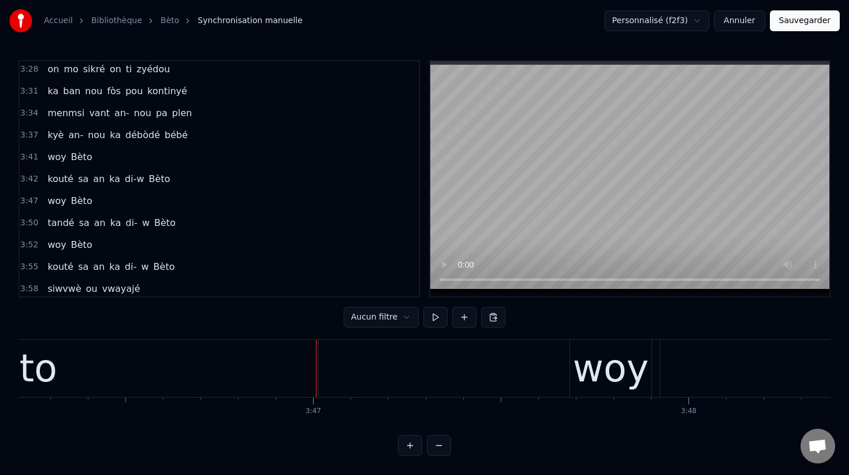
click at [226, 370] on div "Bèto" at bounding box center [14, 367] width 609 height 57
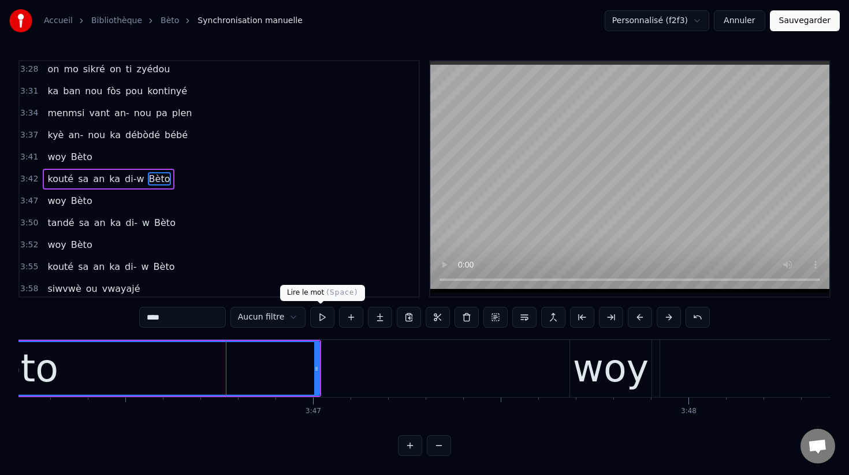
click at [324, 315] on button at bounding box center [322, 317] width 24 height 21
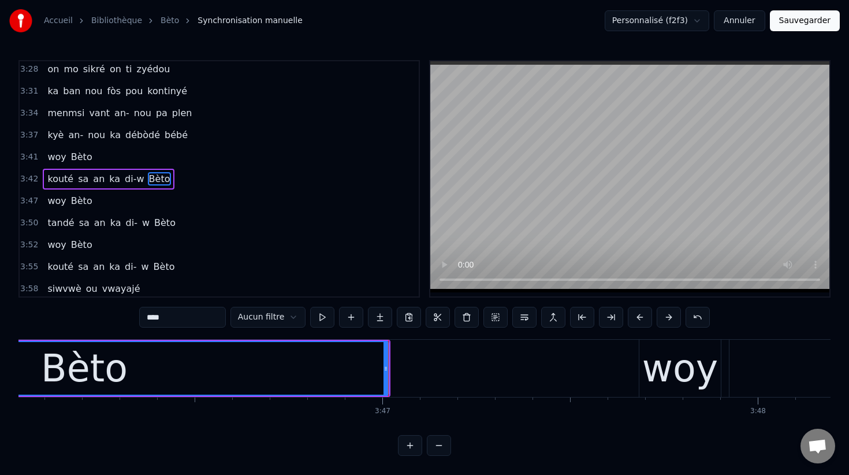
scroll to position [0, 84840]
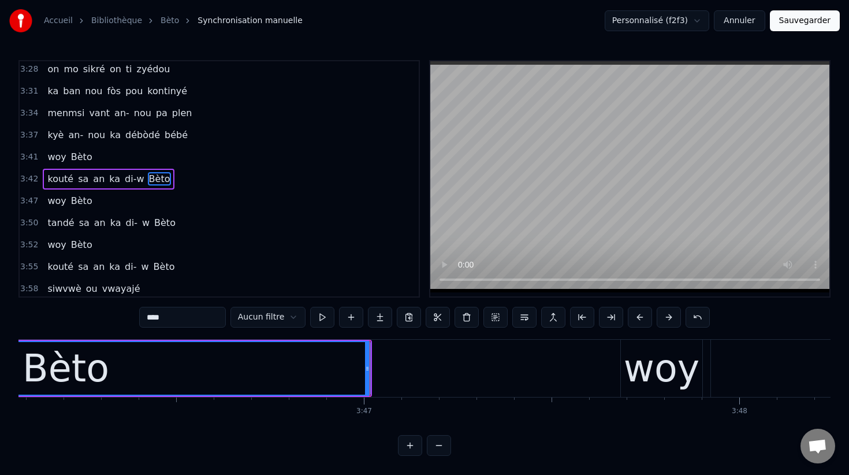
click at [667, 377] on div "woy" at bounding box center [662, 368] width 76 height 57
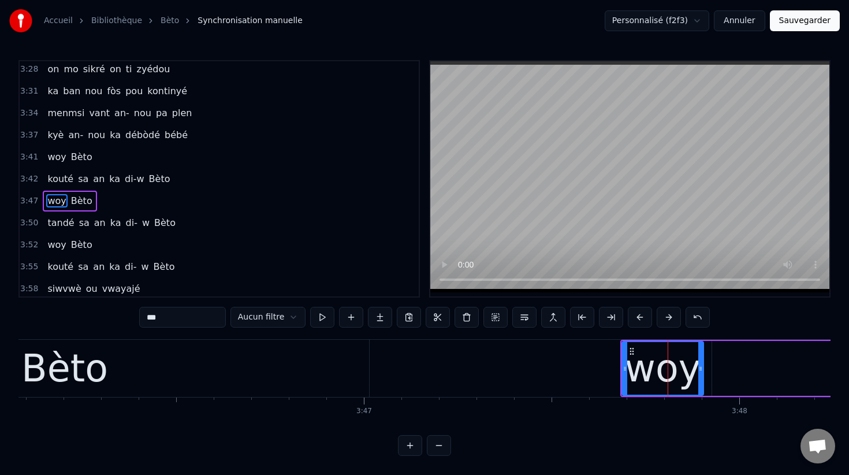
scroll to position [1517, 0]
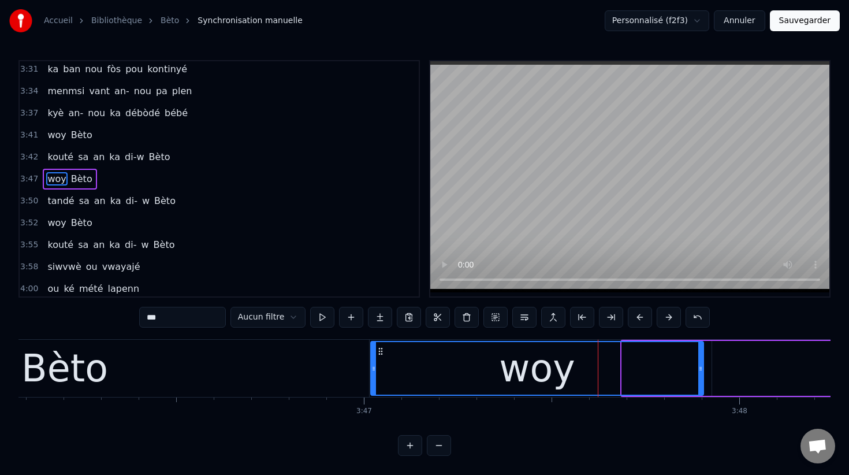
drag, startPoint x: 624, startPoint y: 369, endPoint x: 375, endPoint y: 358, distance: 249.6
click at [374, 359] on div at bounding box center [373, 368] width 5 height 53
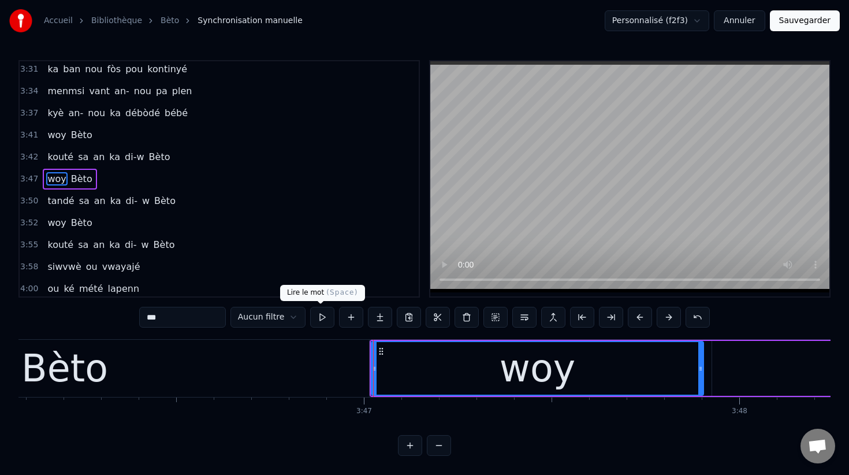
click at [326, 316] on button at bounding box center [322, 317] width 24 height 21
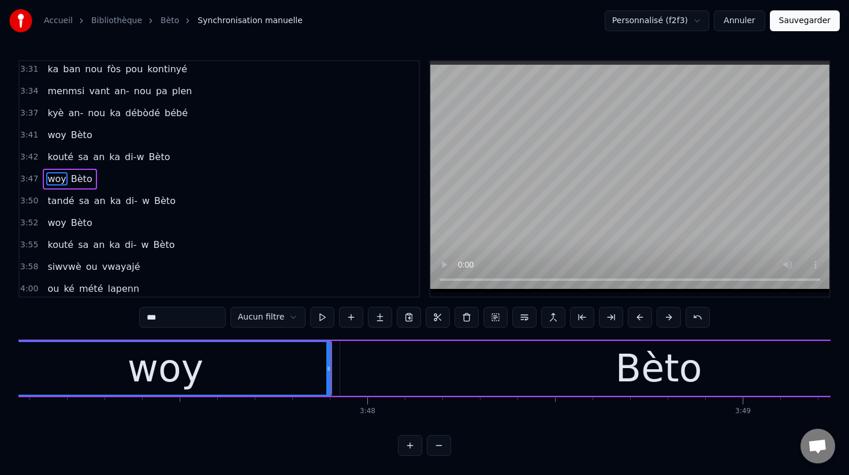
scroll to position [0, 85366]
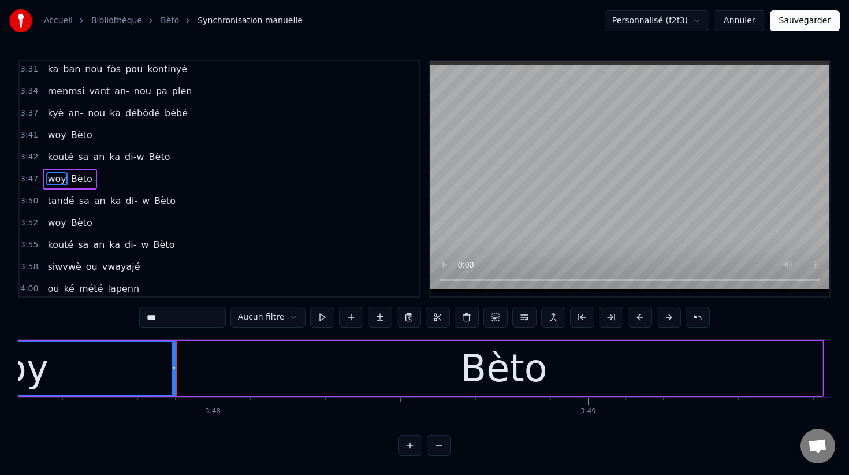
click at [578, 356] on div "Bèto" at bounding box center [503, 368] width 637 height 55
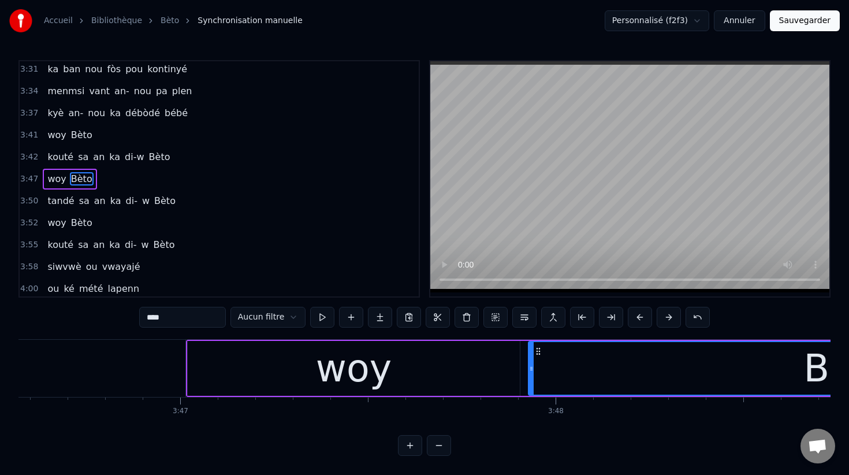
scroll to position [0, 85014]
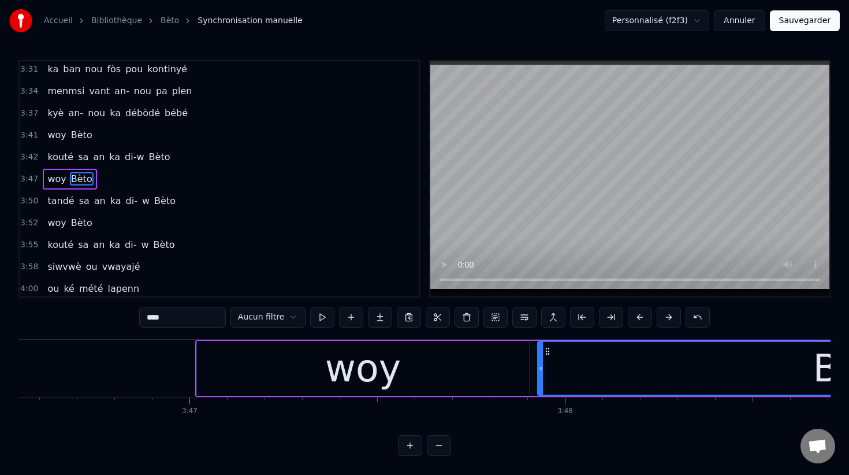
click at [50, 113] on span "kyè" at bounding box center [55, 112] width 18 height 13
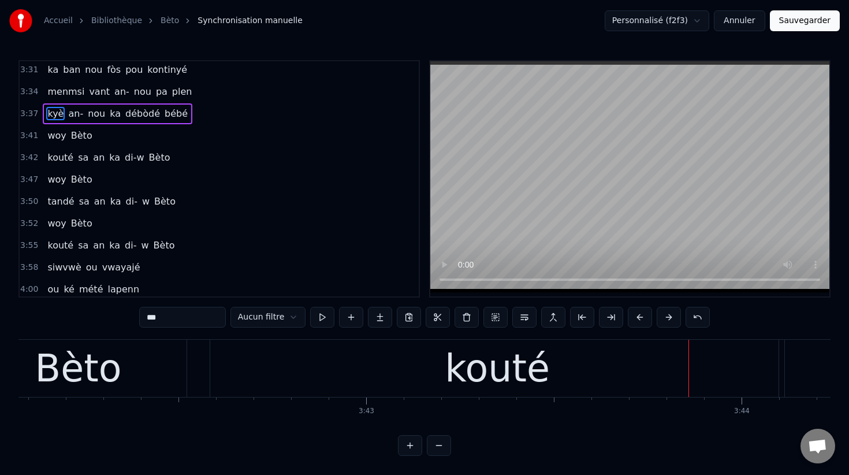
scroll to position [0, 83337]
click at [331, 380] on div "kouté" at bounding box center [497, 367] width 574 height 57
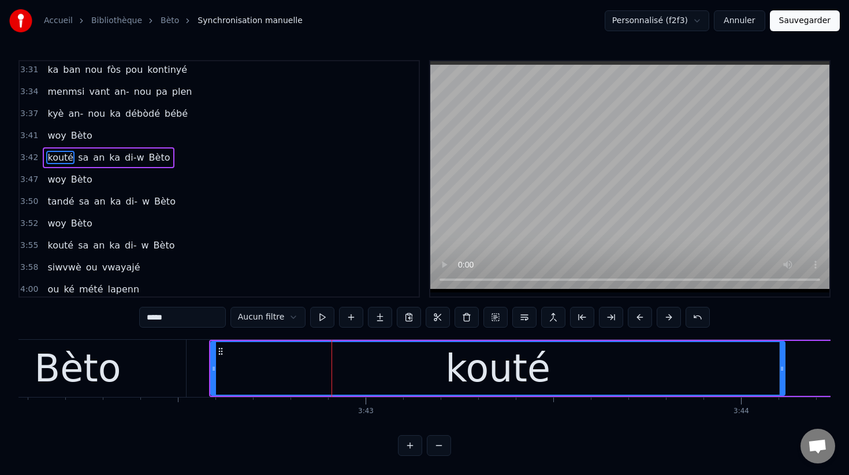
scroll to position [1495, 0]
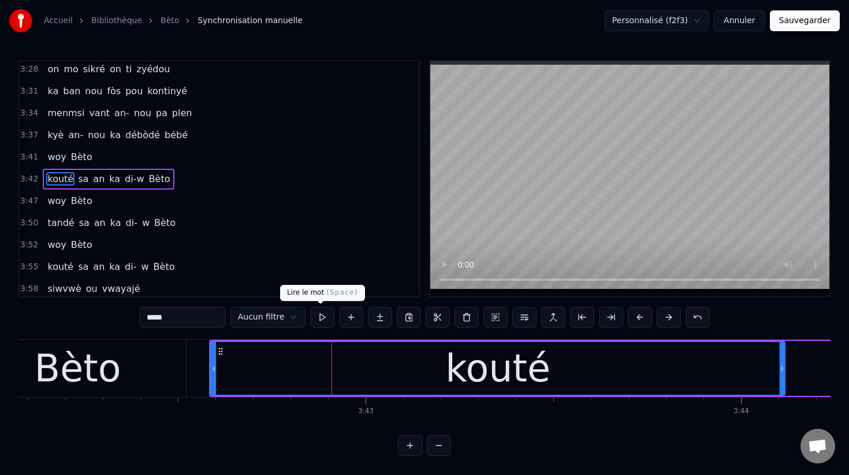
click at [318, 318] on button at bounding box center [322, 317] width 24 height 21
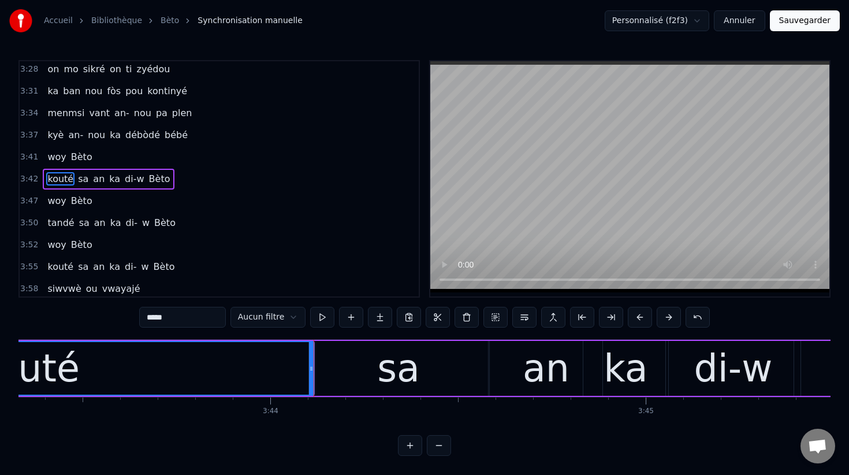
scroll to position [0, 83781]
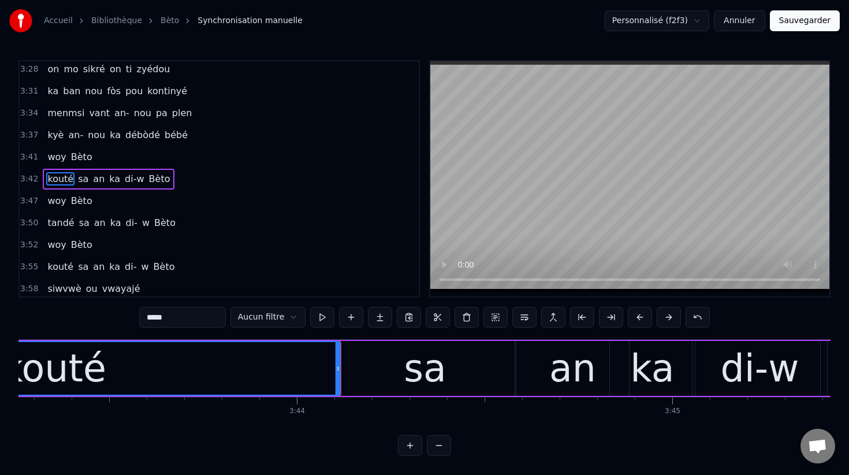
click at [358, 378] on div "sa" at bounding box center [424, 368] width 179 height 55
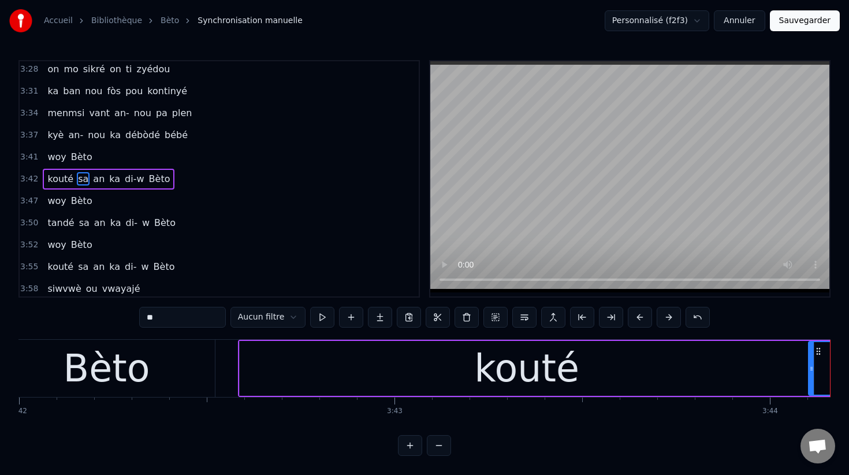
scroll to position [0, 83311]
click at [255, 374] on div "kouté" at bounding box center [524, 368] width 574 height 55
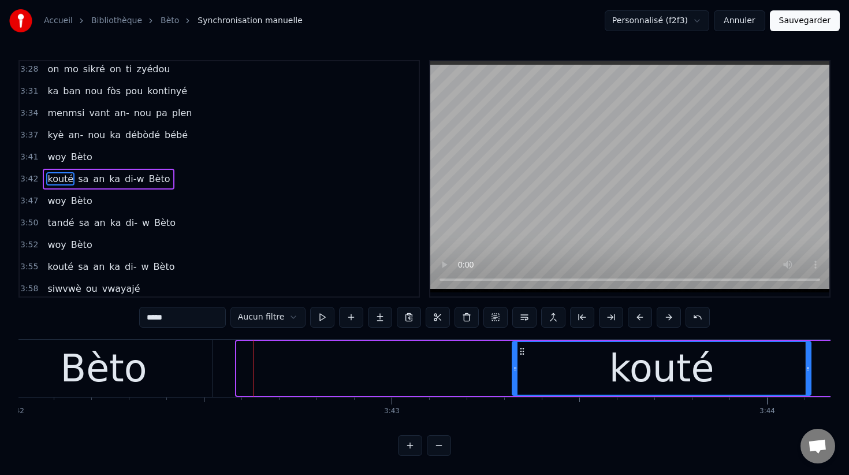
drag, startPoint x: 240, startPoint y: 369, endPoint x: 515, endPoint y: 391, distance: 276.3
click at [515, 391] on div at bounding box center [515, 368] width 5 height 53
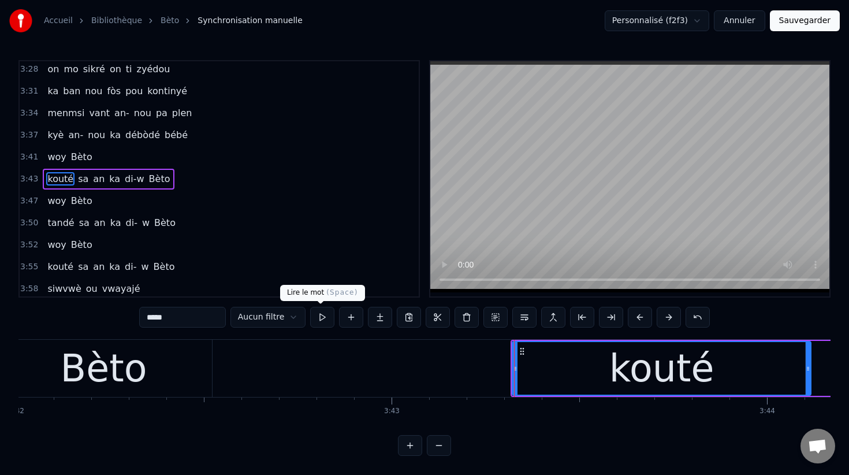
click at [319, 315] on button at bounding box center [322, 317] width 24 height 21
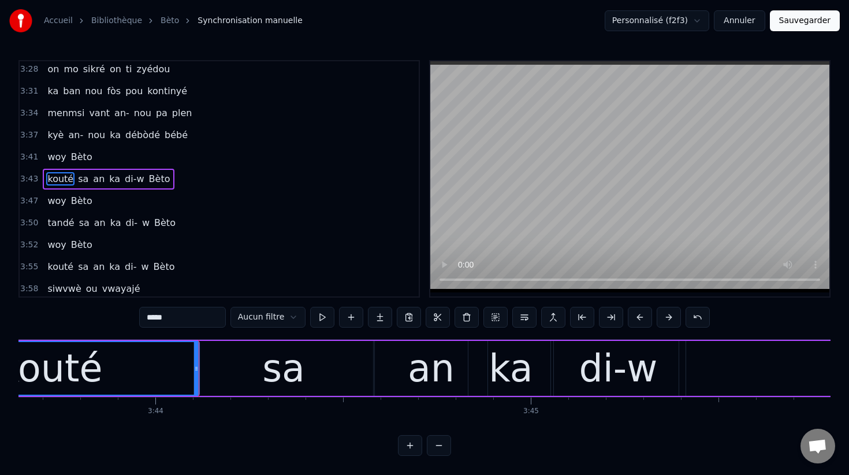
scroll to position [0, 84045]
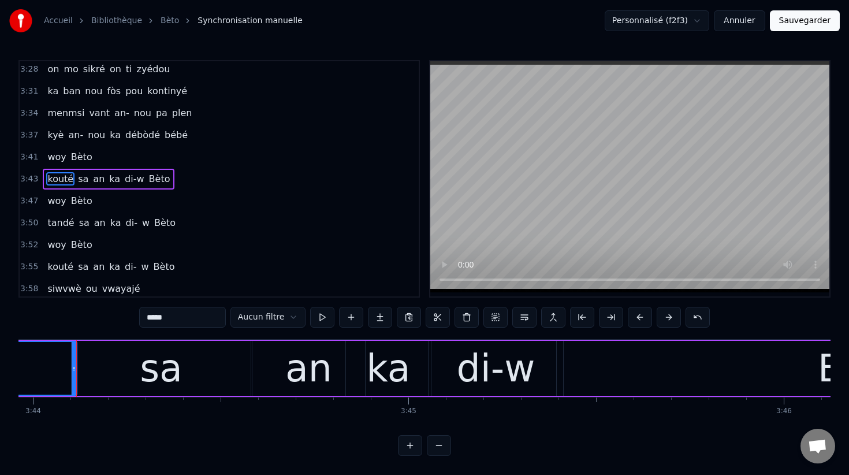
click at [103, 372] on div "sa" at bounding box center [161, 368] width 179 height 55
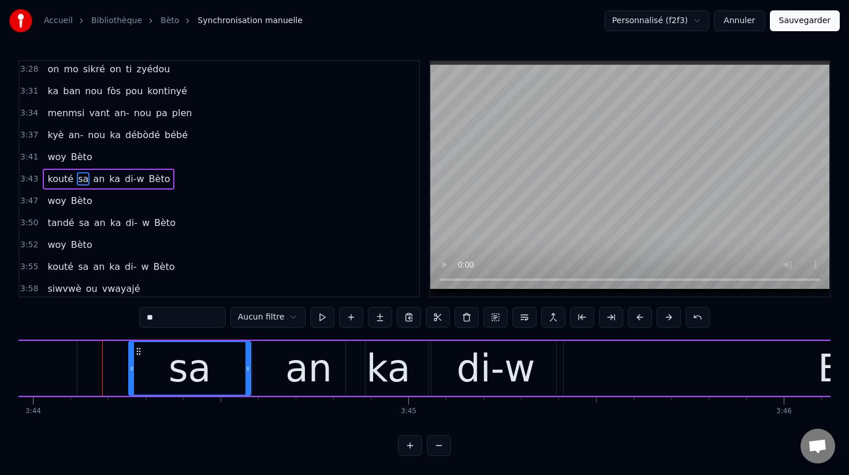
drag, startPoint x: 75, startPoint y: 369, endPoint x: 134, endPoint y: 380, distance: 60.0
click at [134, 380] on div at bounding box center [131, 368] width 5 height 53
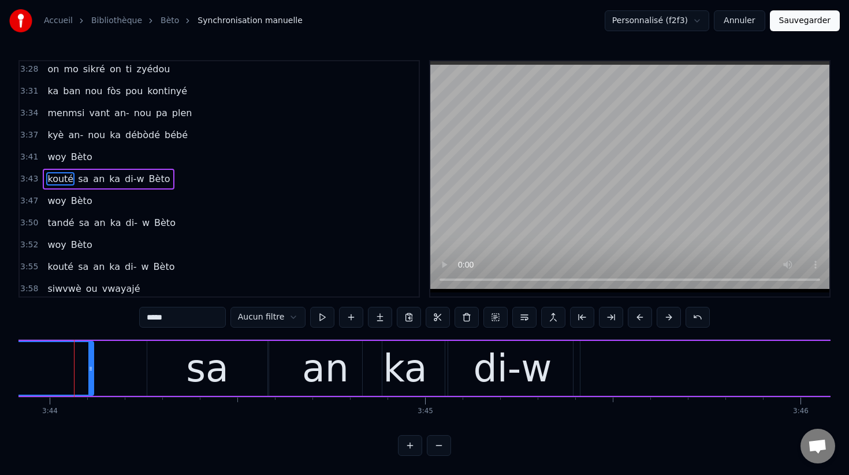
scroll to position [0, 84026]
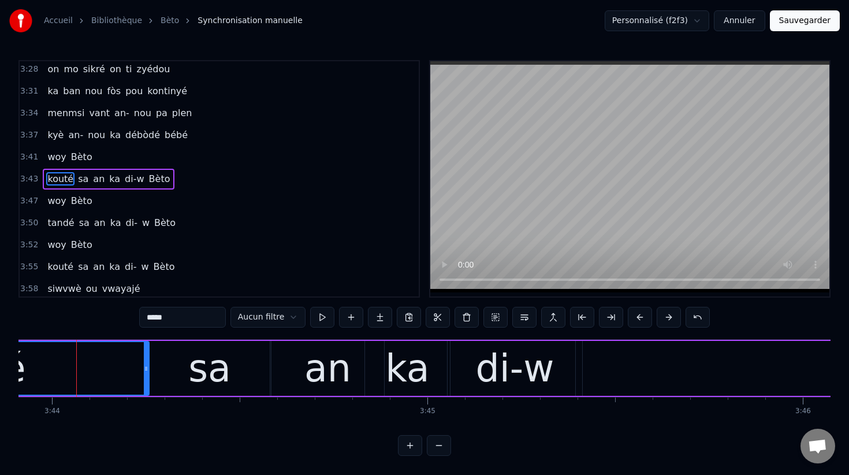
drag, startPoint x: 94, startPoint y: 368, endPoint x: 147, endPoint y: 377, distance: 53.8
click at [147, 377] on div at bounding box center [146, 368] width 5 height 53
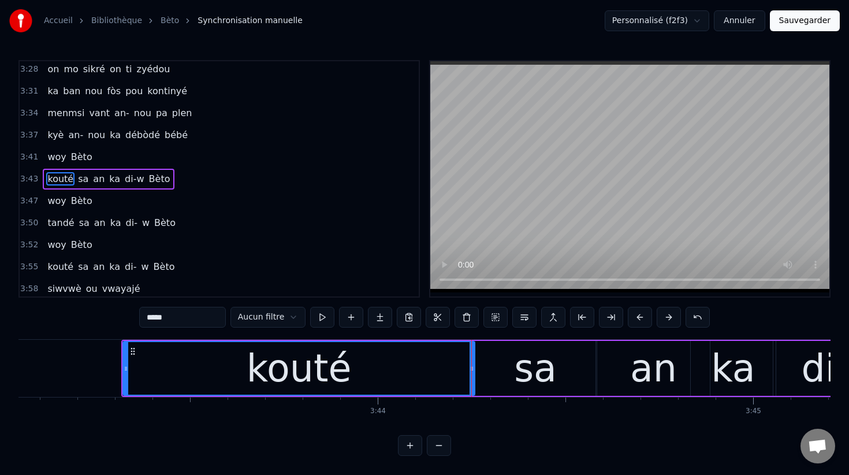
scroll to position [0, 83690]
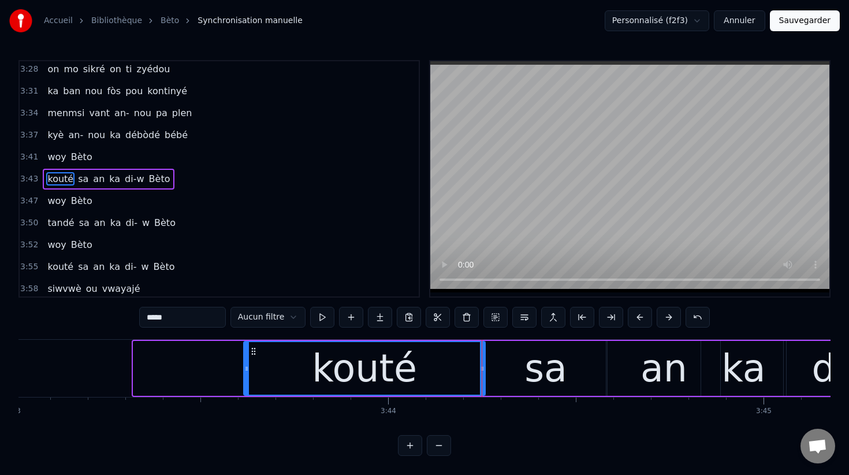
drag, startPoint x: 134, startPoint y: 368, endPoint x: 245, endPoint y: 379, distance: 112.0
click at [245, 379] on div at bounding box center [246, 368] width 5 height 53
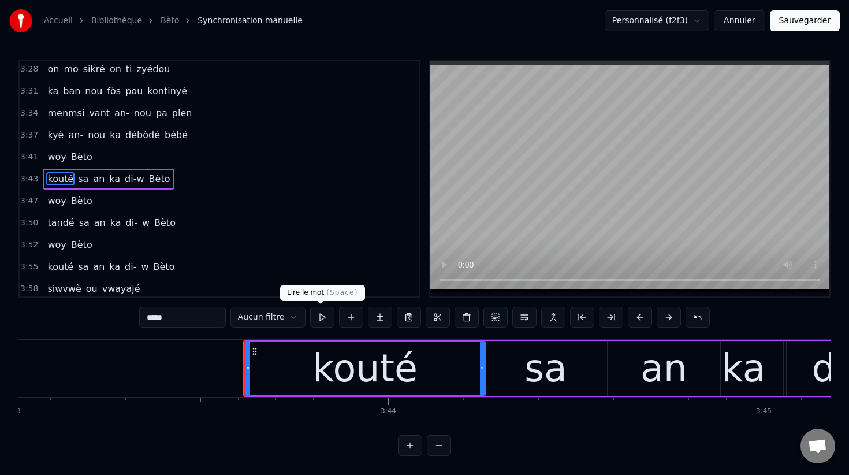
click at [319, 319] on button at bounding box center [322, 317] width 24 height 21
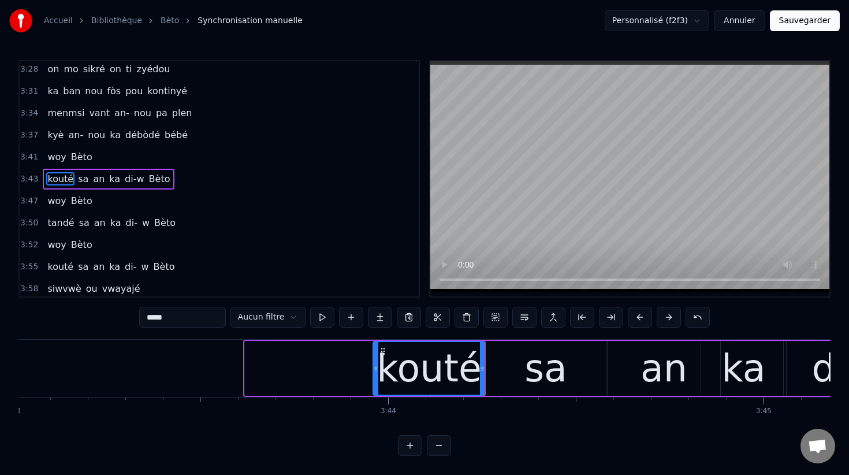
drag, startPoint x: 247, startPoint y: 368, endPoint x: 375, endPoint y: 385, distance: 129.2
click at [375, 385] on div at bounding box center [376, 368] width 5 height 53
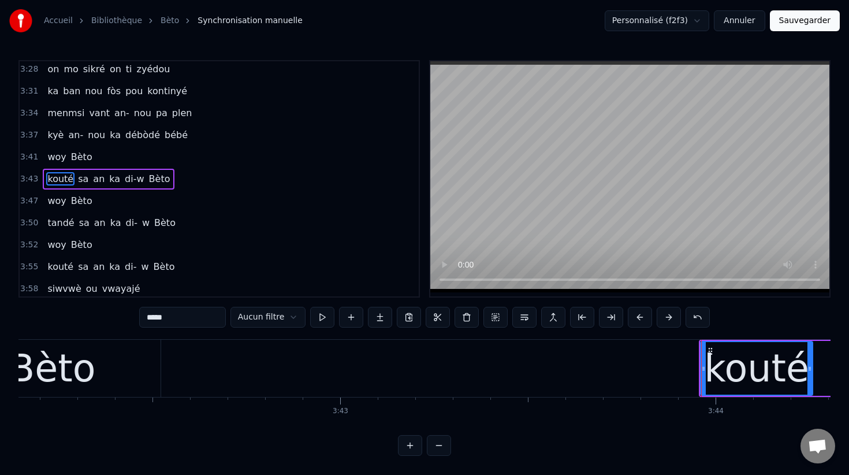
scroll to position [0, 83258]
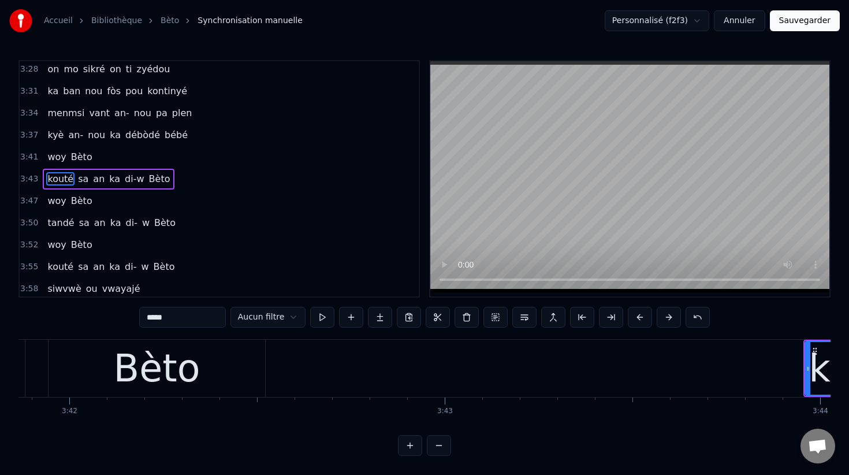
click at [56, 139] on span "kyè" at bounding box center [55, 134] width 18 height 13
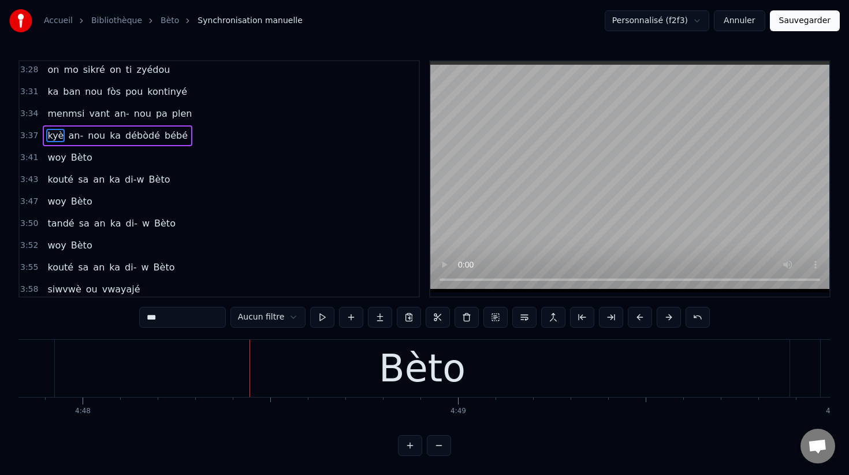
scroll to position [0, 108013]
click at [64, 113] on span "menmsi" at bounding box center [65, 113] width 39 height 13
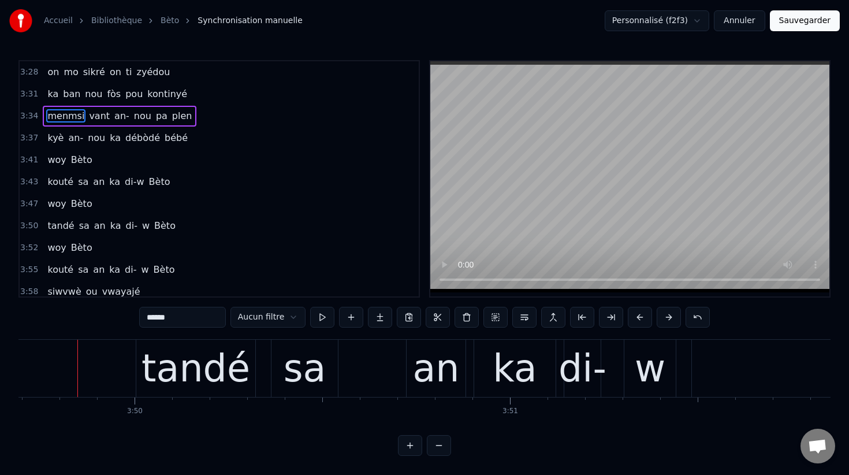
scroll to position [0, 86195]
click at [221, 376] on div "tandé" at bounding box center [195, 368] width 109 height 57
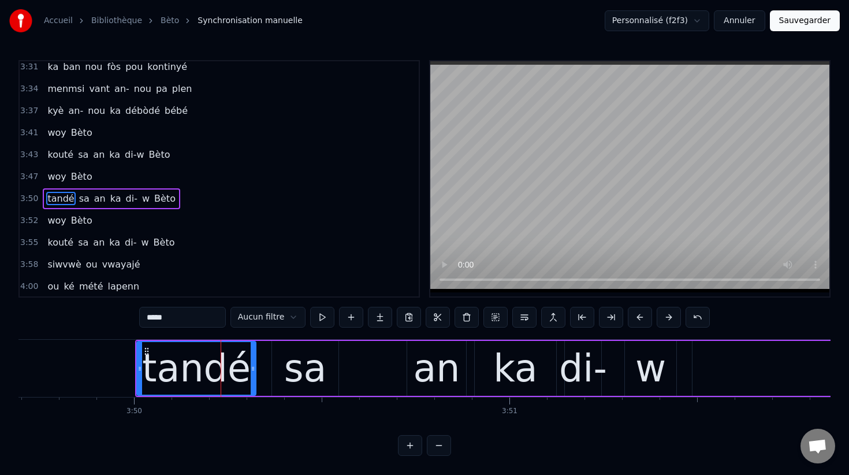
scroll to position [1539, 0]
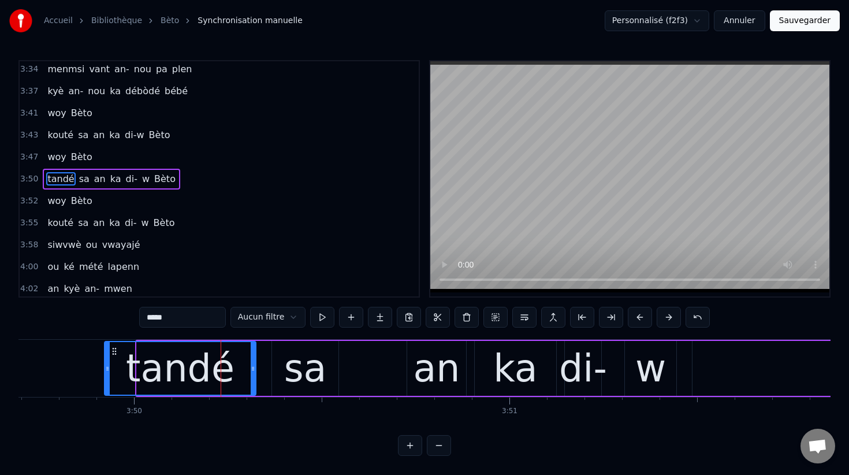
drag, startPoint x: 139, startPoint y: 369, endPoint x: 106, endPoint y: 368, distance: 32.4
click at [106, 368] on icon at bounding box center [107, 368] width 5 height 9
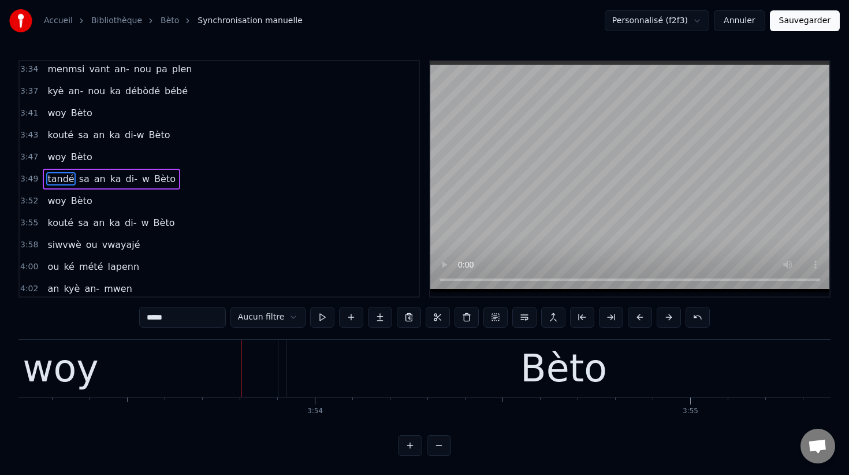
scroll to position [0, 87456]
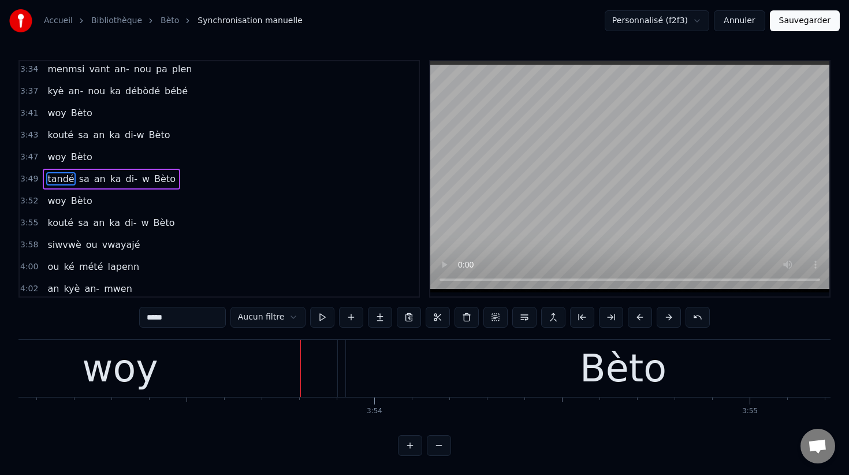
click at [144, 365] on div "woy" at bounding box center [120, 368] width 76 height 57
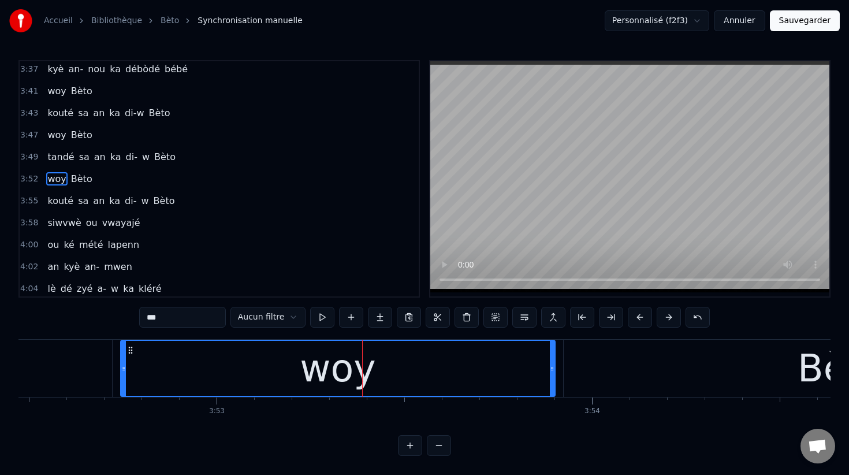
scroll to position [0, 87239]
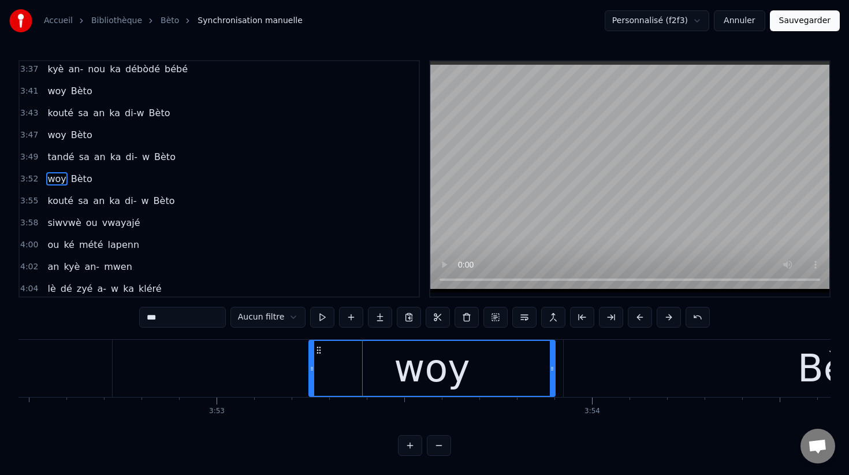
drag, startPoint x: 124, startPoint y: 365, endPoint x: 311, endPoint y: 380, distance: 187.7
click at [311, 380] on div at bounding box center [311, 368] width 5 height 55
click at [319, 322] on button at bounding box center [322, 317] width 24 height 21
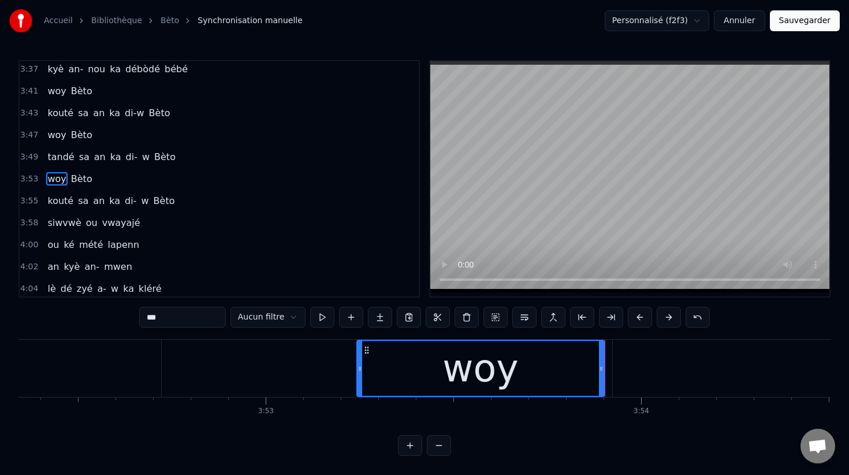
scroll to position [0, 87179]
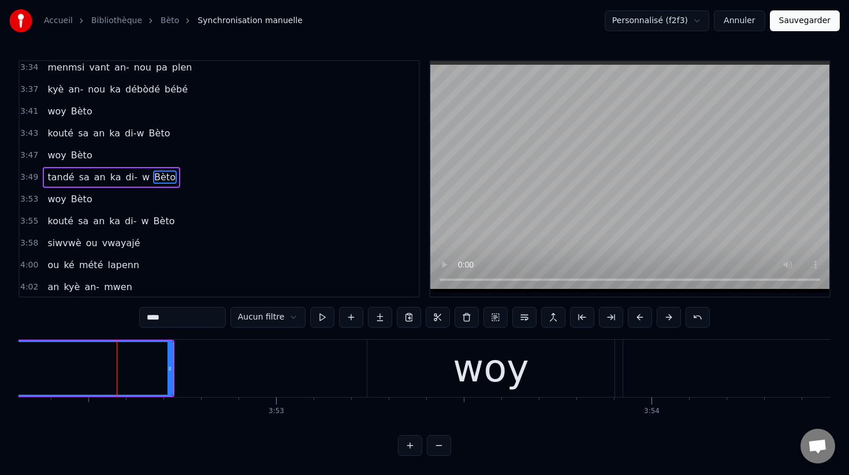
scroll to position [1539, 0]
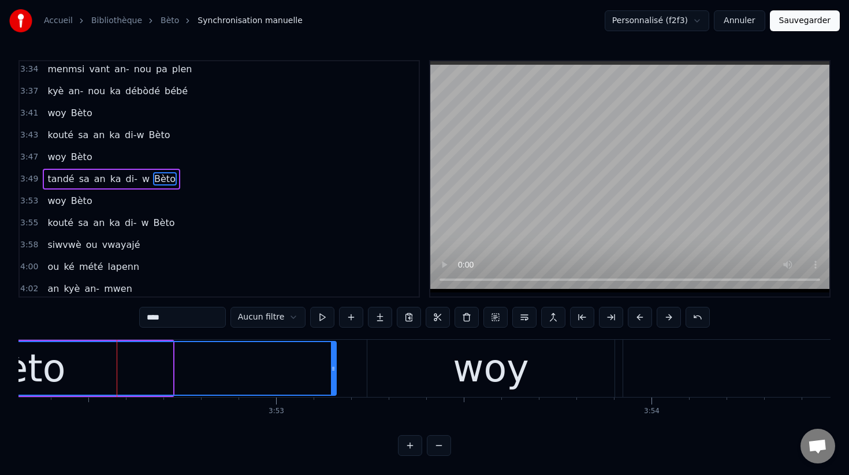
drag, startPoint x: 171, startPoint y: 367, endPoint x: 335, endPoint y: 376, distance: 163.6
click at [335, 376] on div at bounding box center [333, 368] width 5 height 53
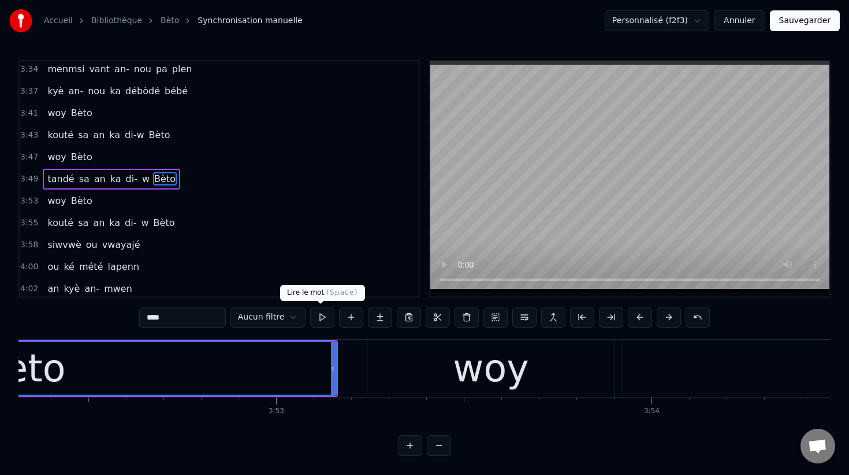
click at [318, 319] on button at bounding box center [322, 317] width 24 height 21
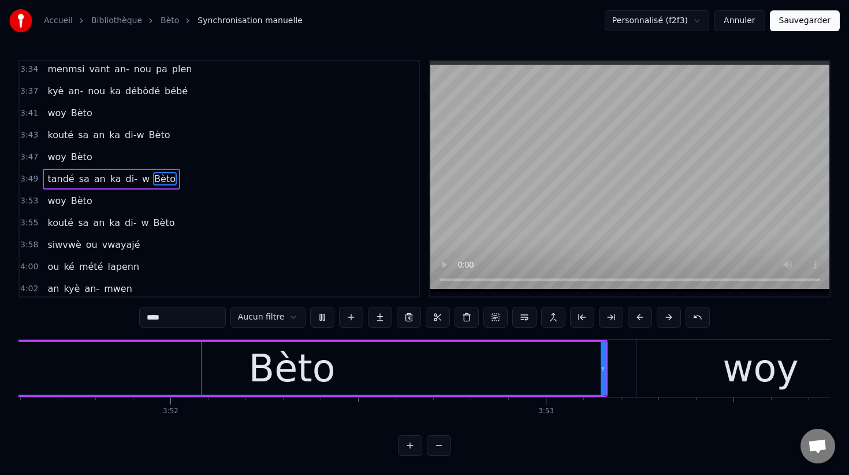
scroll to position [0, 86888]
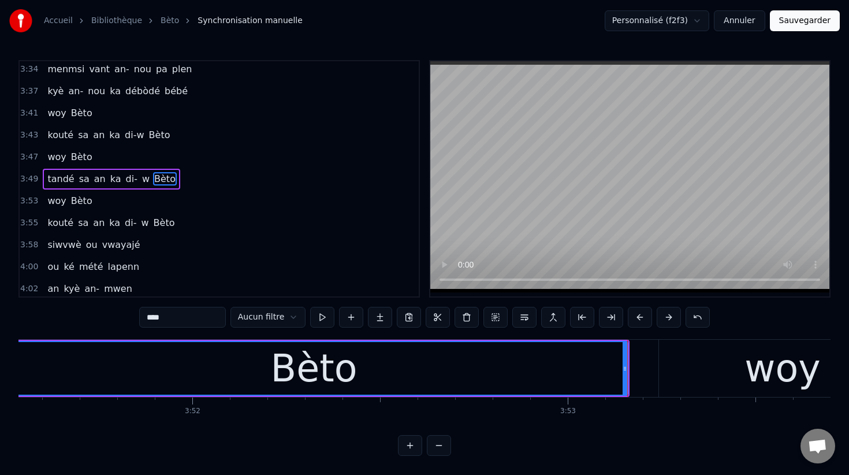
click at [700, 386] on div "woy" at bounding box center [782, 367] width 247 height 57
type input "***"
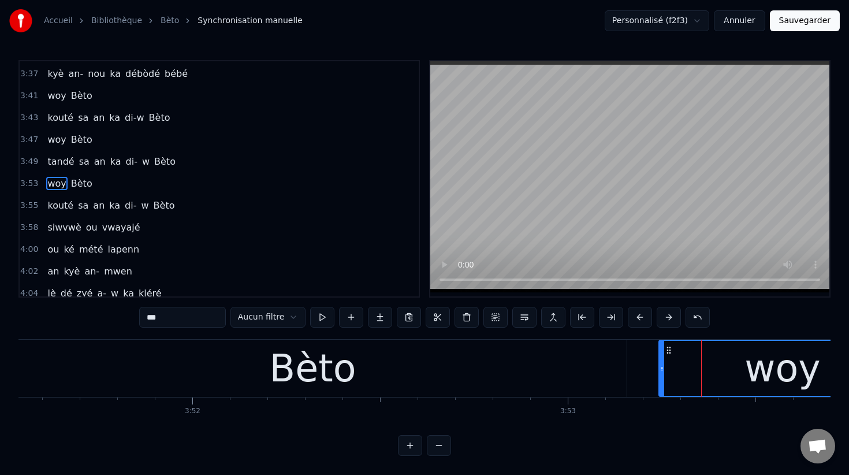
scroll to position [1561, 0]
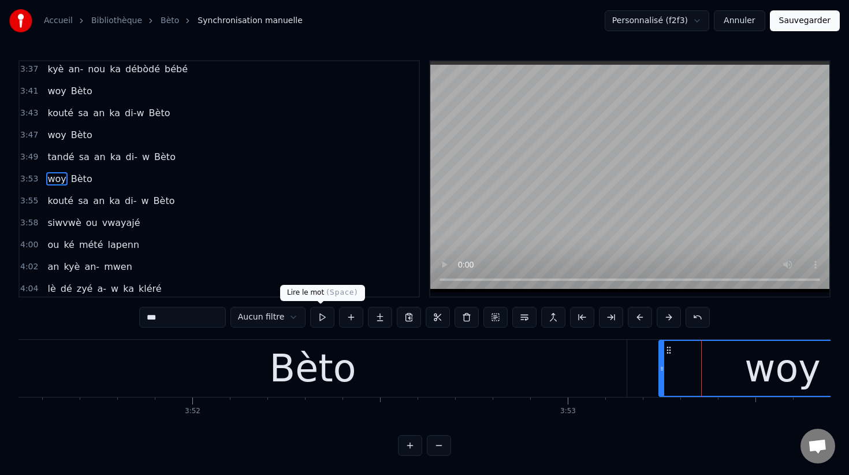
click at [324, 323] on button at bounding box center [322, 317] width 24 height 21
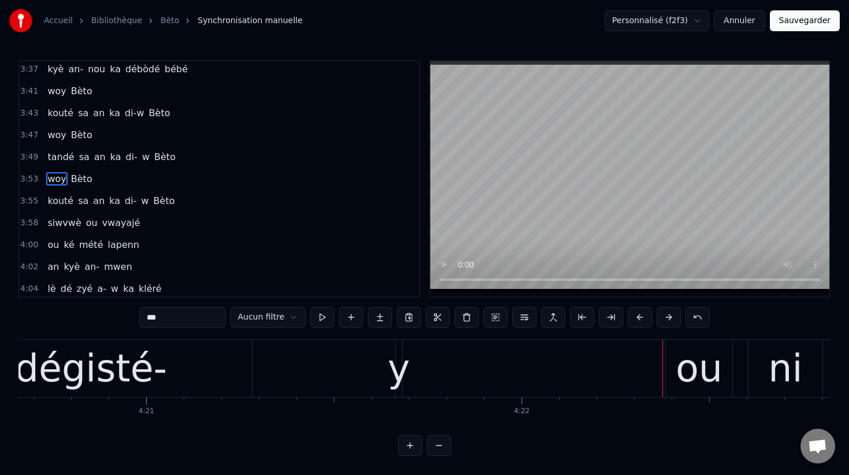
scroll to position [0, 97816]
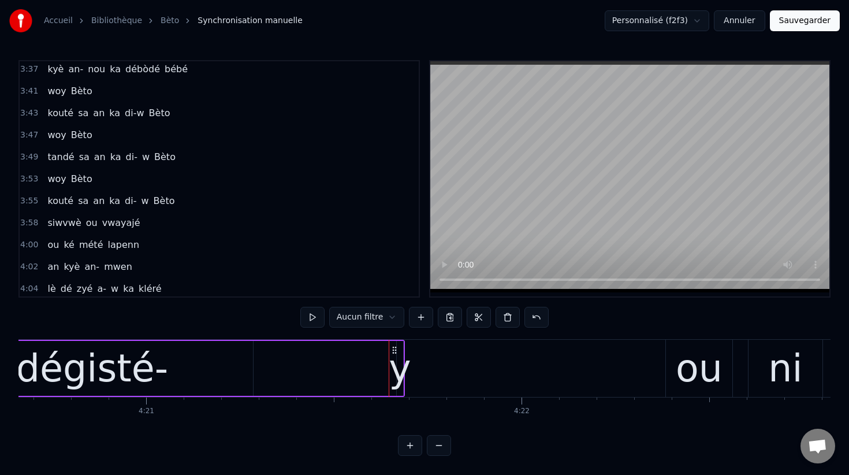
click at [399, 369] on div "y" at bounding box center [400, 368] width 22 height 57
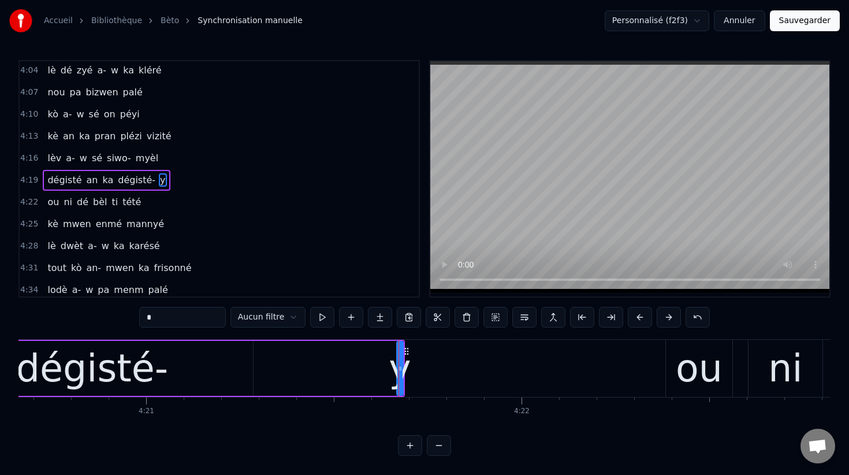
scroll to position [1780, 0]
drag, startPoint x: 400, startPoint y: 369, endPoint x: 287, endPoint y: 343, distance: 116.1
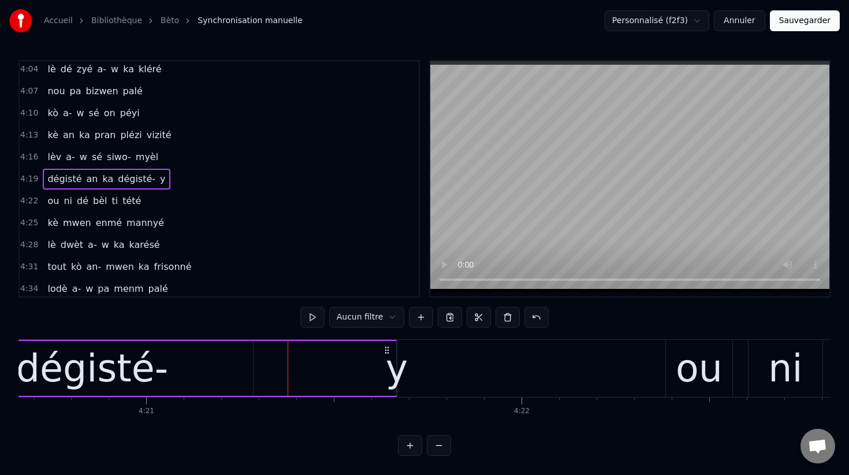
click at [393, 378] on div "y" at bounding box center [397, 368] width 22 height 57
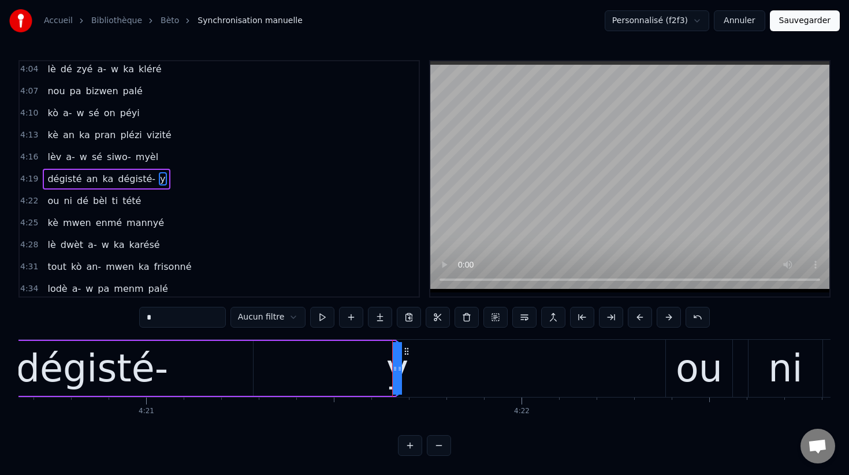
drag, startPoint x: 393, startPoint y: 371, endPoint x: 318, endPoint y: 355, distance: 76.7
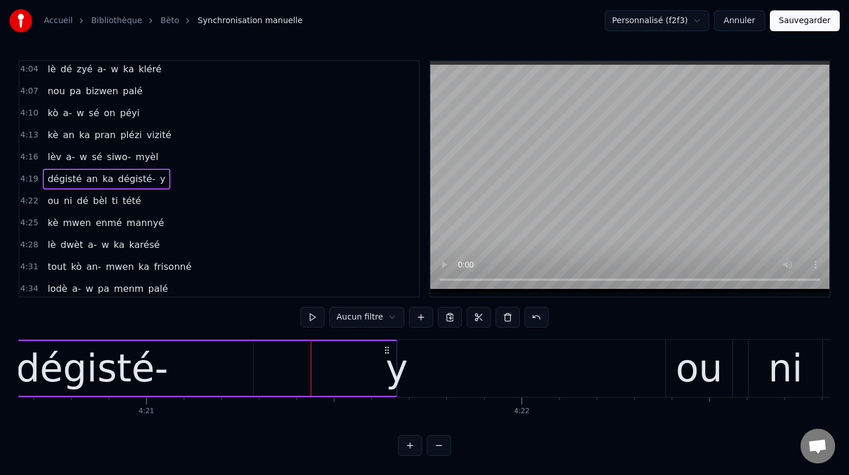
click at [394, 371] on div "y" at bounding box center [397, 368] width 22 height 57
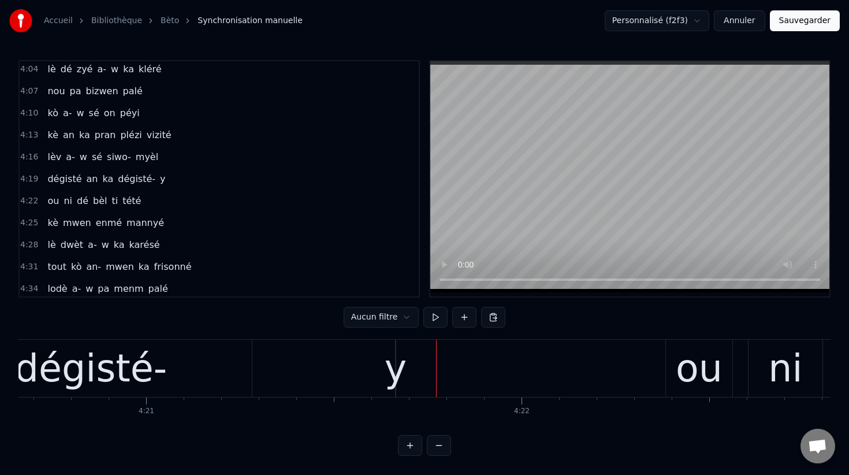
click at [391, 367] on div "y" at bounding box center [396, 368] width 22 height 57
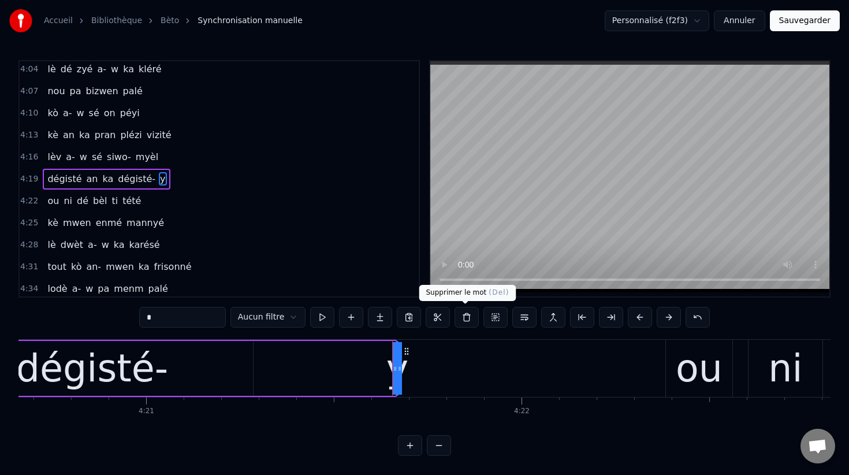
click at [461, 315] on button at bounding box center [466, 317] width 24 height 21
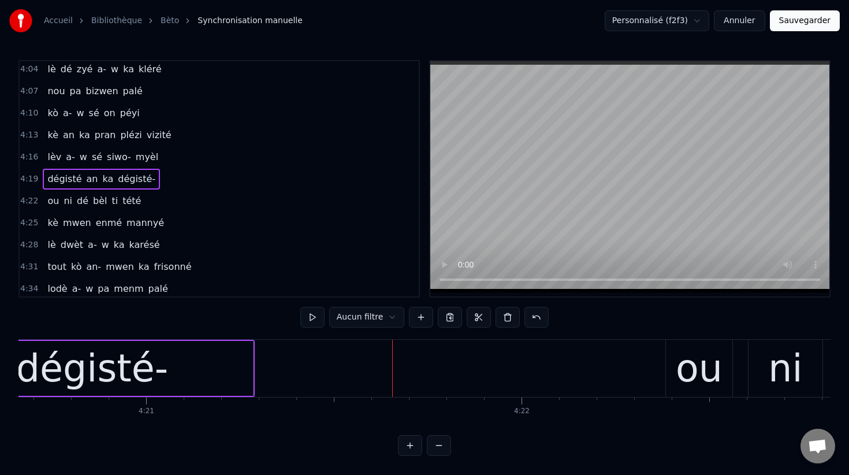
click at [249, 372] on div "dégisté-" at bounding box center [92, 368] width 322 height 55
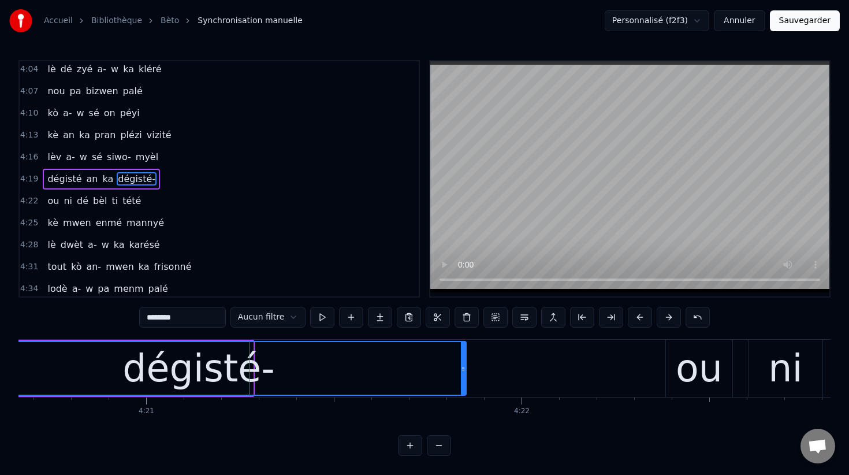
drag, startPoint x: 251, startPoint y: 372, endPoint x: 464, endPoint y: 372, distance: 213.0
click at [464, 372] on div at bounding box center [463, 368] width 5 height 53
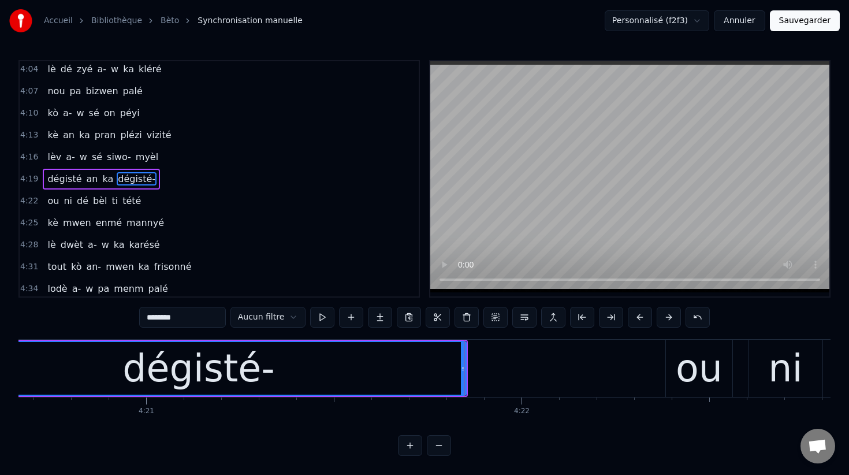
click at [199, 316] on input "********" at bounding box center [182, 317] width 87 height 21
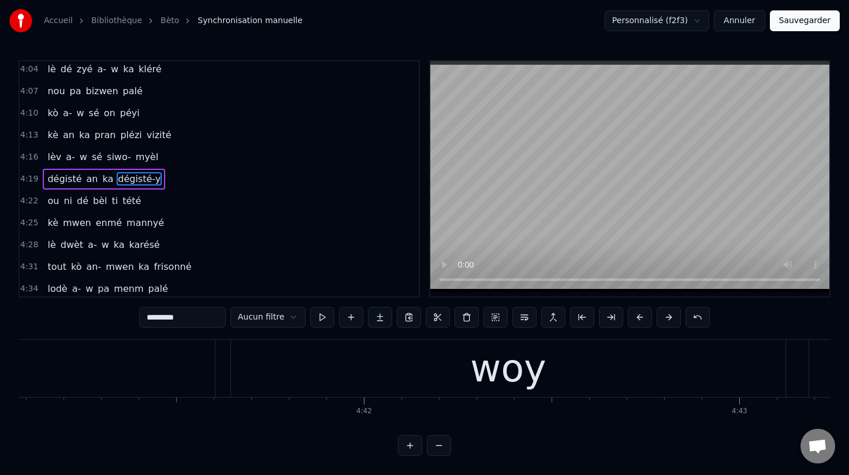
scroll to position [0, 105481]
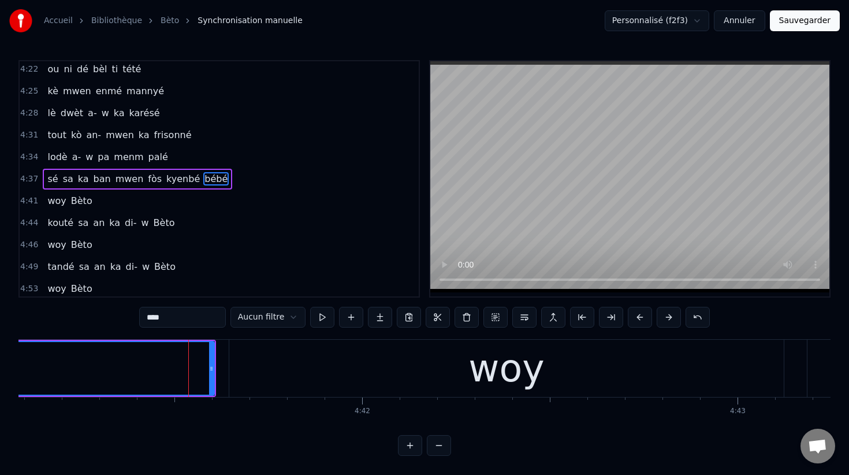
click at [311, 371] on div "woy" at bounding box center [506, 367] width 554 height 57
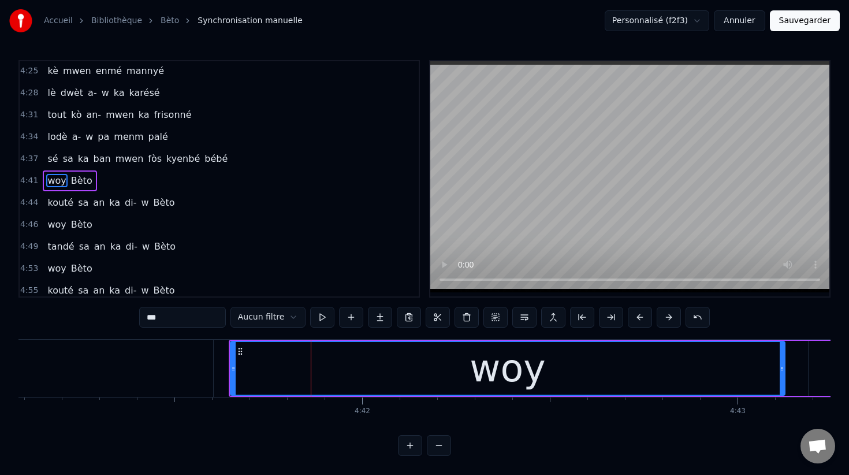
scroll to position [1933, 0]
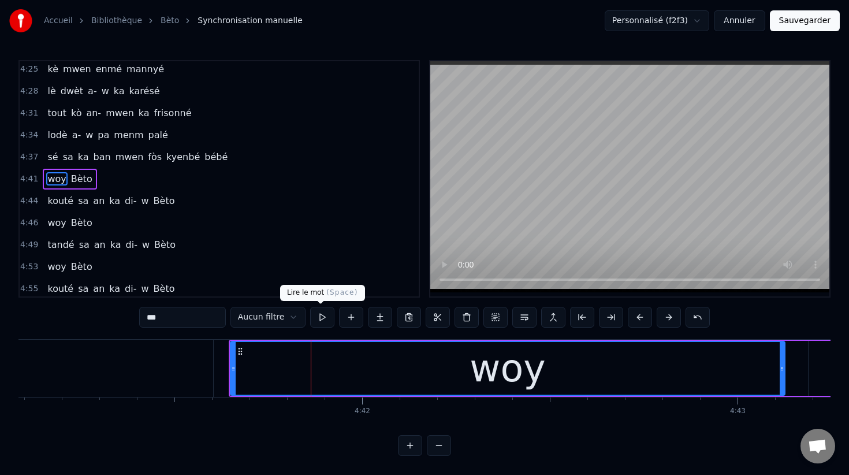
click at [320, 316] on button at bounding box center [322, 317] width 24 height 21
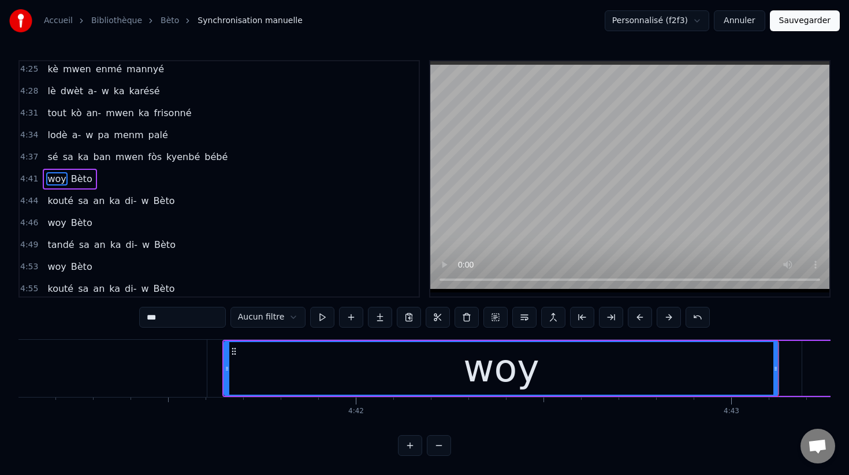
scroll to position [0, 105477]
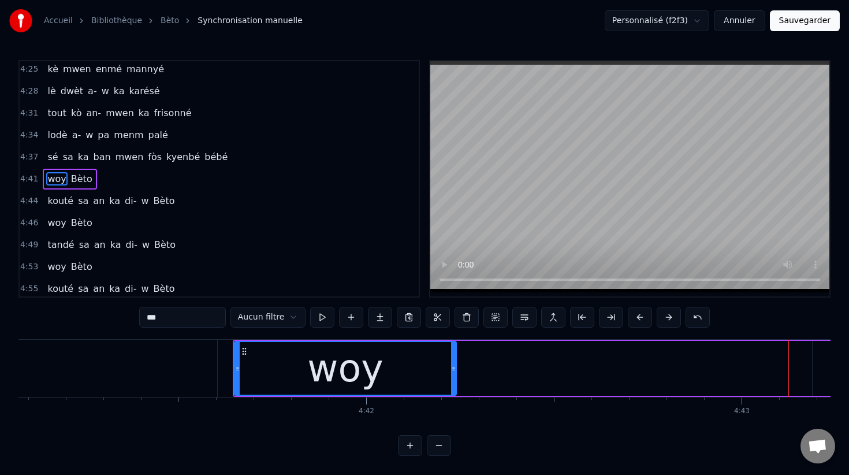
drag, startPoint x: 784, startPoint y: 368, endPoint x: 447, endPoint y: 355, distance: 336.8
click at [451, 355] on div at bounding box center [453, 368] width 5 height 53
click at [323, 318] on button at bounding box center [322, 317] width 24 height 21
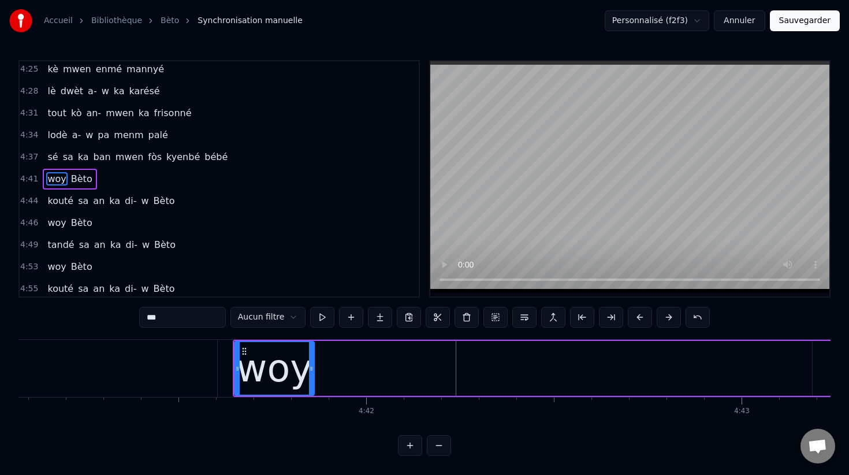
drag, startPoint x: 453, startPoint y: 371, endPoint x: 312, endPoint y: 342, distance: 144.4
click at [311, 342] on div at bounding box center [311, 368] width 5 height 53
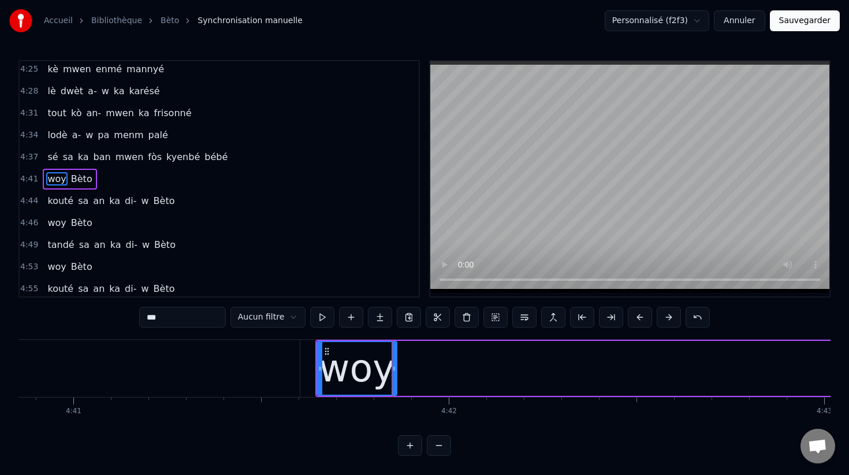
scroll to position [0, 105382]
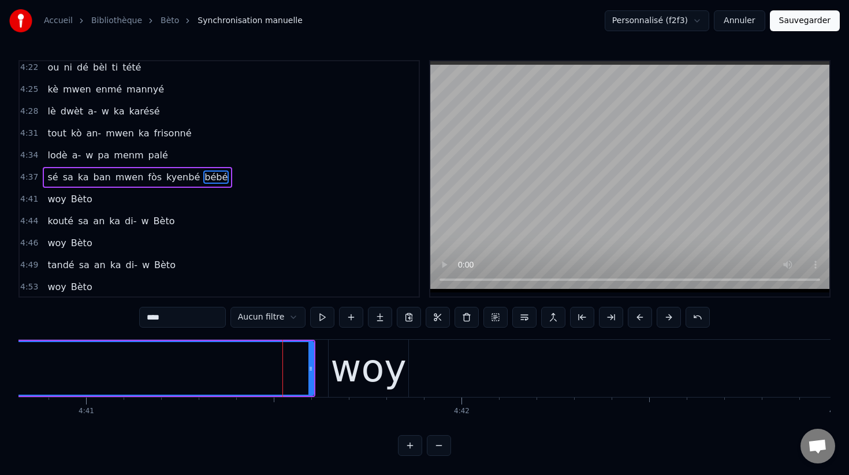
scroll to position [1912, 0]
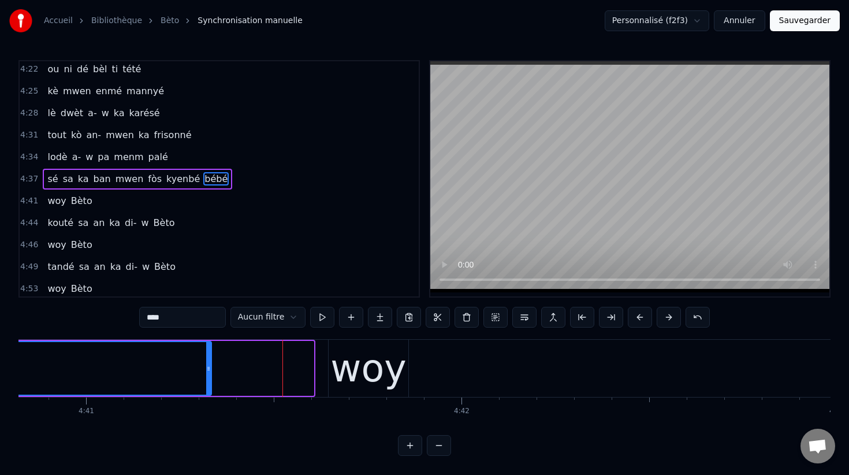
drag, startPoint x: 312, startPoint y: 372, endPoint x: 214, endPoint y: 360, distance: 98.9
click at [211, 360] on div at bounding box center [208, 368] width 5 height 53
click at [346, 376] on div "woy" at bounding box center [368, 368] width 76 height 57
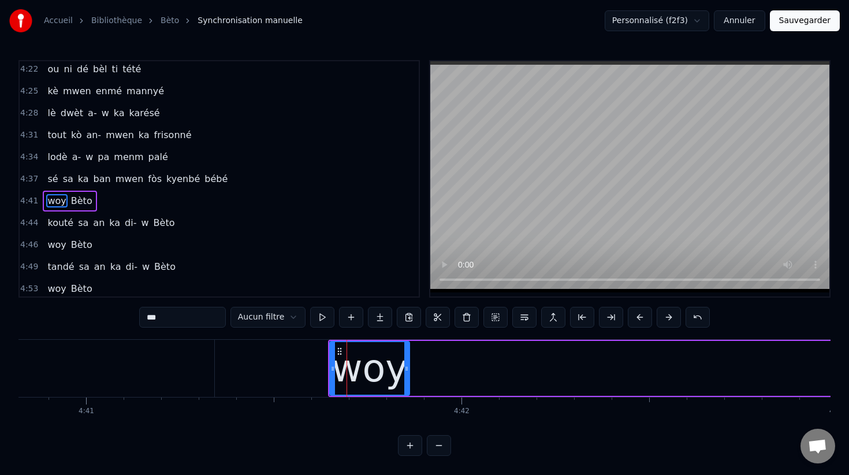
scroll to position [1933, 0]
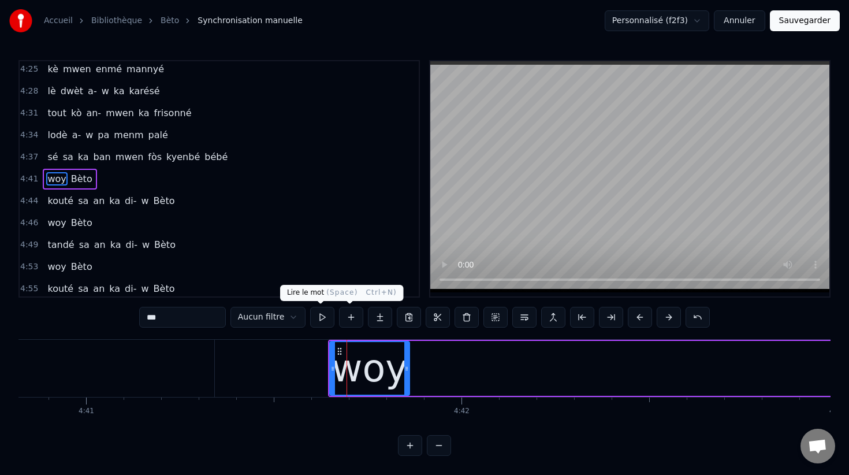
click at [322, 316] on button at bounding box center [322, 317] width 24 height 21
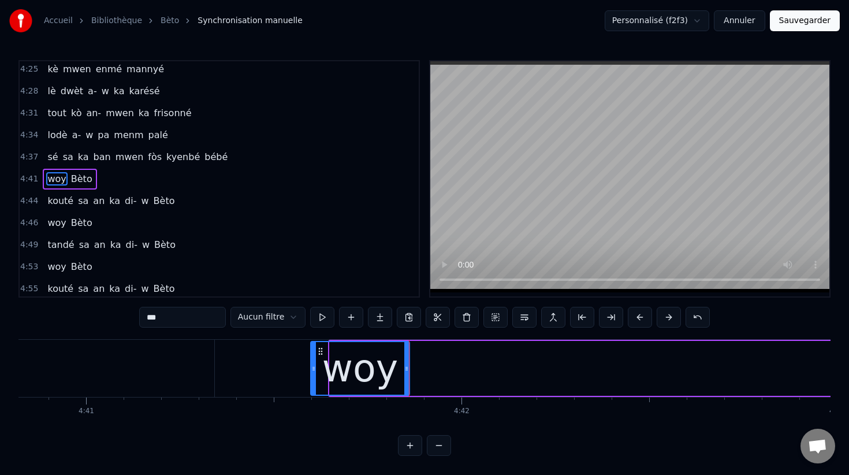
drag, startPoint x: 331, startPoint y: 367, endPoint x: 305, endPoint y: 365, distance: 26.6
click at [311, 365] on icon at bounding box center [313, 368] width 5 height 9
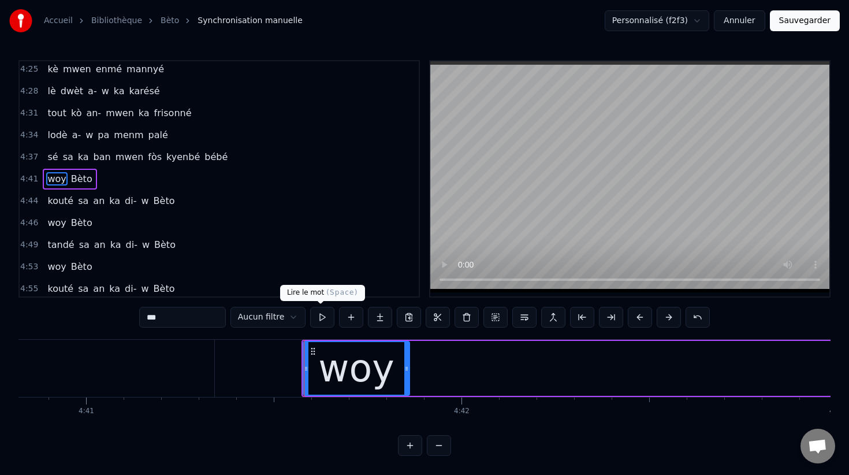
click at [319, 318] on button at bounding box center [322, 317] width 24 height 21
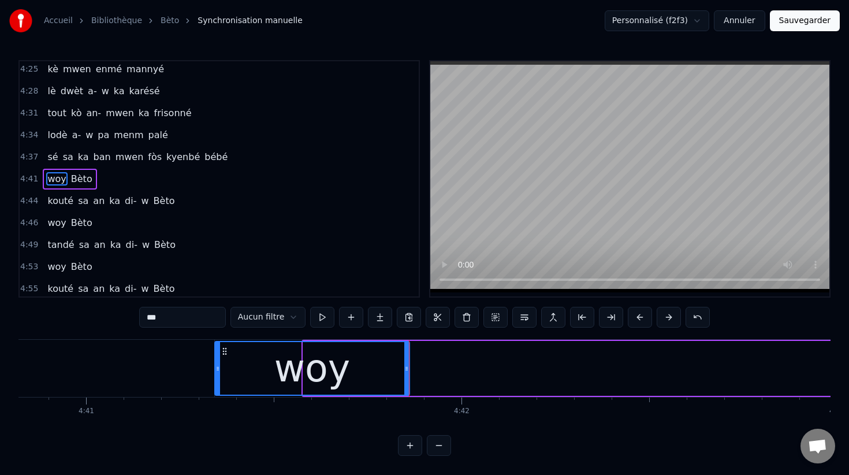
drag, startPoint x: 305, startPoint y: 371, endPoint x: 218, endPoint y: 365, distance: 86.8
click at [217, 365] on icon at bounding box center [217, 368] width 5 height 9
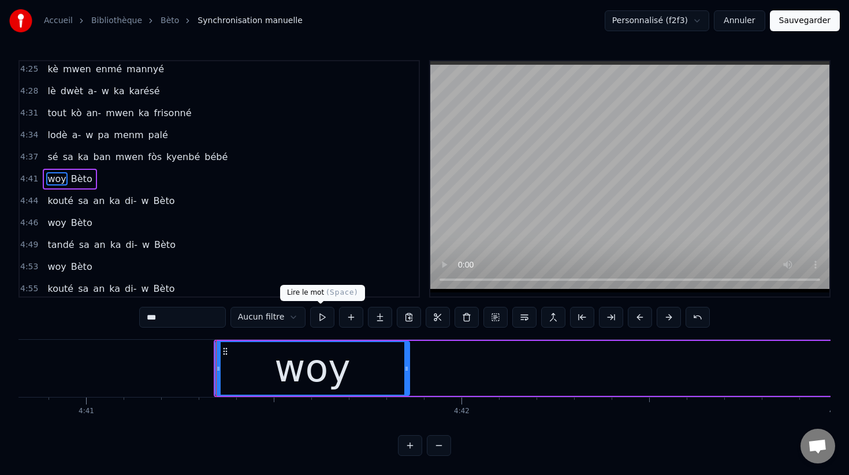
click at [323, 315] on button at bounding box center [322, 317] width 24 height 21
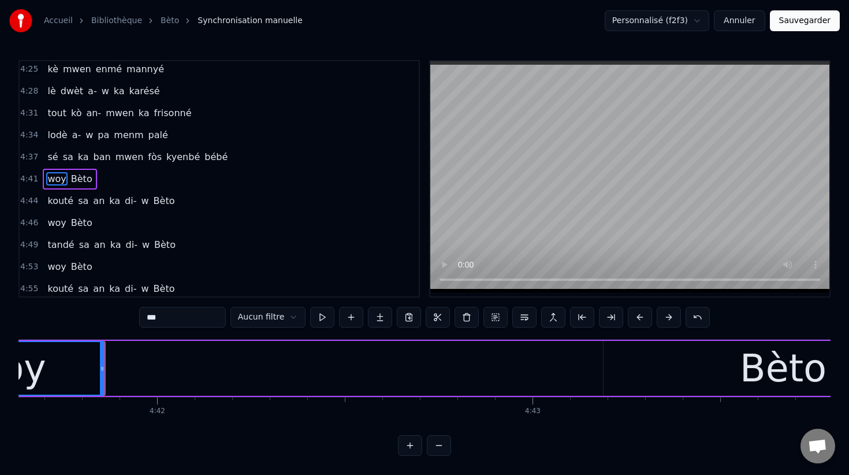
scroll to position [0, 105684]
click at [678, 374] on div "Bèto" at bounding box center [784, 368] width 359 height 55
type input "****"
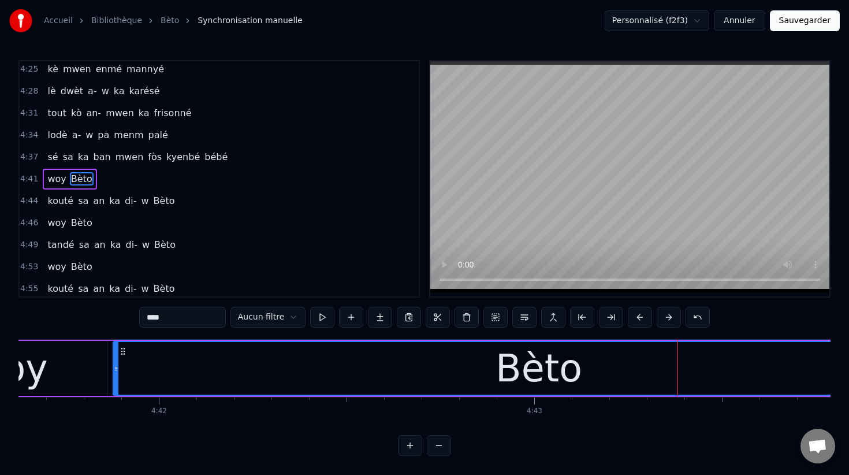
drag, startPoint x: 606, startPoint y: 368, endPoint x: 115, endPoint y: 338, distance: 491.6
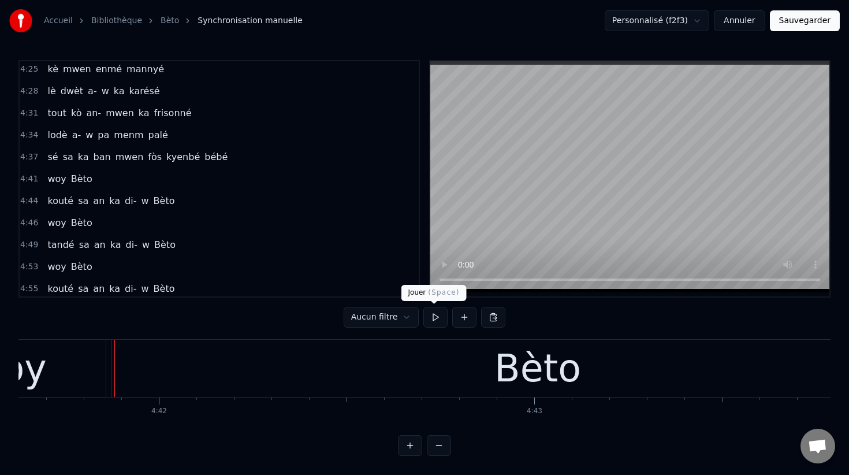
click at [433, 319] on button at bounding box center [435, 317] width 24 height 21
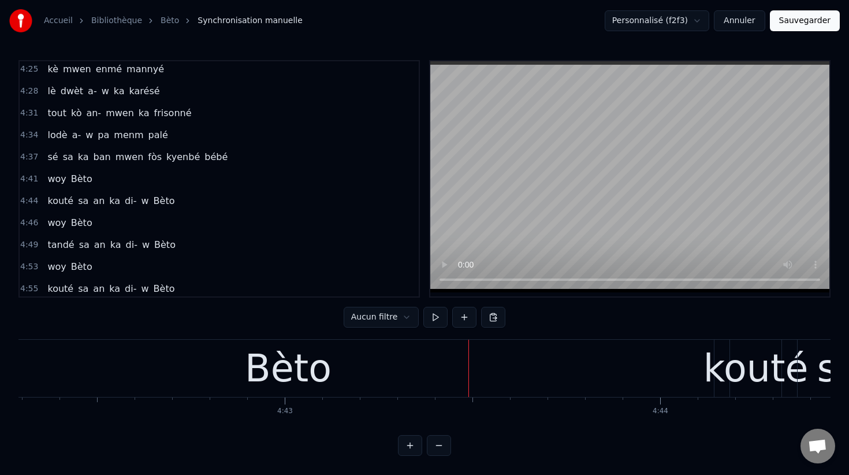
scroll to position [0, 105932]
click at [686, 369] on div "Bèto" at bounding box center [289, 367] width 851 height 57
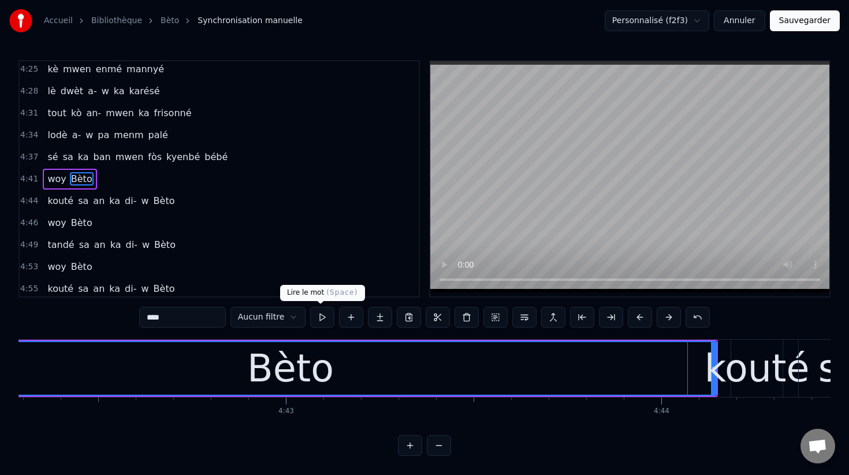
click at [322, 319] on button at bounding box center [322, 317] width 24 height 21
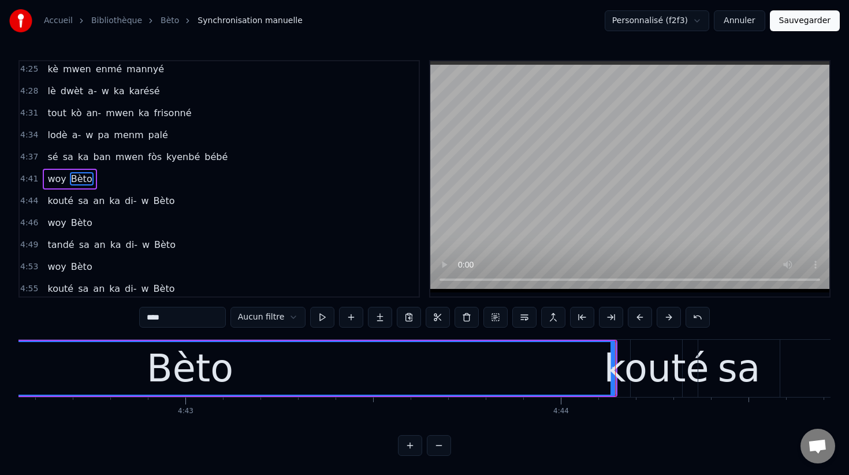
scroll to position [0, 106038]
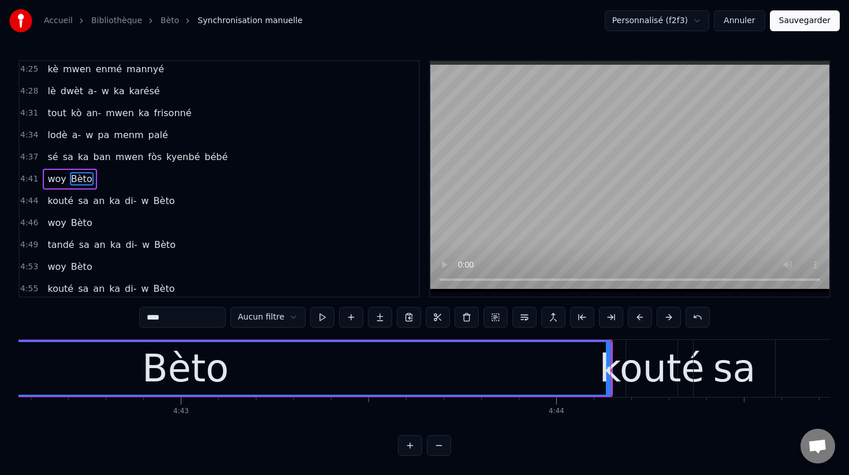
click at [608, 368] on div "kouté" at bounding box center [651, 368] width 105 height 57
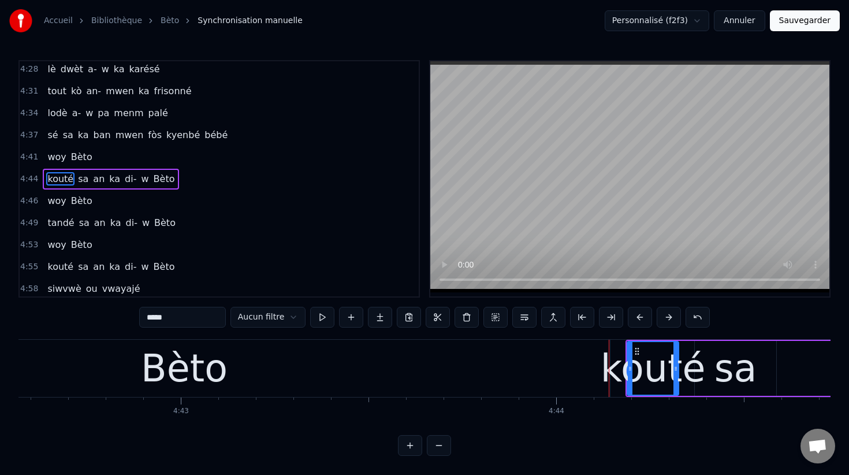
click at [566, 375] on div "Bèto" at bounding box center [184, 367] width 851 height 57
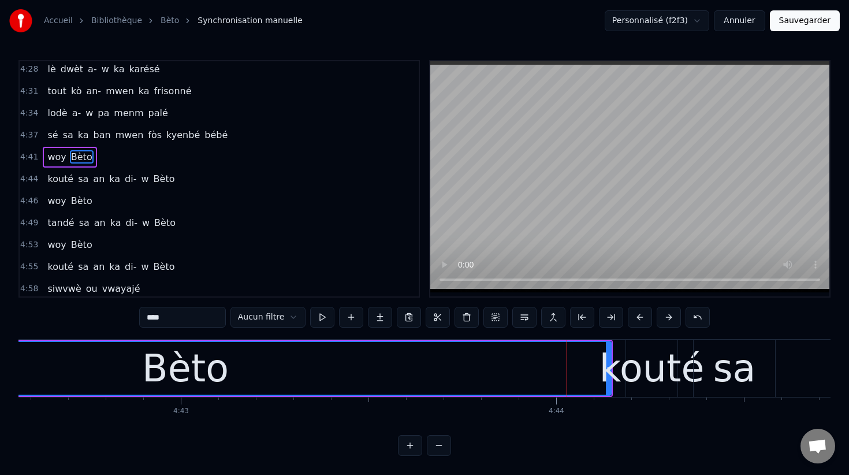
scroll to position [1933, 0]
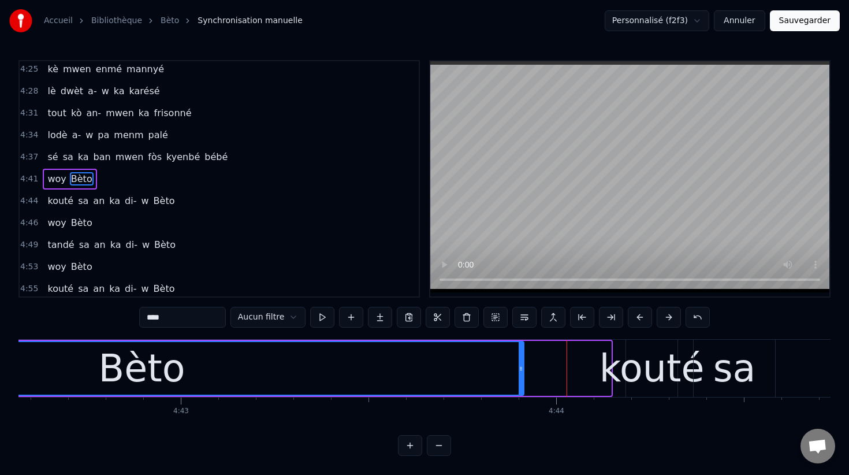
drag, startPoint x: 606, startPoint y: 369, endPoint x: 518, endPoint y: 359, distance: 87.7
click at [518, 359] on div at bounding box center [520, 368] width 5 height 53
click at [643, 368] on div "kouté" at bounding box center [651, 368] width 105 height 57
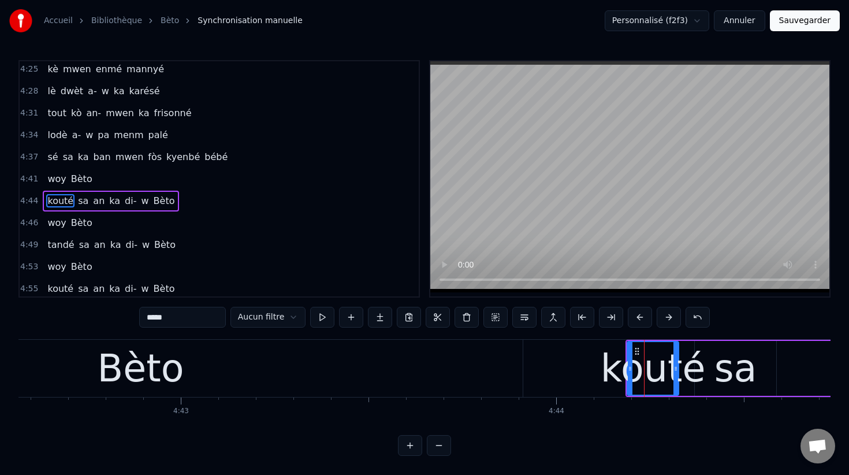
scroll to position [1955, 0]
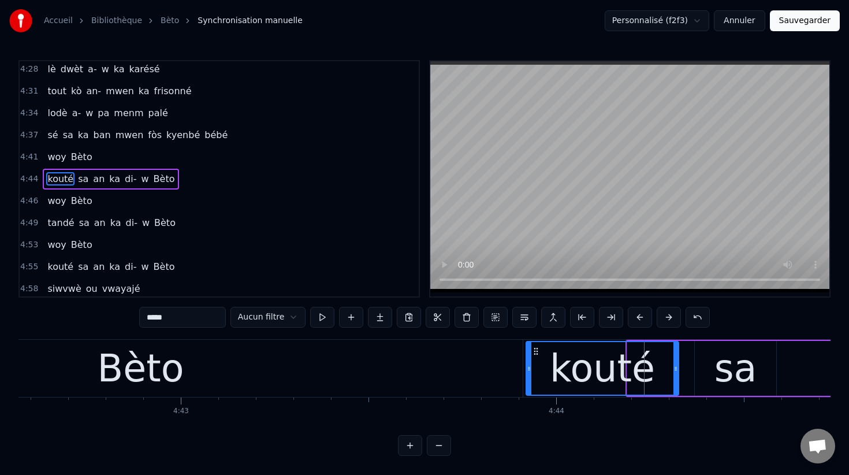
drag, startPoint x: 629, startPoint y: 369, endPoint x: 529, endPoint y: 361, distance: 99.6
click at [529, 361] on div at bounding box center [529, 368] width 5 height 53
click at [51, 133] on span "sé" at bounding box center [52, 134] width 13 height 13
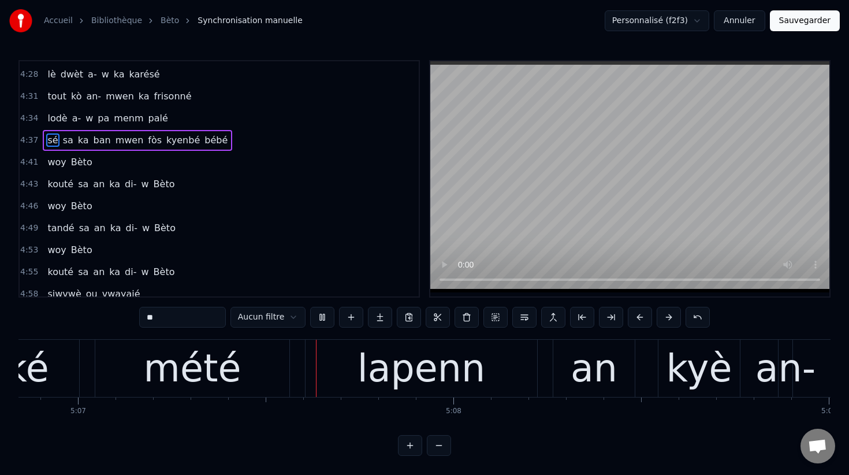
scroll to position [0, 115176]
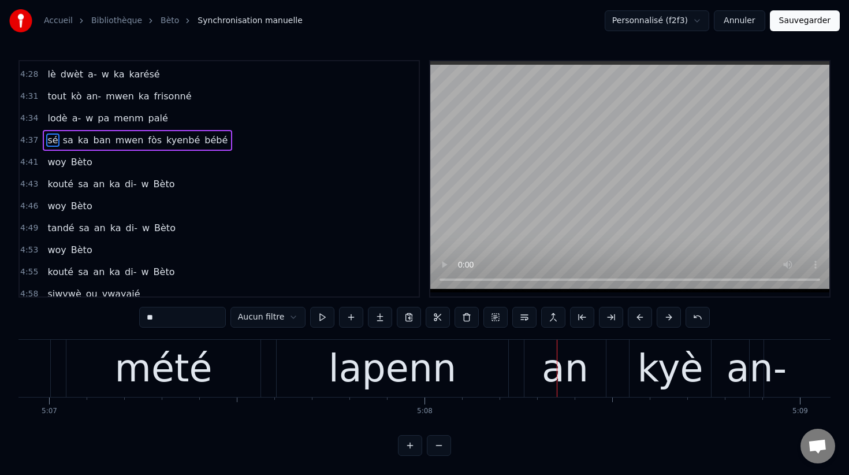
click at [199, 371] on div "mété" at bounding box center [164, 368] width 98 height 57
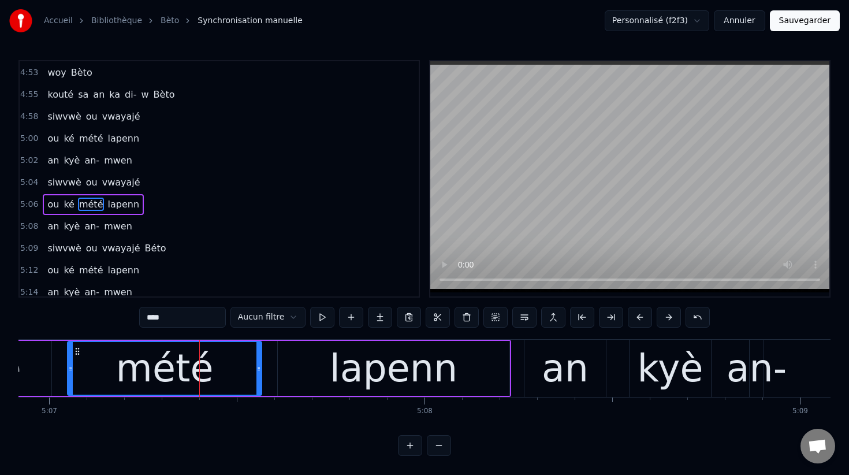
scroll to position [2153, 0]
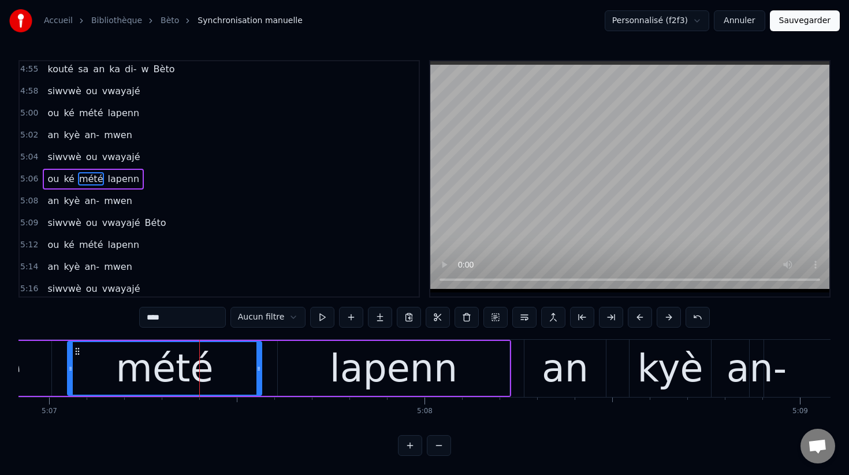
click at [51, 133] on span "an" at bounding box center [53, 134] width 14 height 13
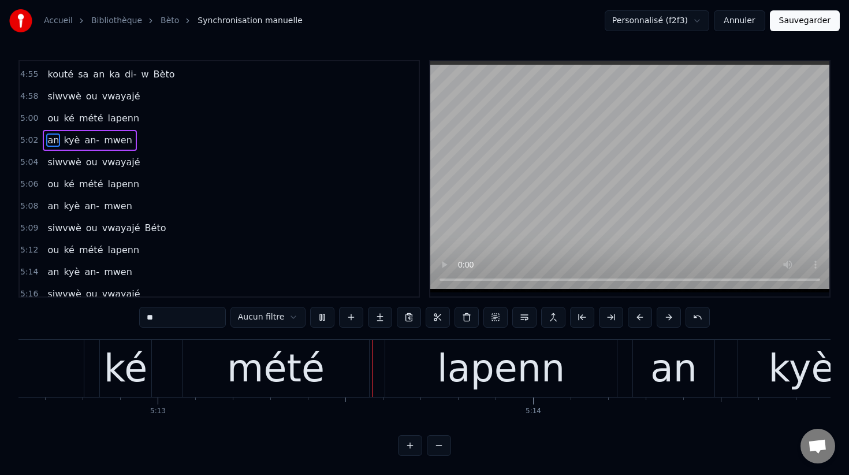
scroll to position [0, 117331]
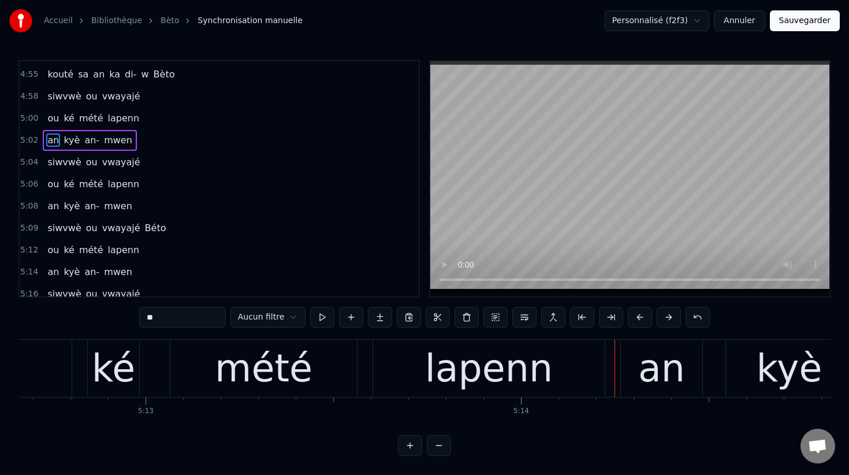
click at [55, 94] on span "siwvwè" at bounding box center [64, 95] width 36 height 13
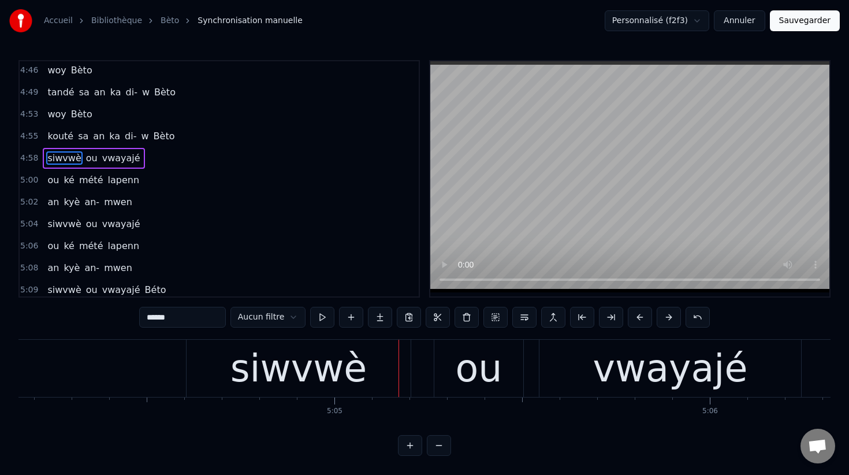
scroll to position [2084, 0]
click at [55, 114] on span "woy" at bounding box center [56, 115] width 21 height 13
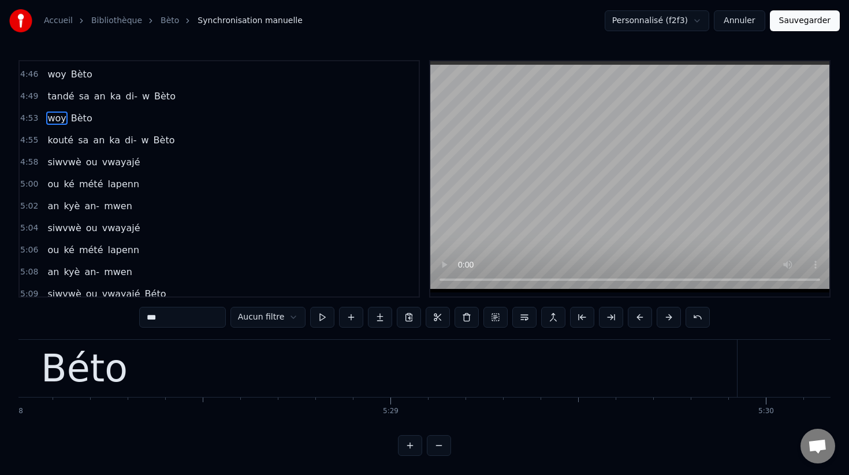
scroll to position [0, 123178]
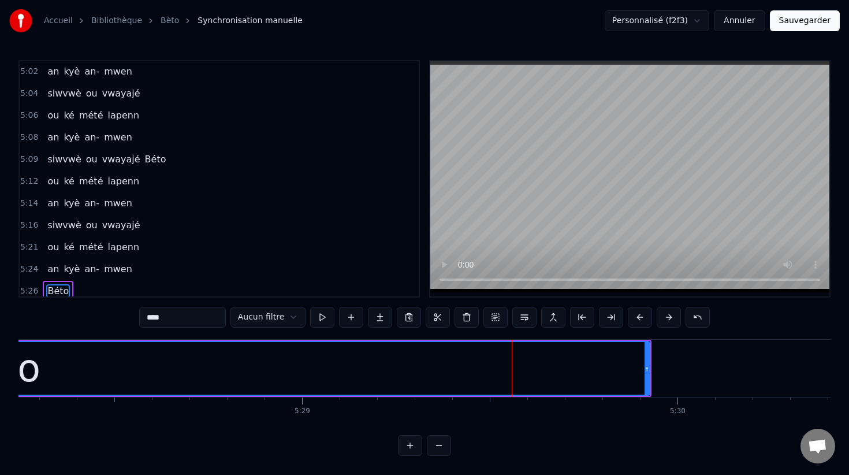
scroll to position [2222, 0]
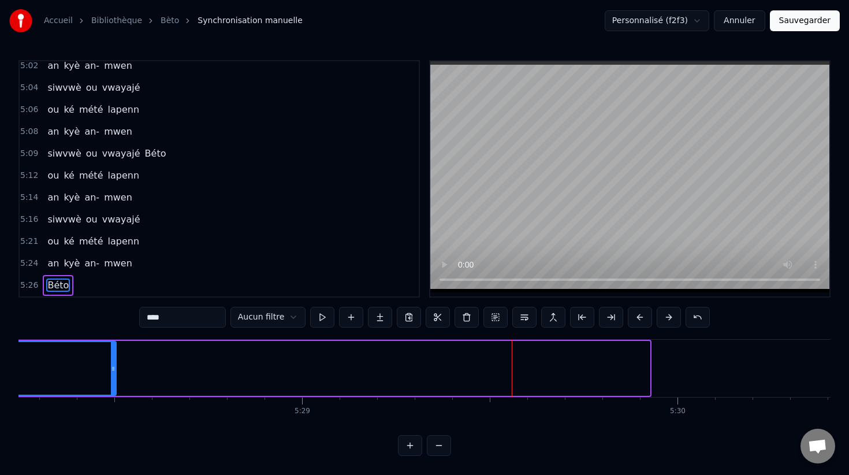
drag, startPoint x: 647, startPoint y: 367, endPoint x: 109, endPoint y: 309, distance: 540.6
click at [113, 309] on div "0:17 woy Bèto 0:20 kouté sa an ka di- w Bèto 0:23 woy Bèto 0:26 tandé sa an ka …" at bounding box center [424, 257] width 812 height 395
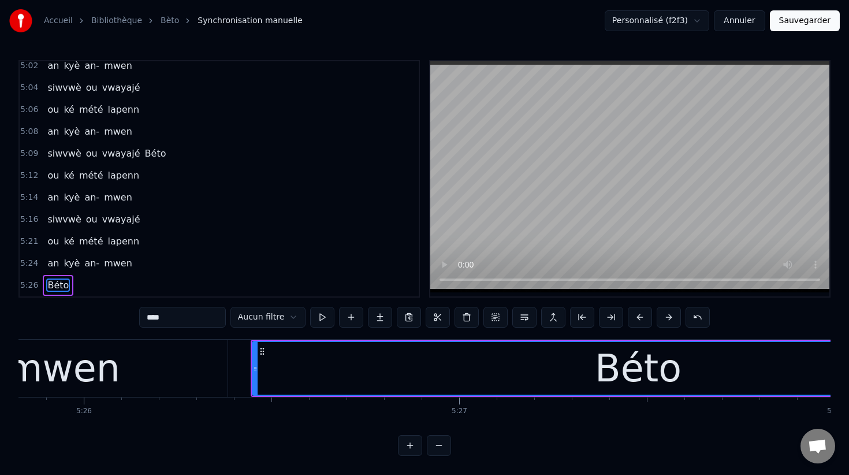
scroll to position [0, 122246]
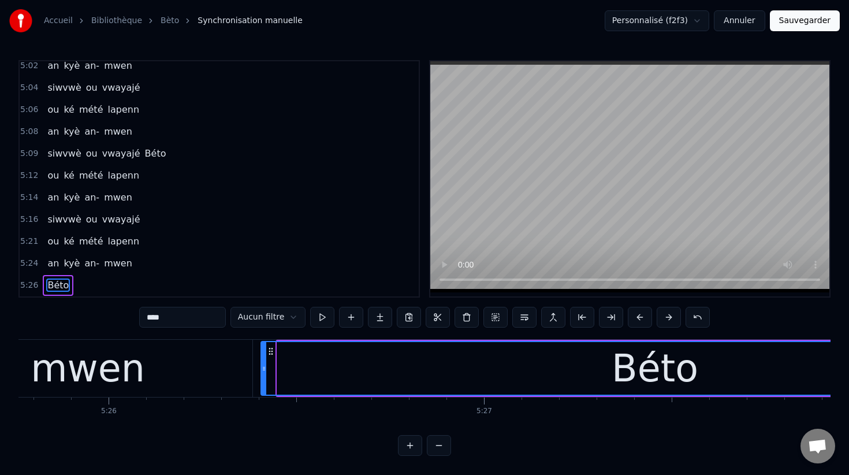
drag, startPoint x: 279, startPoint y: 369, endPoint x: 263, endPoint y: 369, distance: 16.2
click at [263, 369] on circle at bounding box center [263, 369] width 1 height 1
click at [322, 318] on button at bounding box center [322, 317] width 24 height 21
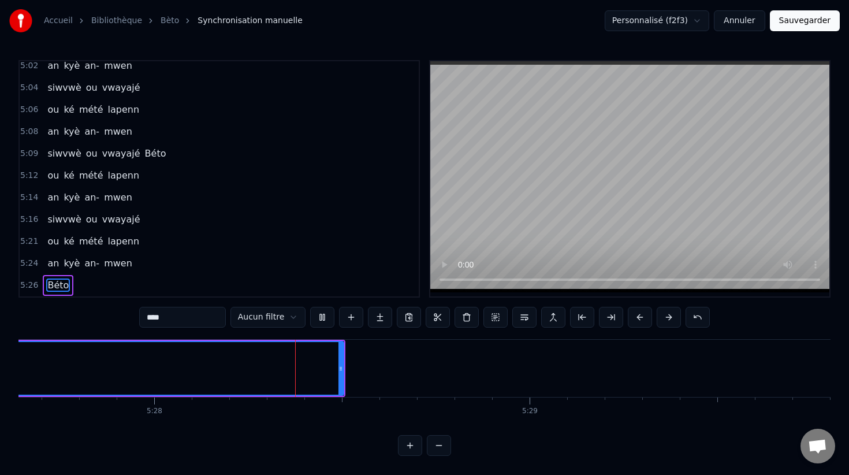
scroll to position [0, 122993]
click at [53, 245] on span "ou" at bounding box center [53, 240] width 14 height 13
type input "**"
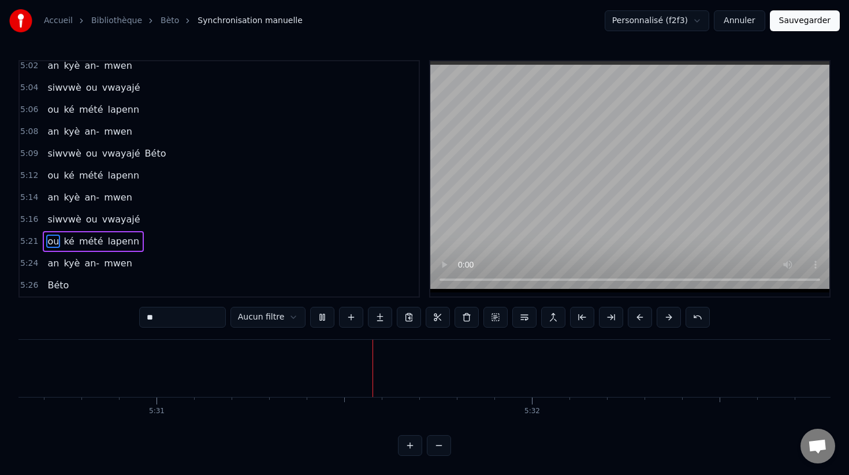
scroll to position [0, 124081]
click at [807, 23] on button "Sauvegarder" at bounding box center [805, 20] width 70 height 21
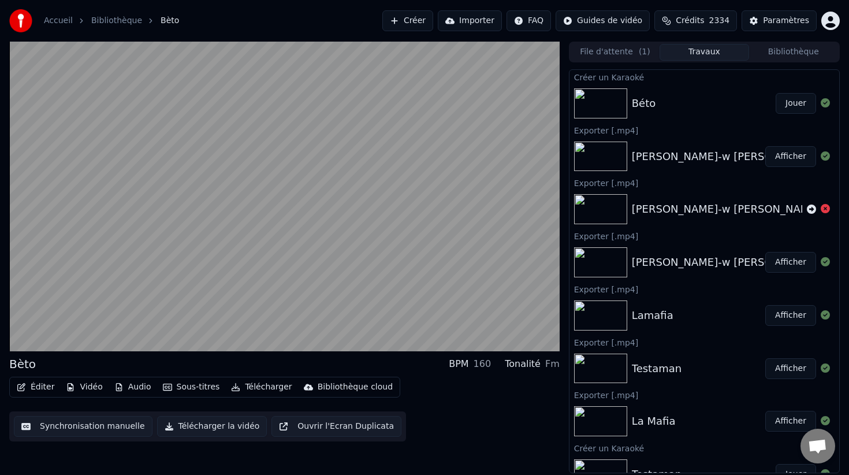
click at [208, 425] on button "Télécharger la vidéo" at bounding box center [212, 426] width 110 height 21
